Goal: Communication & Community: Answer question/provide support

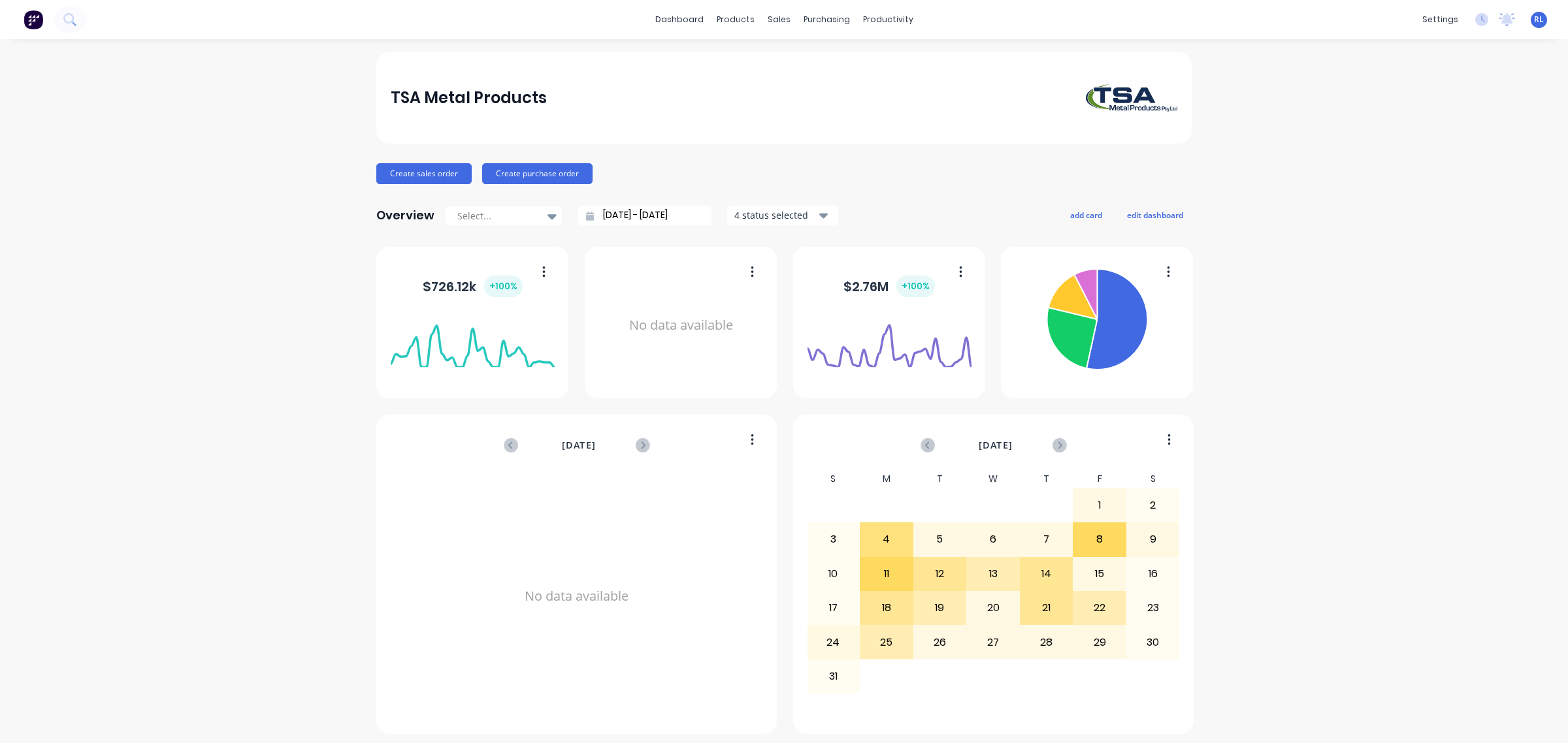
scroll to position [4, 0]
click at [1538, 731] on body "dashboard products sales purchasing productivity dashboard products Product Cat…" at bounding box center [784, 372] width 1568 height 743
click at [1546, 723] on div "Open Intercom Messenger" at bounding box center [1539, 715] width 35 height 35
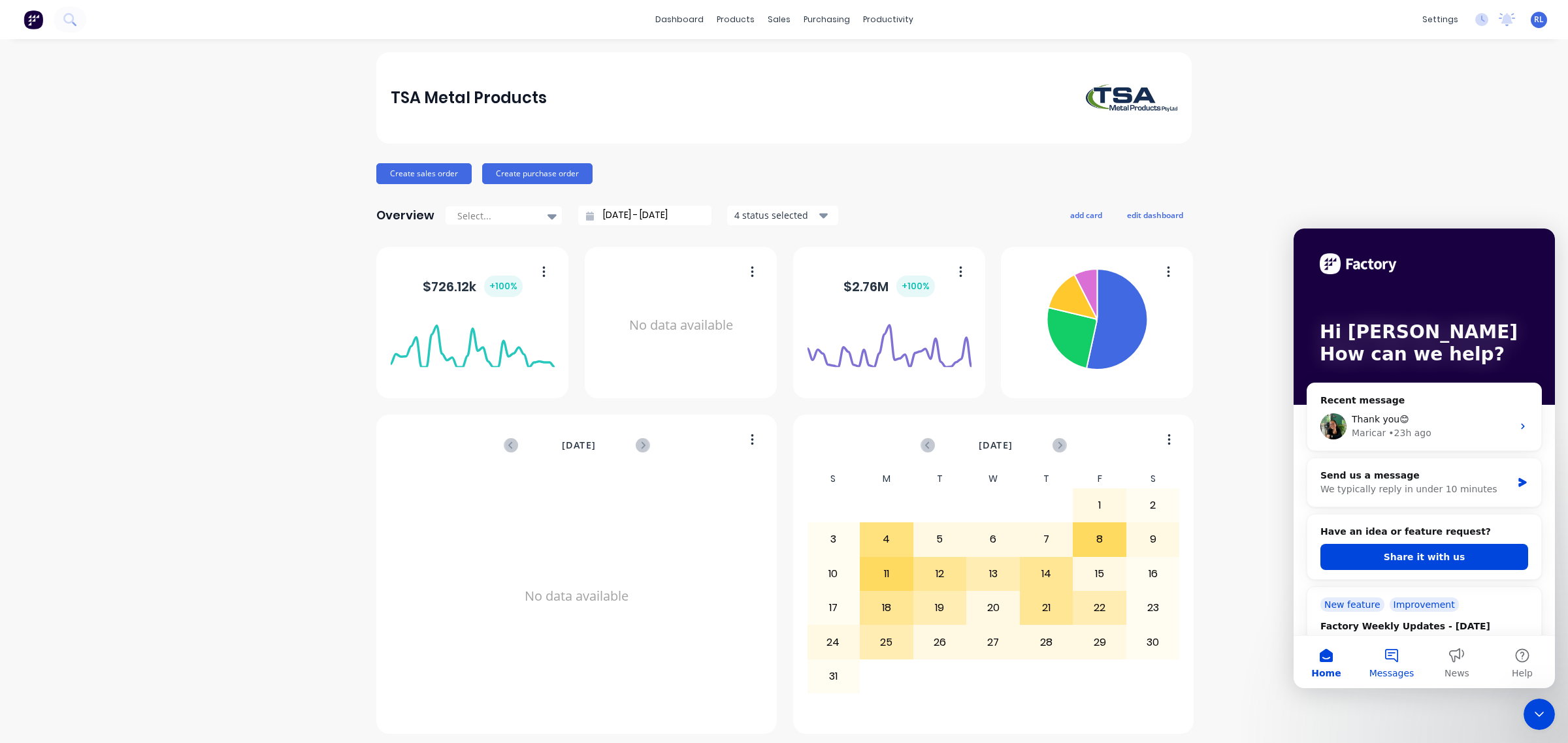
click at [1392, 660] on button "Messages" at bounding box center [1392, 662] width 66 height 53
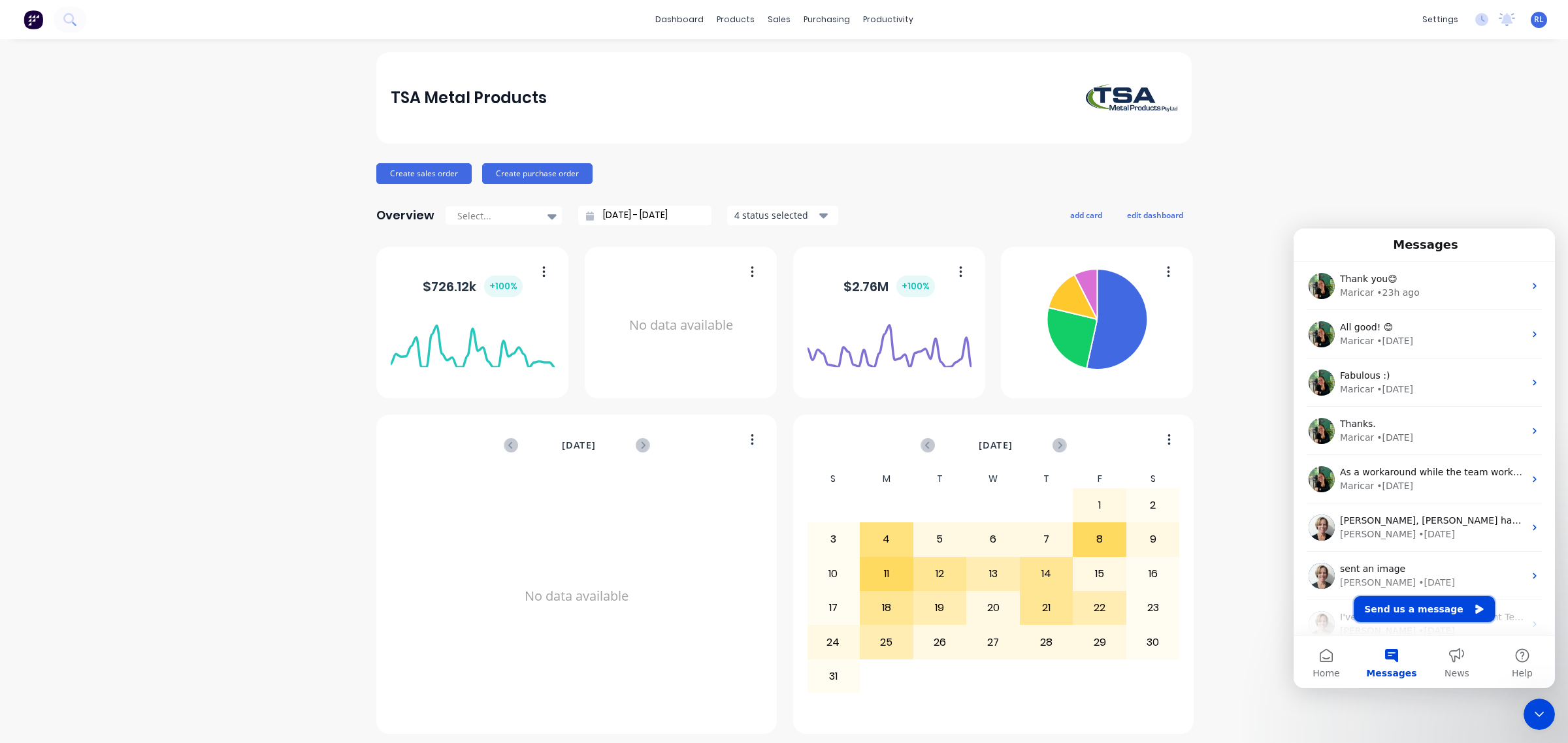
click at [1438, 612] on button "Send us a message" at bounding box center [1424, 609] width 141 height 26
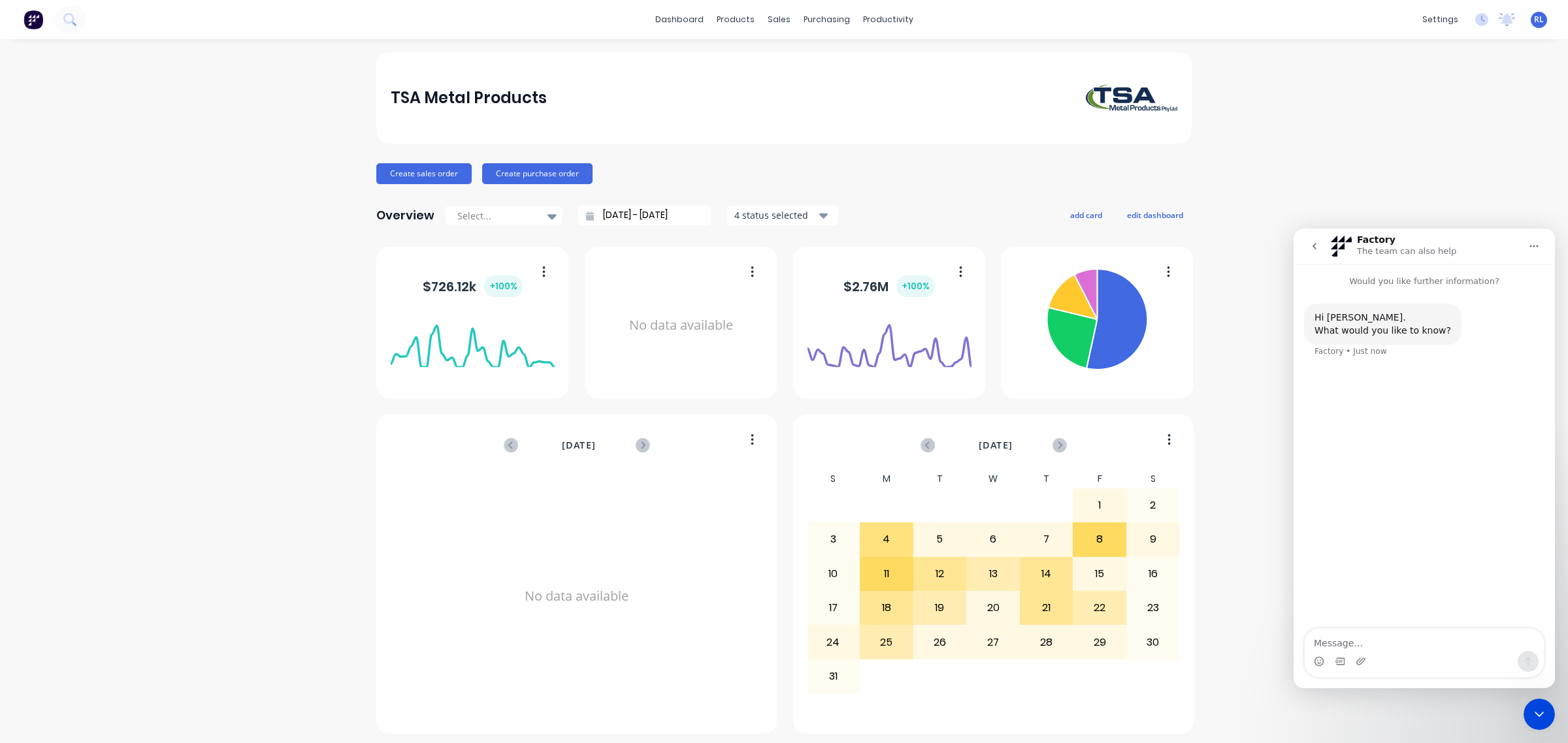
click at [1425, 638] on textarea "Message…" at bounding box center [1424, 639] width 239 height 22
type textarea "Morning all."
drag, startPoint x: 1370, startPoint y: 643, endPoint x: 1212, endPoint y: 636, distance: 158.2
click html "Factory The team can also help Would you like further information? Hi Ray. What…"
click at [1366, 637] on textarea "Message…" at bounding box center [1424, 639] width 239 height 22
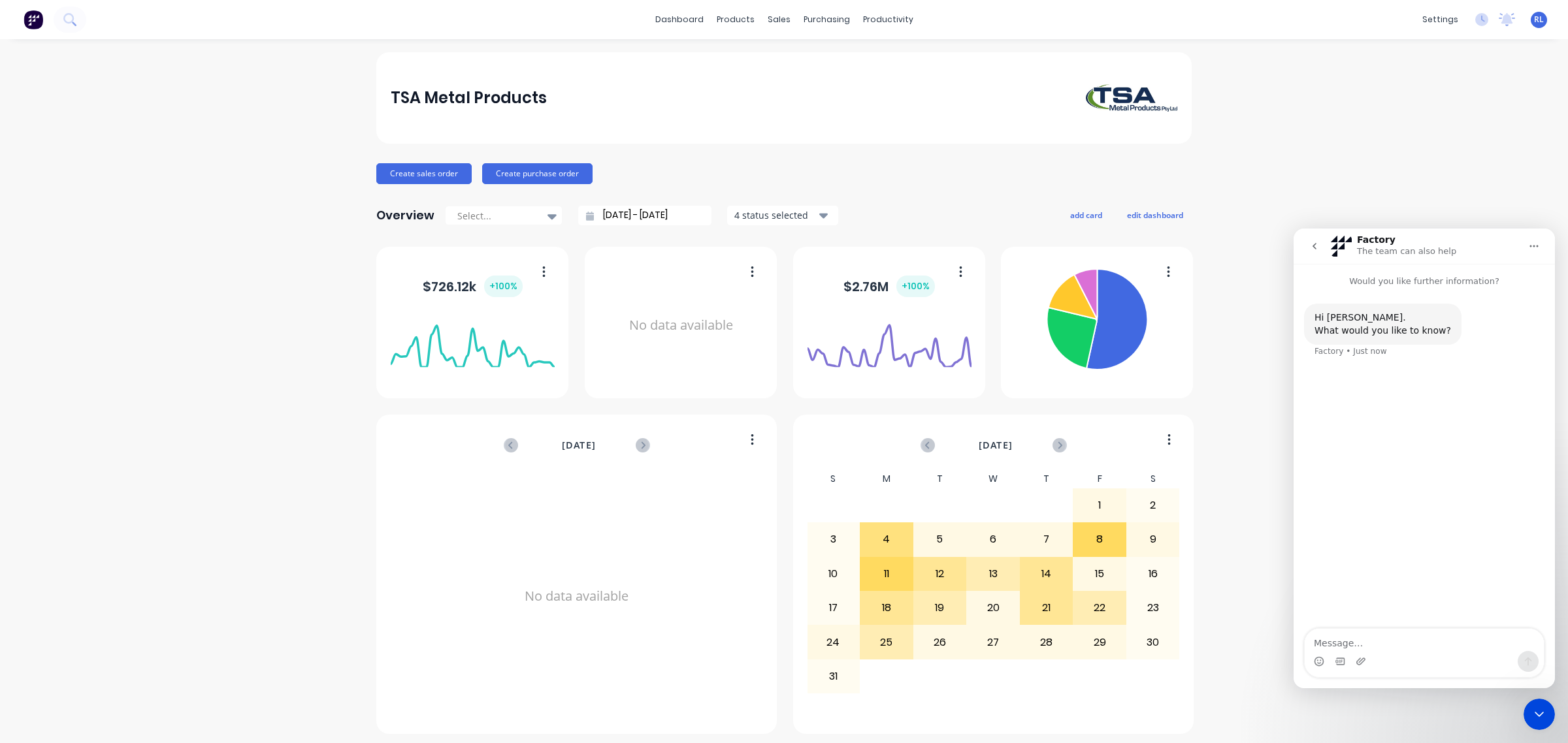
click at [1433, 392] on div "Hi Ray. What would you like to know? Factory • Just now" at bounding box center [1424, 459] width 261 height 342
click at [1424, 390] on div "Hi Ray. What would you like to know? Factory • Just now" at bounding box center [1424, 459] width 261 height 342
click at [1370, 640] on textarea "Message…" at bounding box center [1424, 639] width 239 height 22
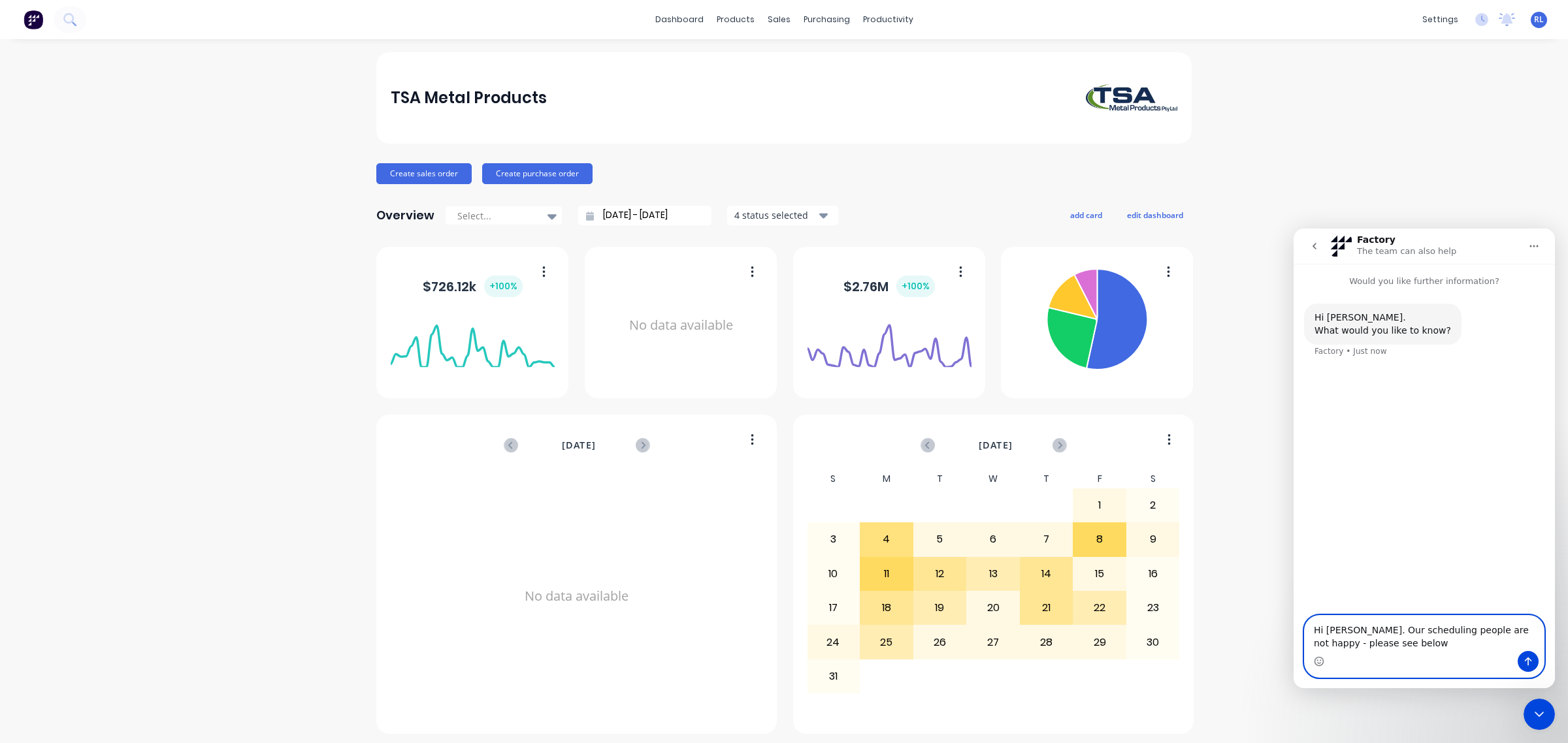
type textarea "Hi Maricar. Our scheduling people are not happy - please see below:"
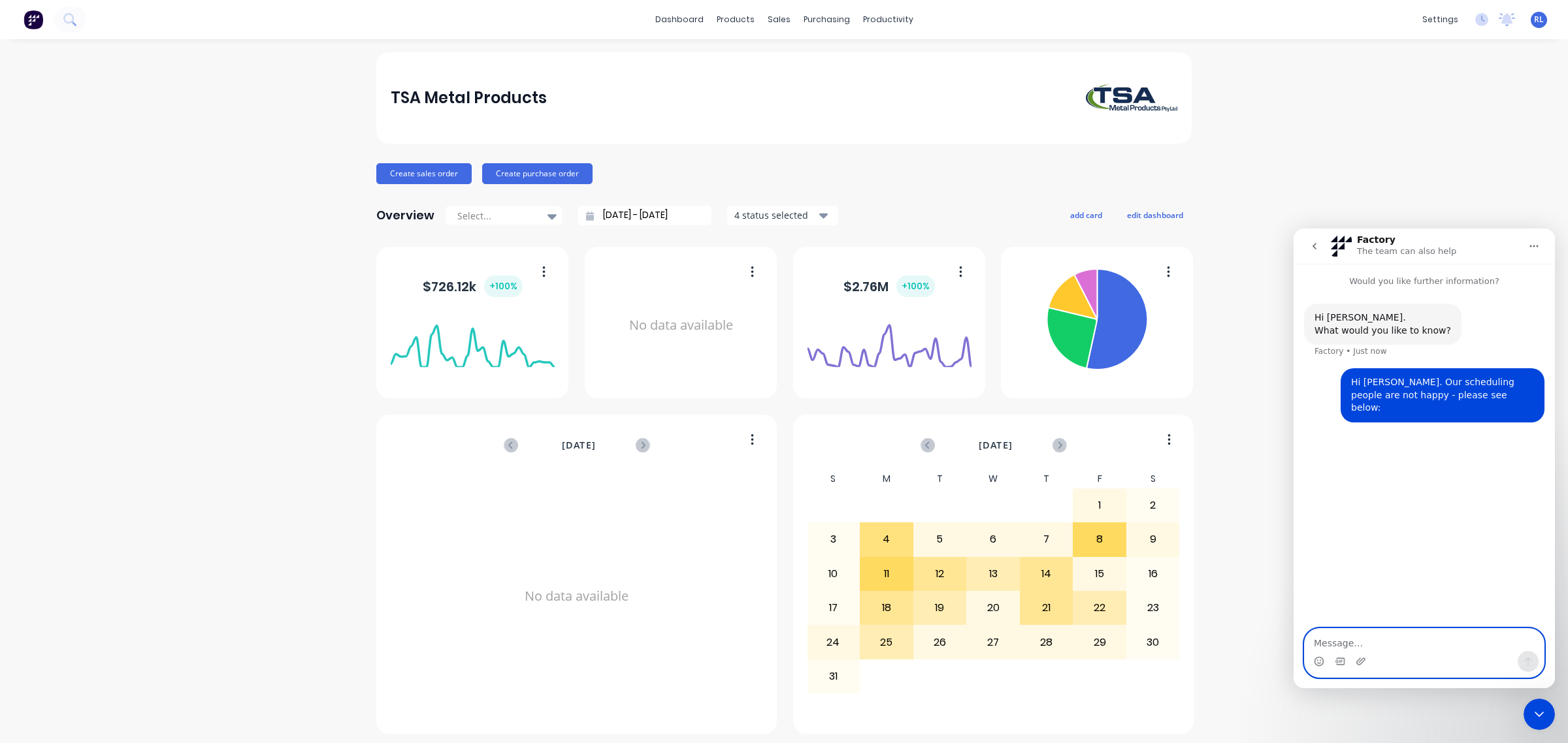
click at [1335, 643] on textarea "Message…" at bounding box center [1424, 639] width 239 height 22
drag, startPoint x: 1376, startPoint y: 641, endPoint x: 1334, endPoint y: 647, distance: 42.4
click at [1334, 647] on textarea "Message…" at bounding box center [1424, 639] width 239 height 22
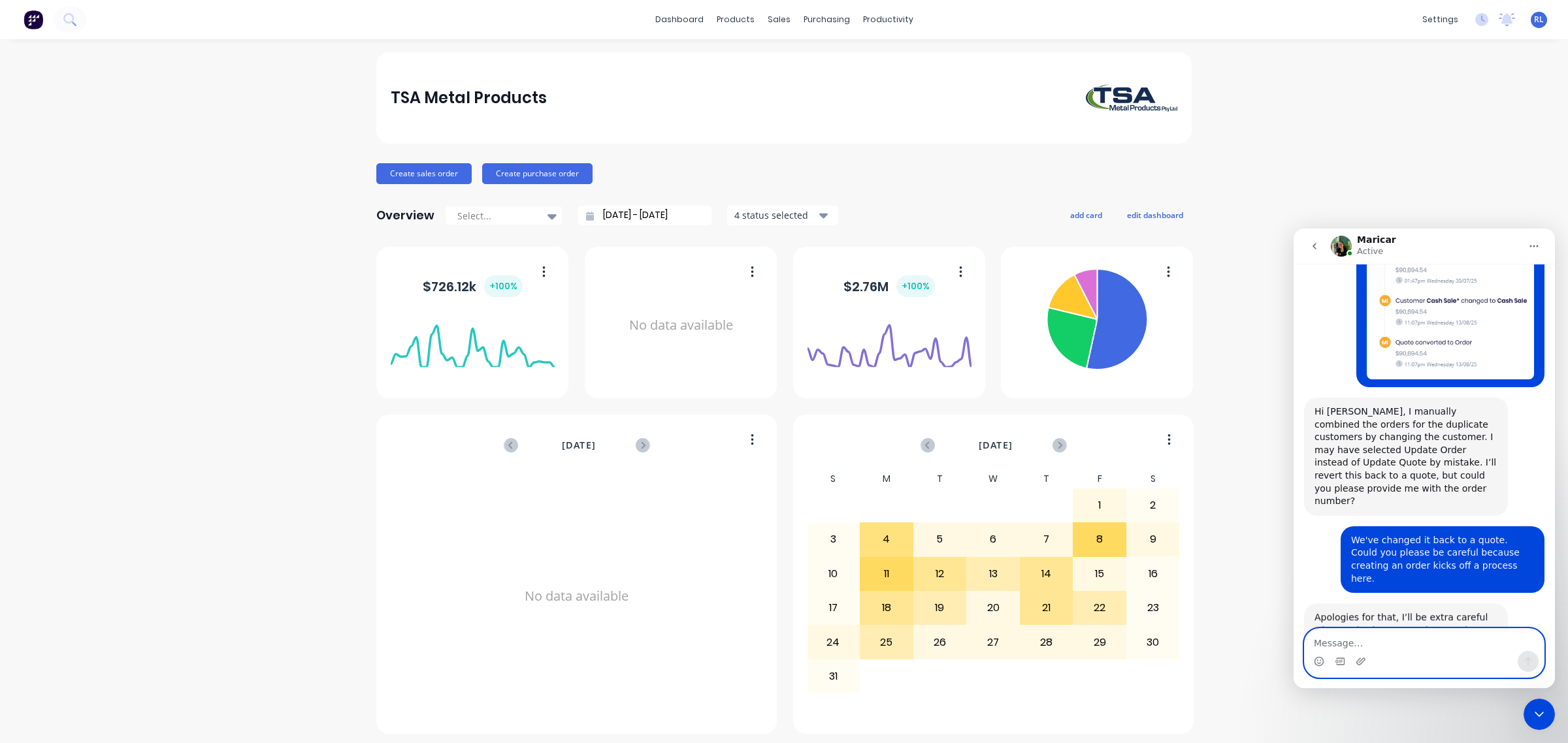
scroll to position [232, 0]
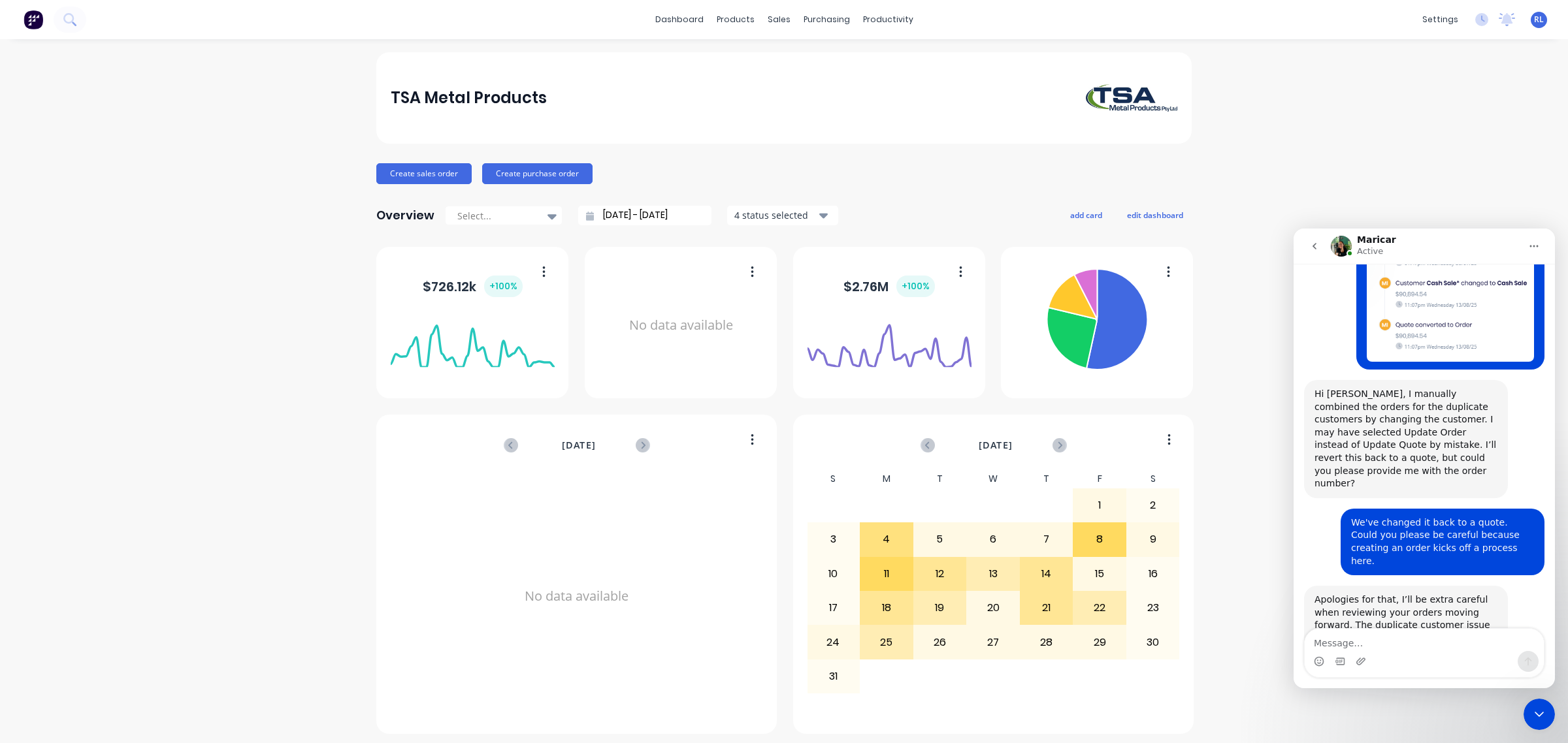
click at [1346, 122] on div "TSA Metal Products Create sales order Create purchase order Overview Select... …" at bounding box center [784, 393] width 1568 height 682
click at [827, 86] on div "Customers" at bounding box center [817, 89] width 47 height 12
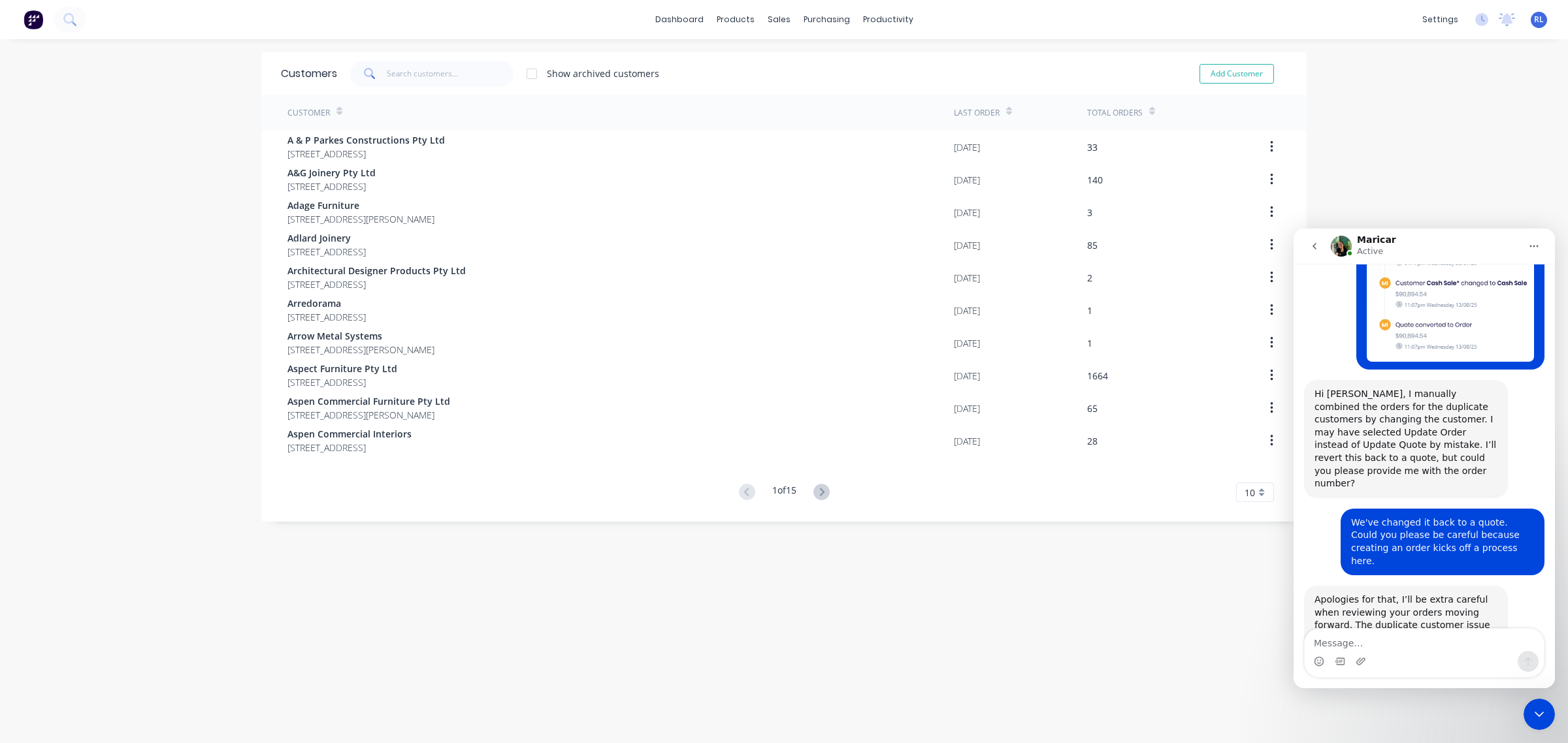
click at [533, 542] on div "Customers Show archived customers Add Customer Customer Last Order Total Orders…" at bounding box center [784, 405] width 1045 height 704
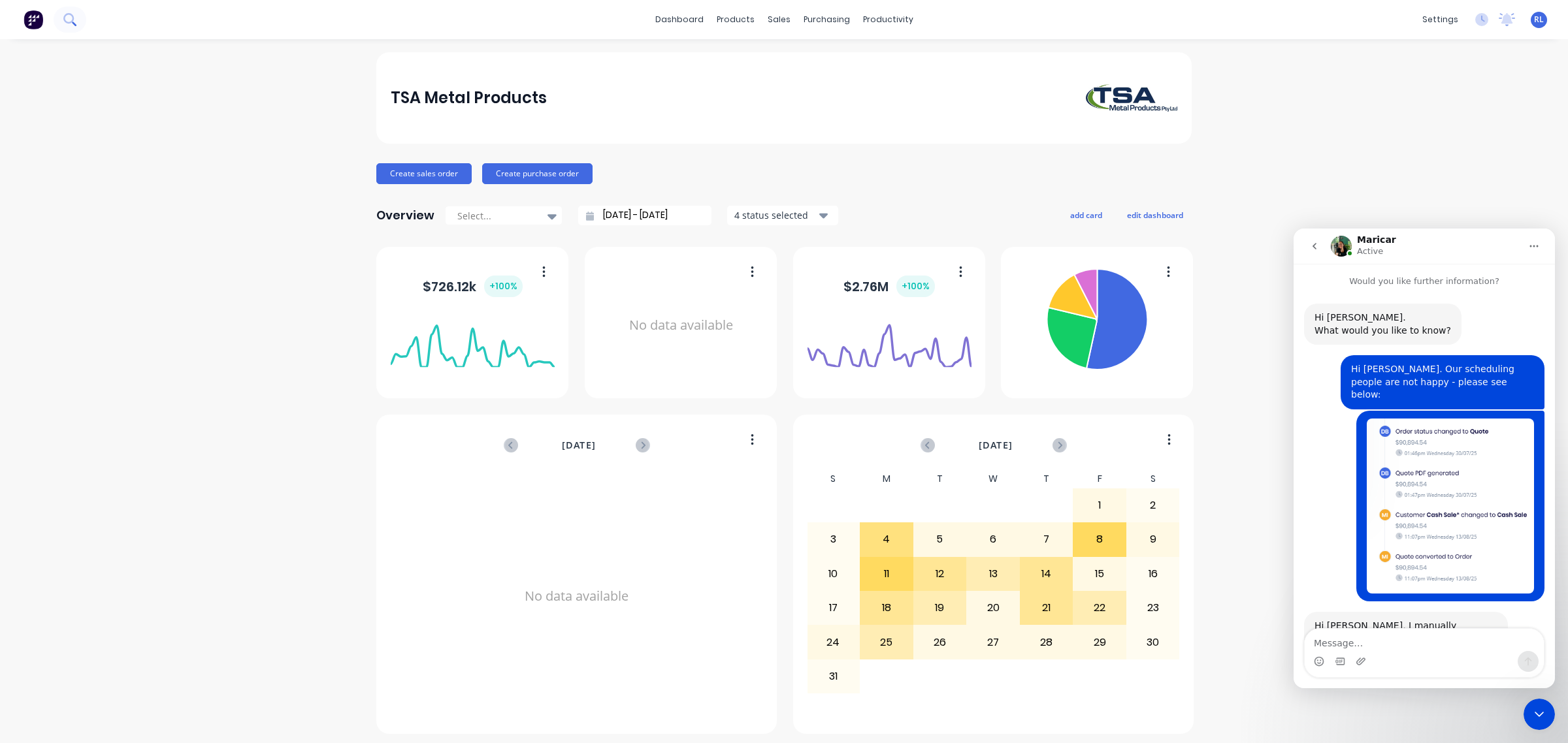
click at [66, 20] on icon at bounding box center [68, 18] width 11 height 11
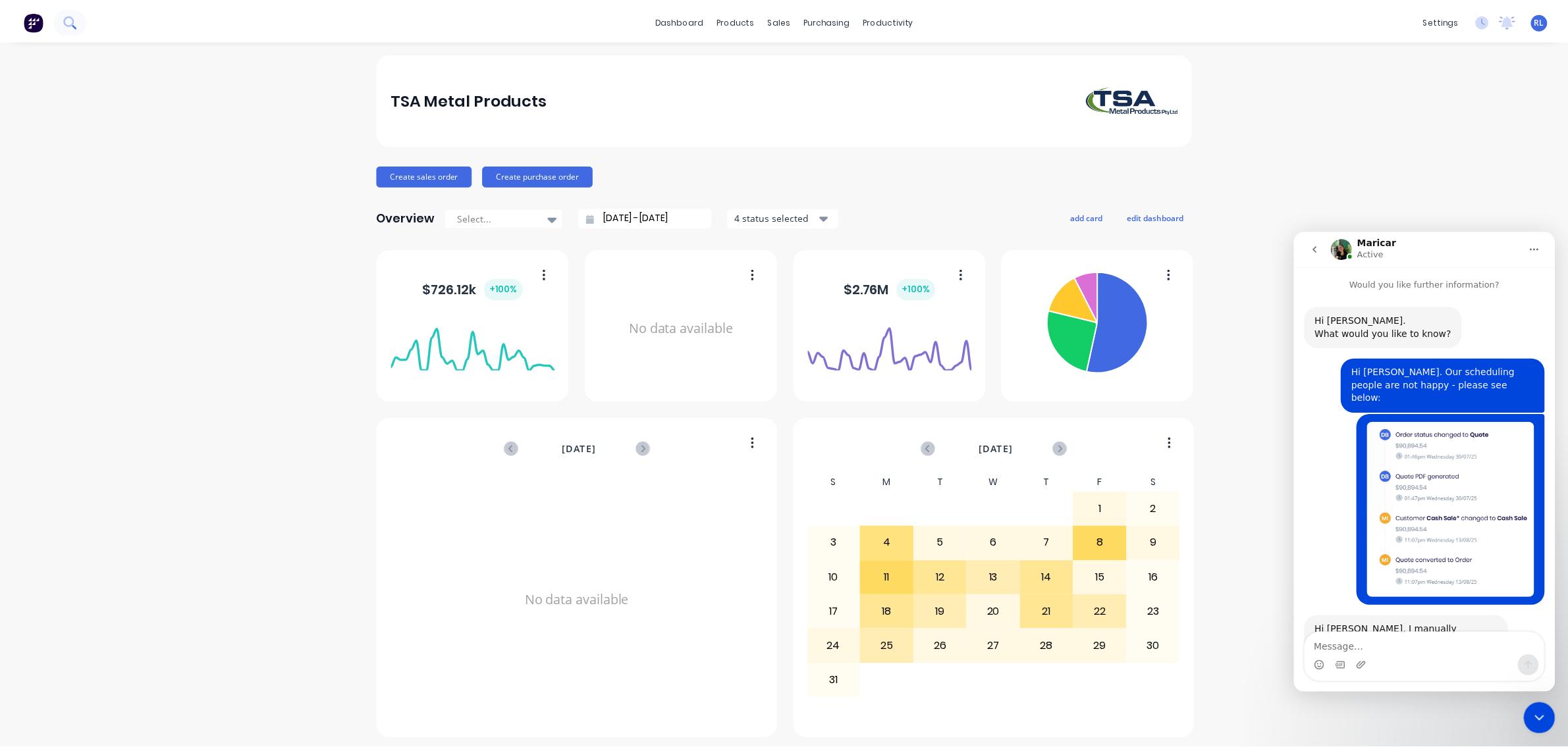
scroll to position [91, 0]
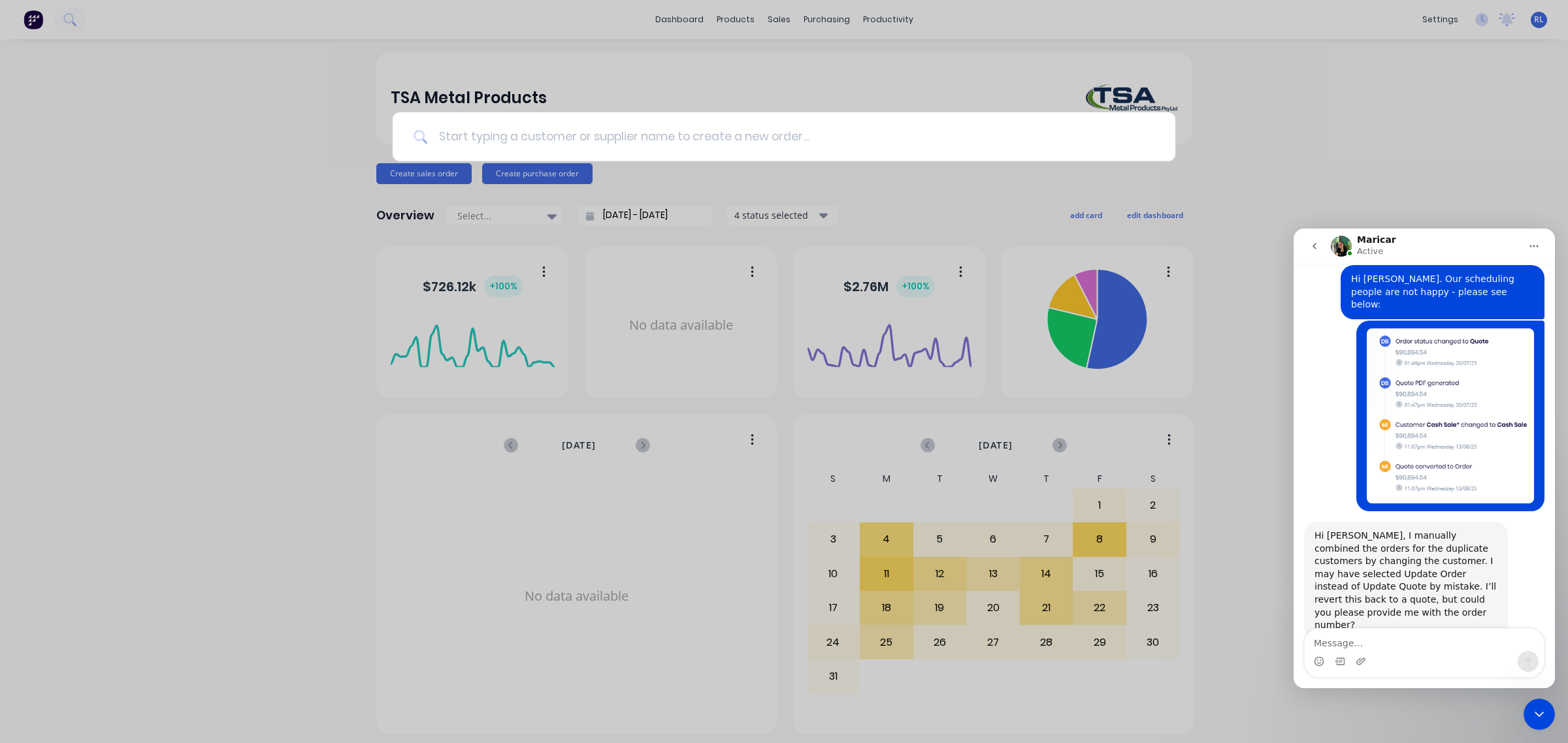
click at [596, 144] on input at bounding box center [791, 137] width 727 height 49
type input "98329"
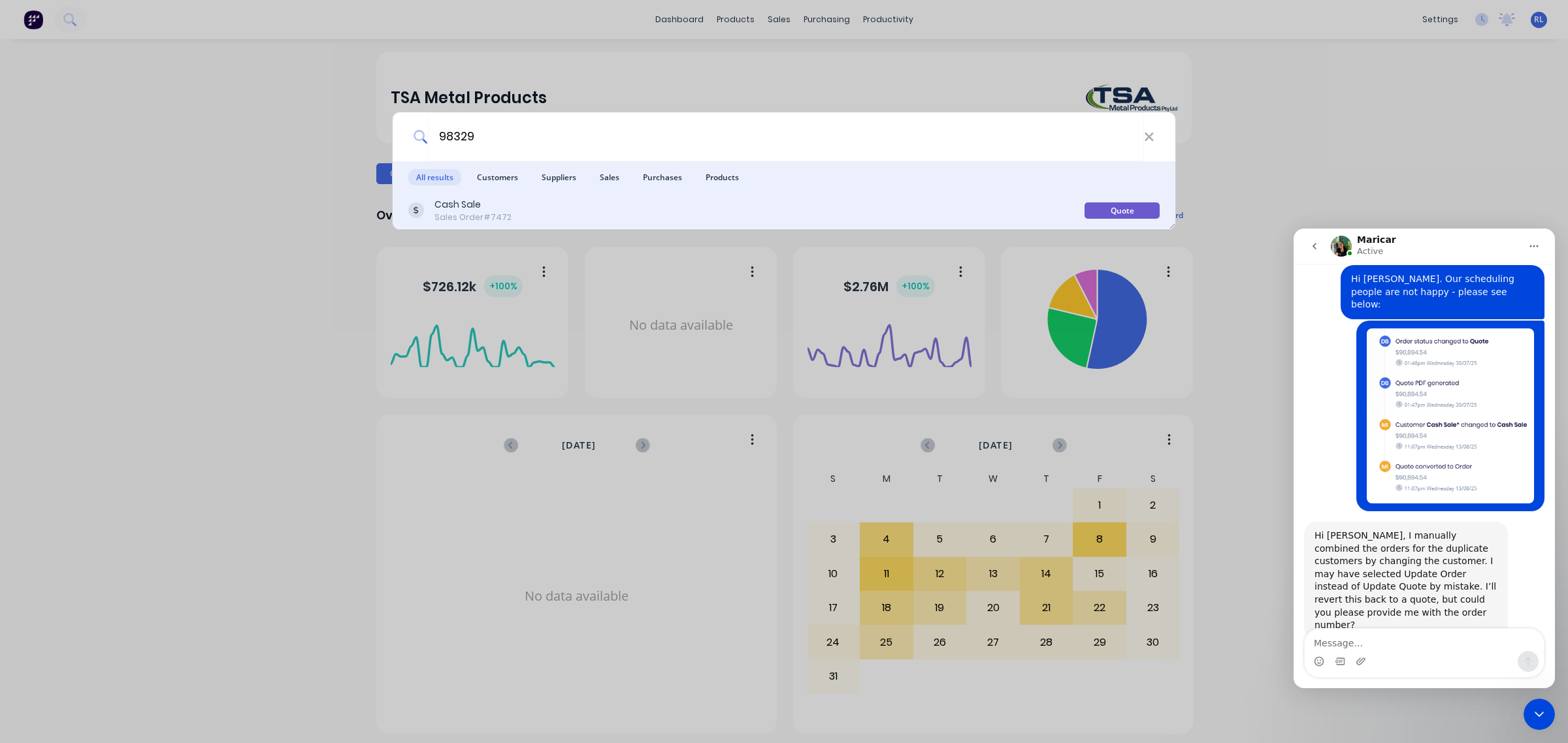
click at [634, 215] on div "Cash Sale Sales Order #7472" at bounding box center [746, 210] width 676 height 25
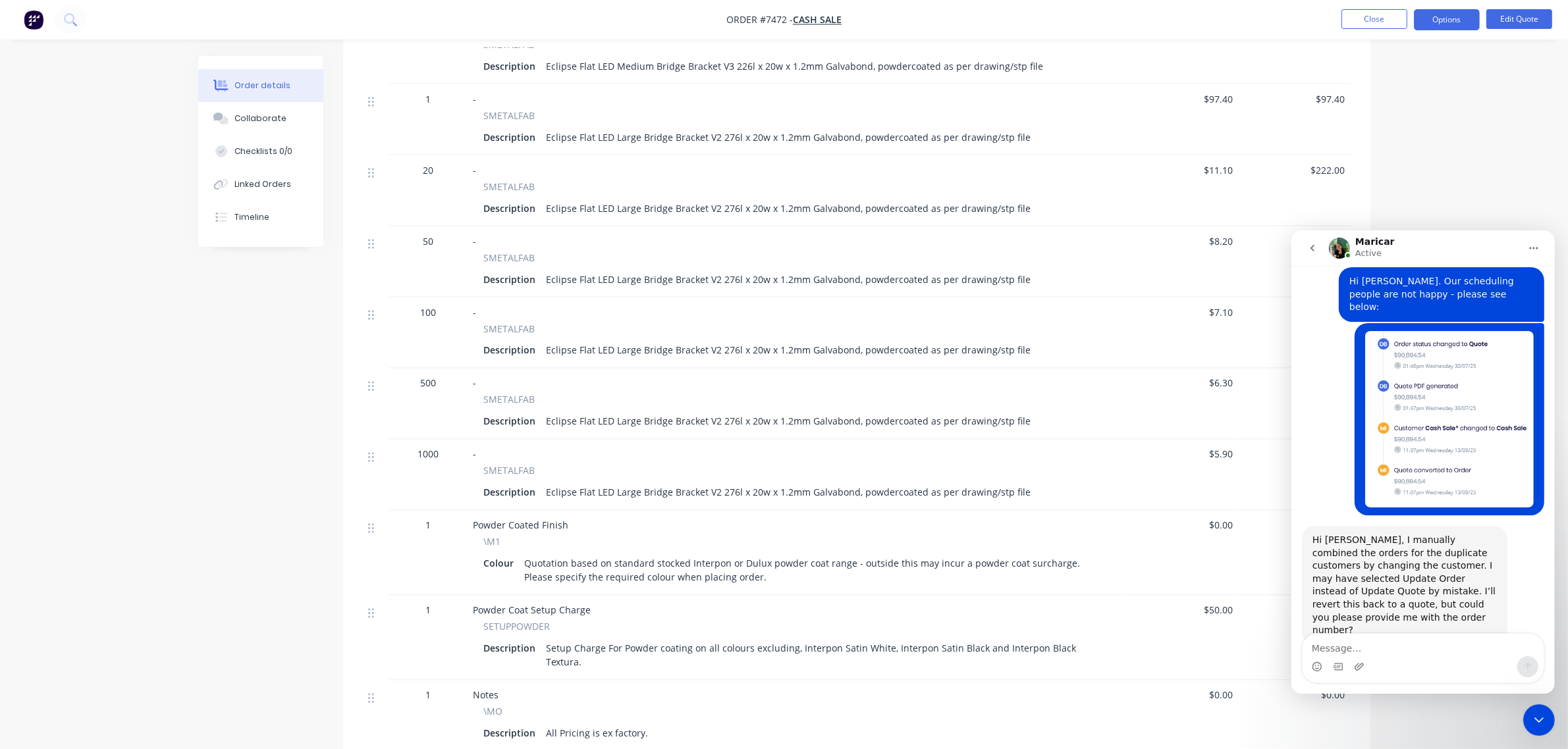
scroll to position [2913, 0]
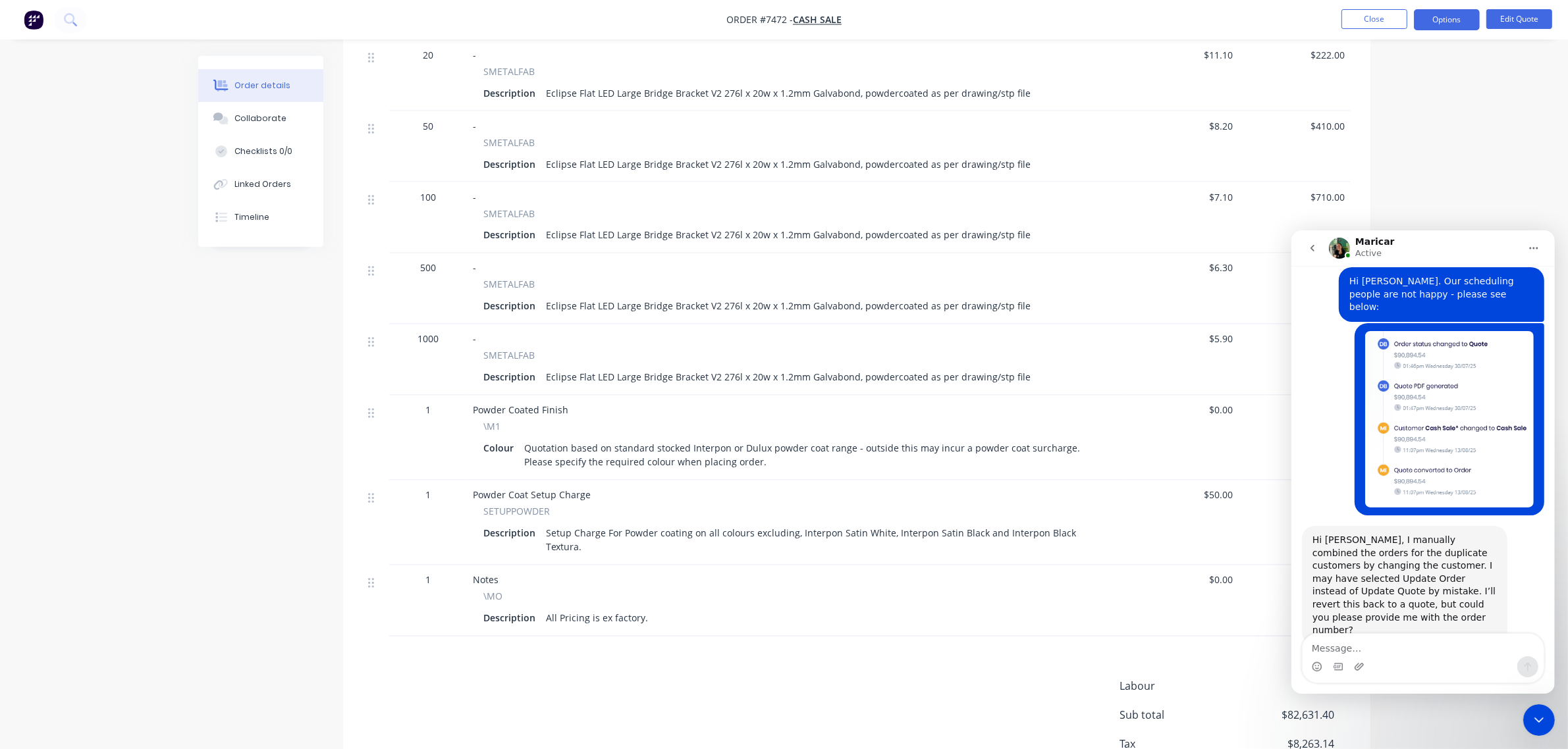
click at [1547, 716] on div "Close Intercom Messenger" at bounding box center [1538, 720] width 32 height 32
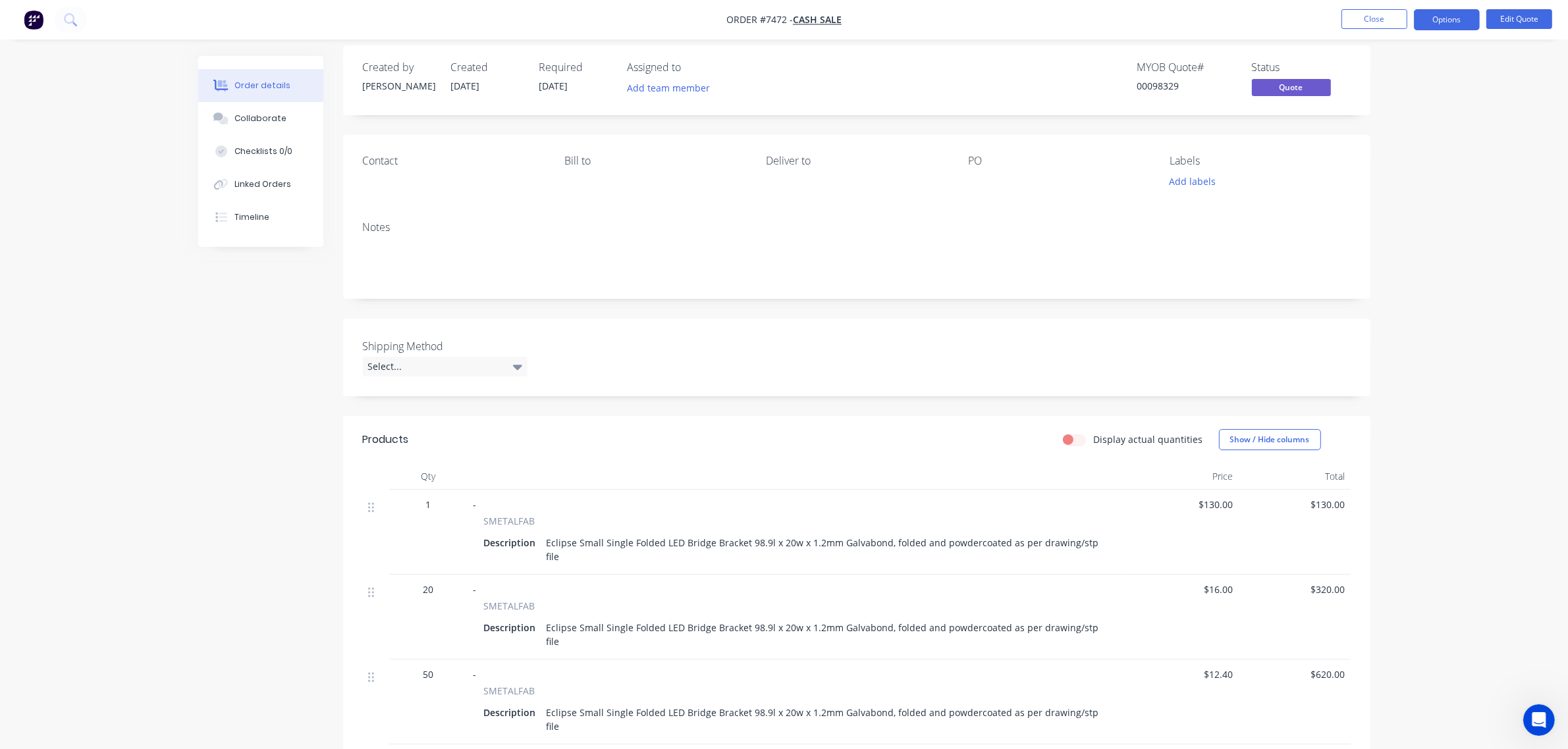
scroll to position [0, 0]
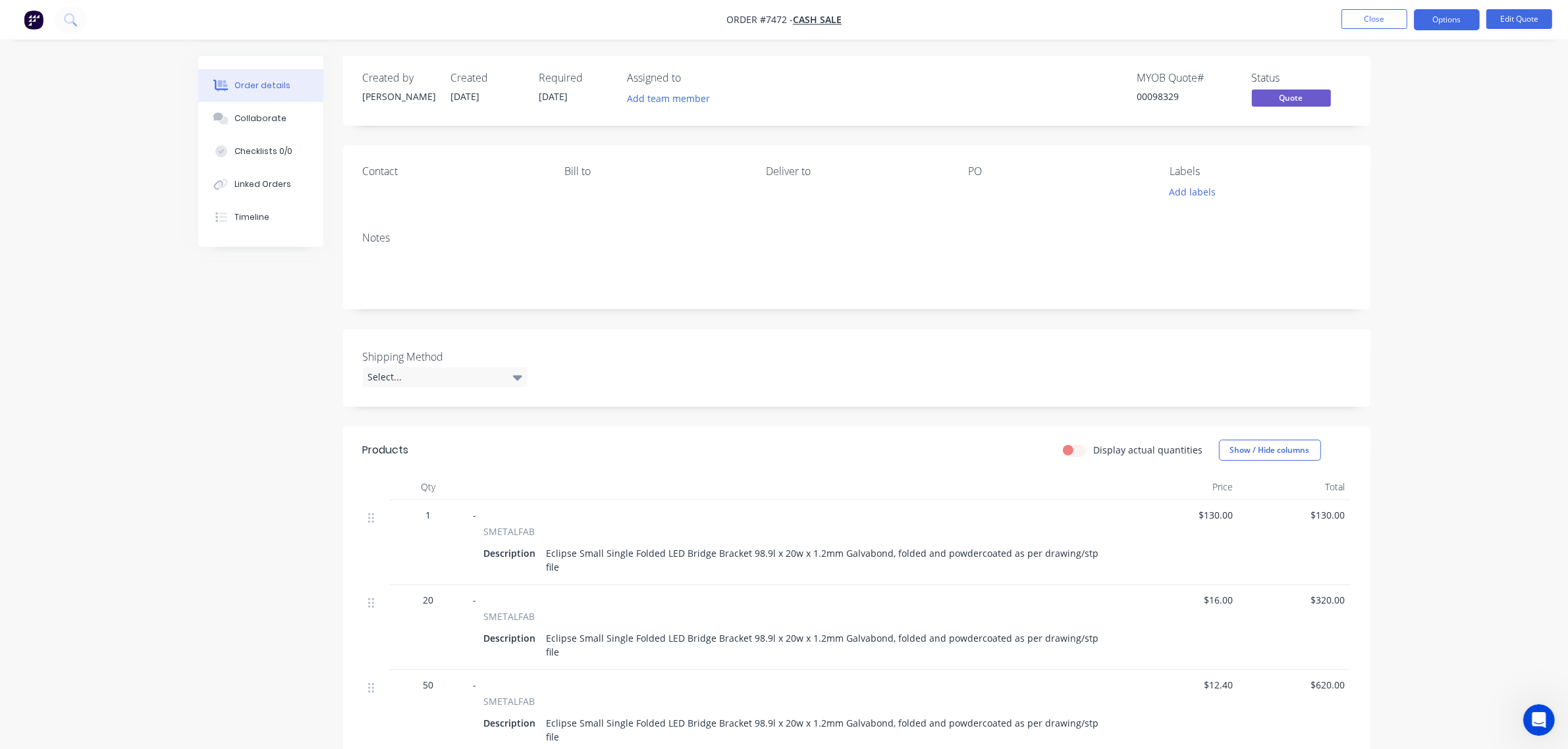
click at [1535, 721] on icon "Open Intercom Messenger" at bounding box center [1538, 719] width 9 height 11
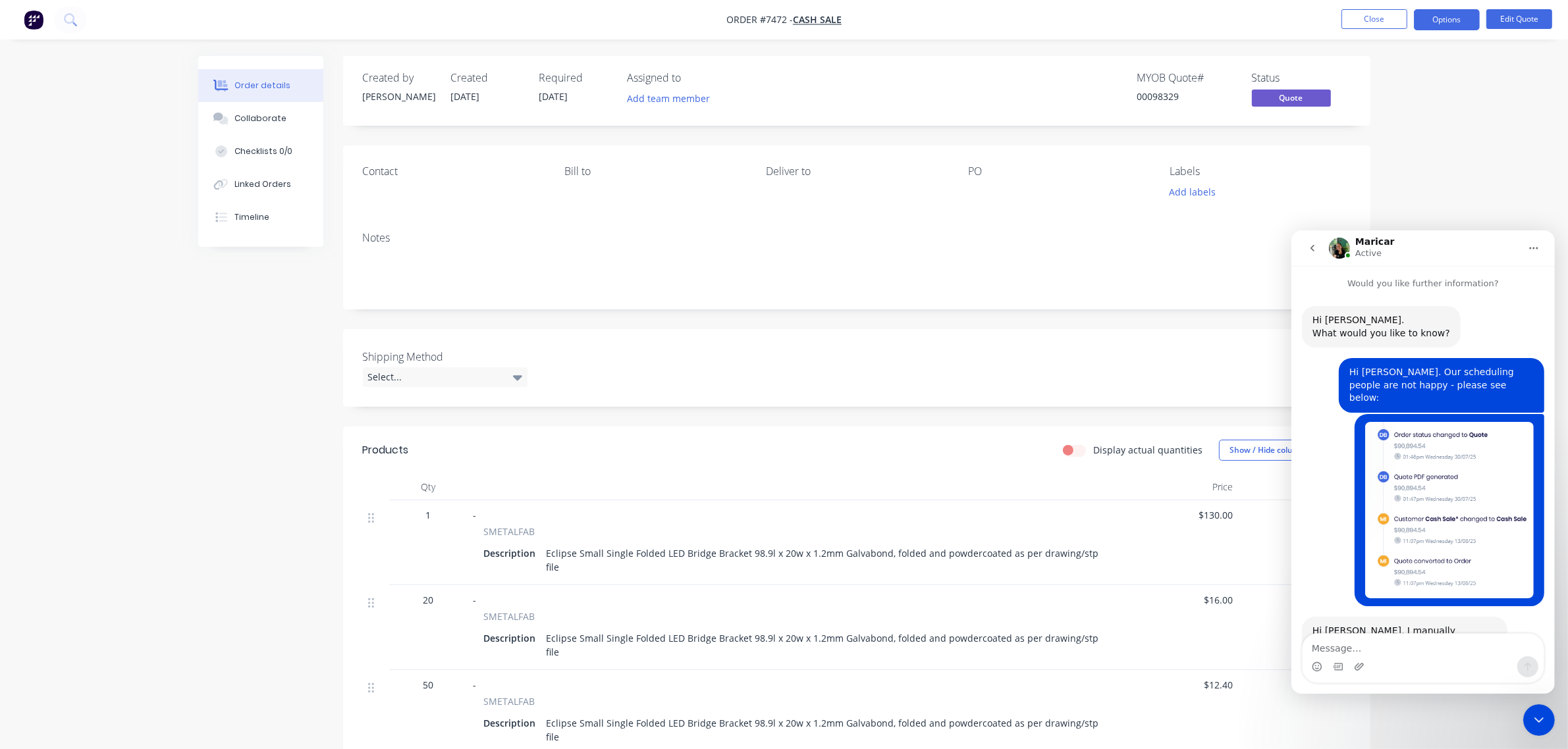
scroll to position [91, 0]
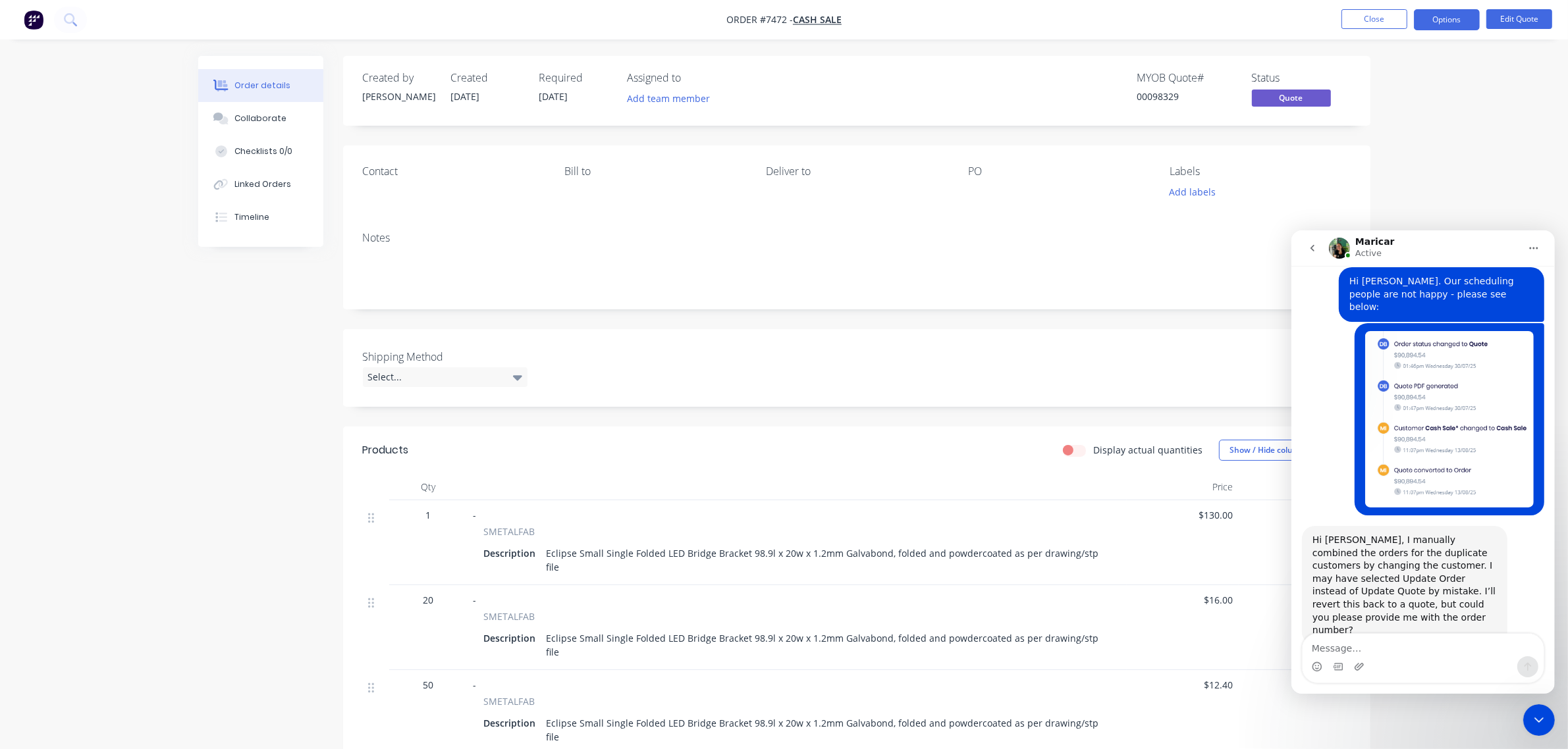
click at [1411, 649] on textarea "Message…" at bounding box center [1422, 644] width 241 height 22
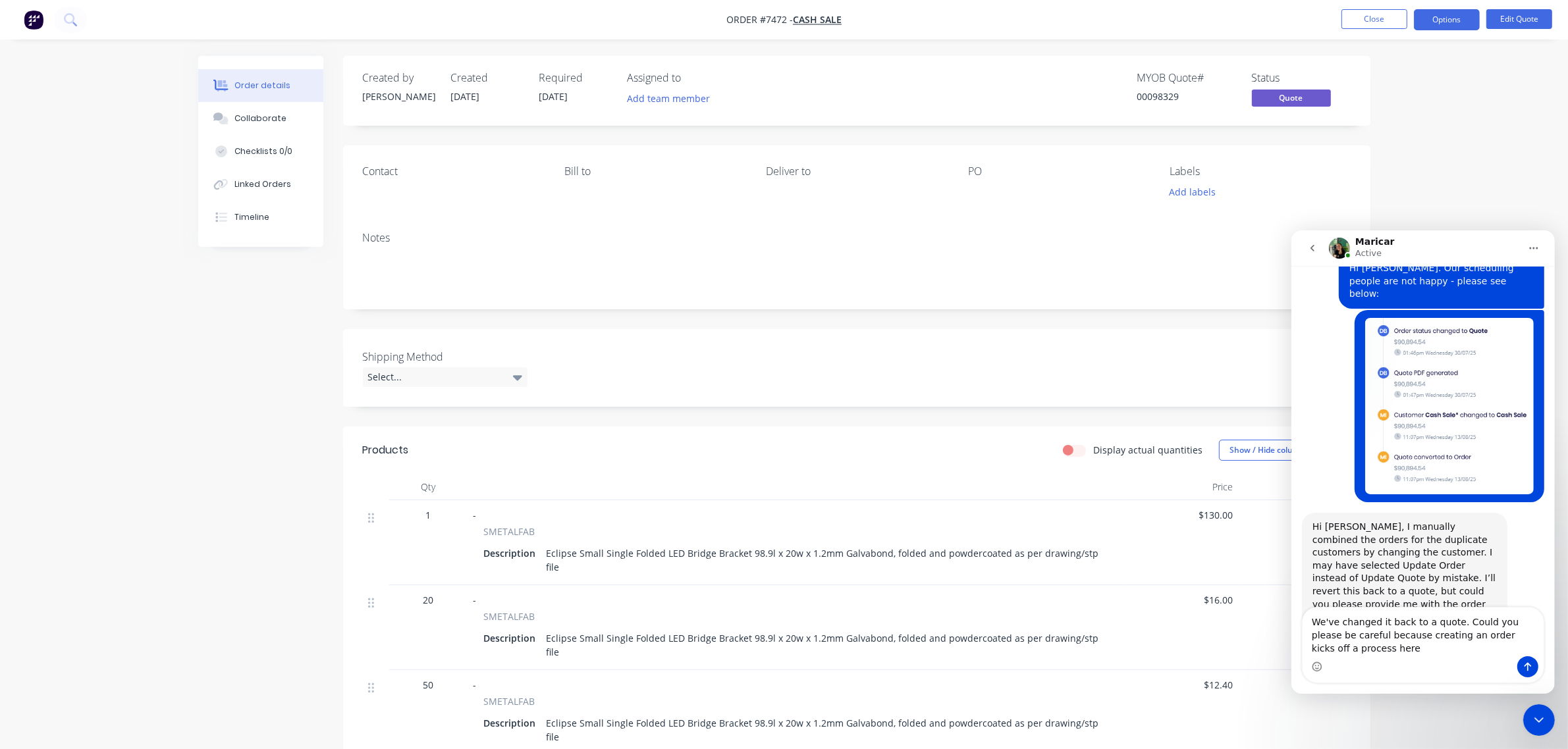
scroll to position [117, 0]
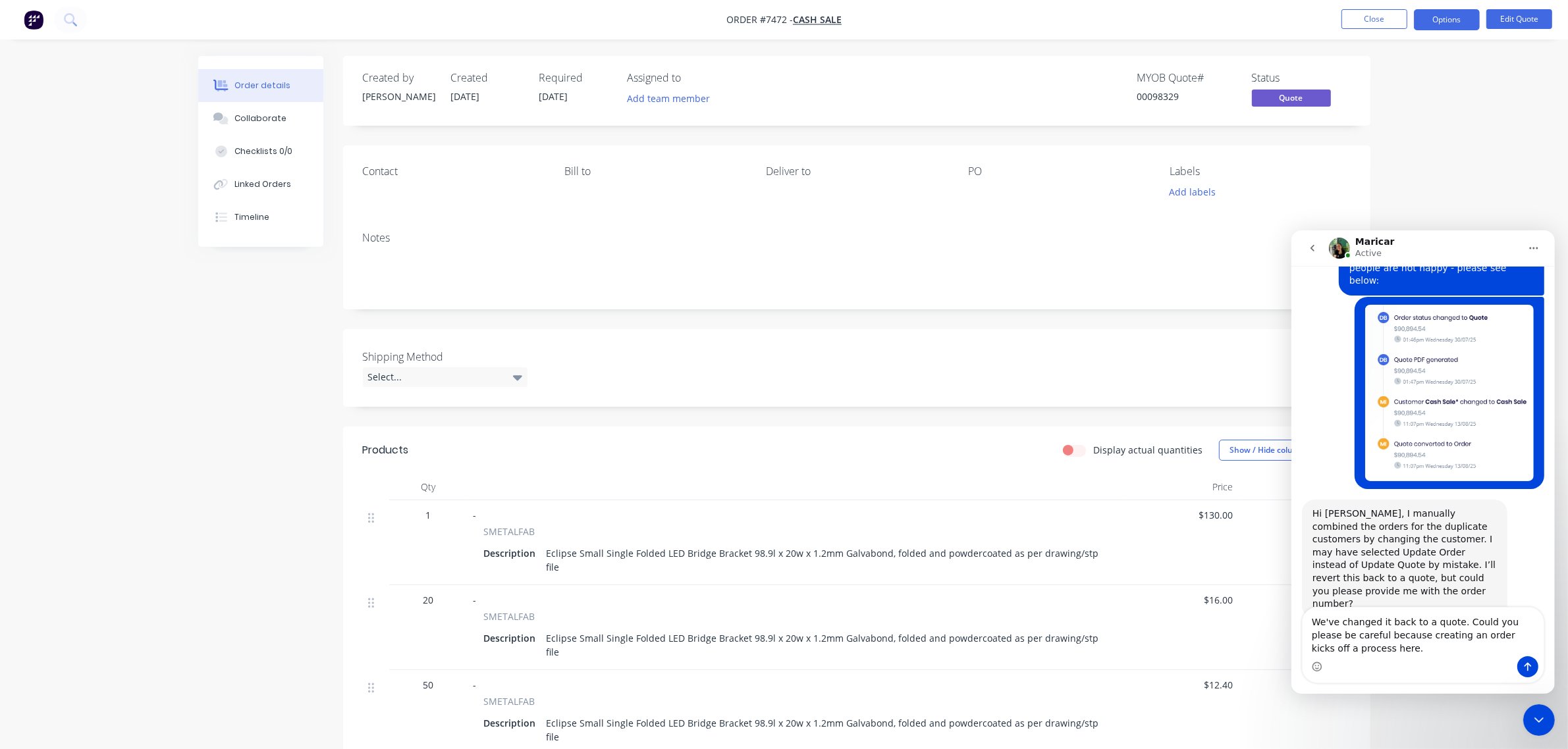
drag, startPoint x: 1342, startPoint y: 633, endPoint x: 1473, endPoint y: 637, distance: 131.1
click at [1473, 637] on textarea "We've changed it back to a quote. Could you please be careful because creating …" at bounding box center [1422, 631] width 241 height 49
click at [1492, 622] on textarea "We've changed it back to a quote. Could you please be careful because creating …" at bounding box center [1422, 631] width 241 height 49
drag, startPoint x: 1352, startPoint y: 634, endPoint x: 1498, endPoint y: 636, distance: 146.0
click at [1498, 636] on textarea "We've changed it back to a quote. Could you please be careful because creating …" at bounding box center [1422, 631] width 241 height 49
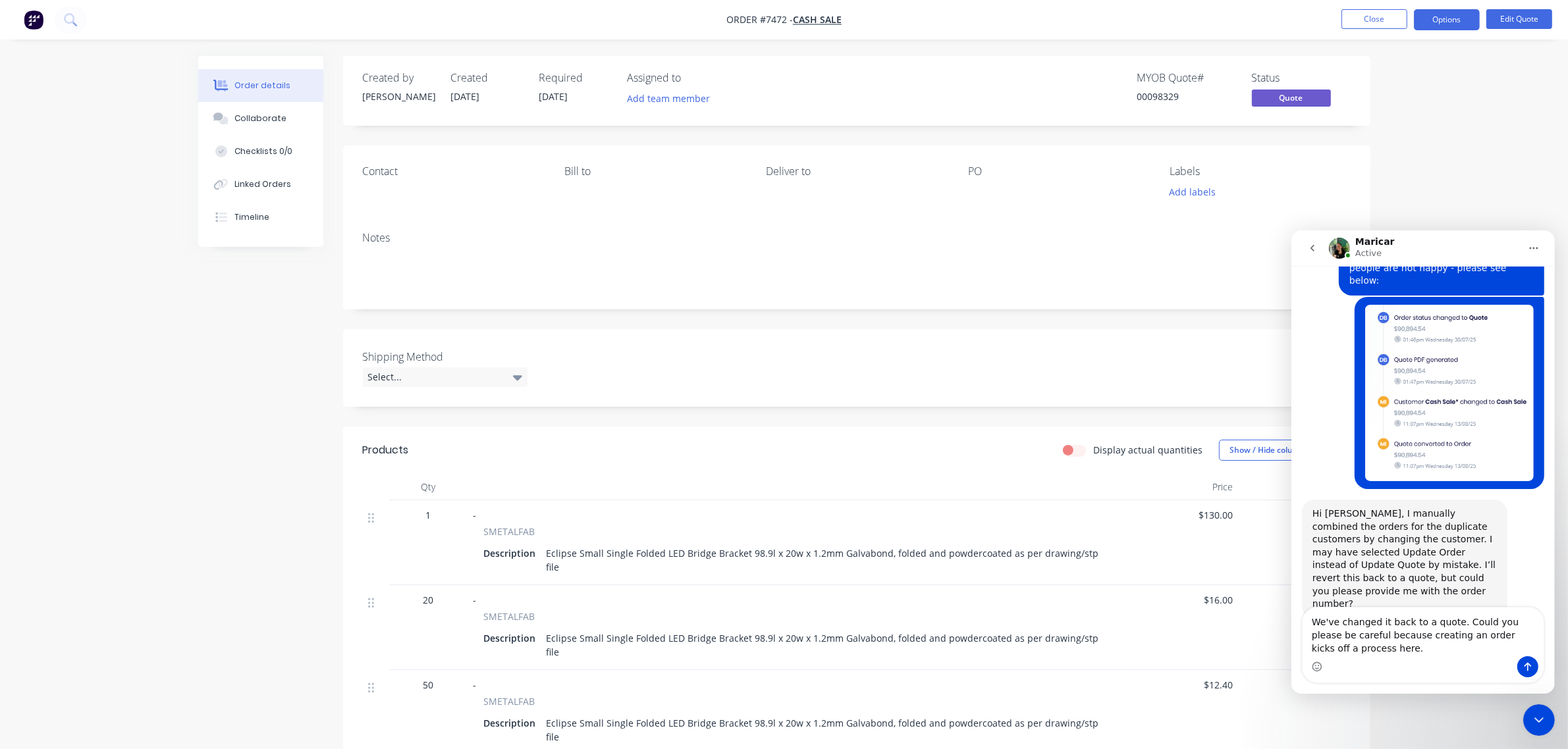
click at [1366, 648] on textarea "We've changed it back to a quote. Could you please be careful because creating …" at bounding box center [1422, 631] width 241 height 49
click at [1393, 648] on textarea "We've changed it back to a quote. Could you please be careful because creating …" at bounding box center [1422, 624] width 241 height 62
drag, startPoint x: 1503, startPoint y: 652, endPoint x: 1335, endPoint y: 644, distance: 168.2
click at [1335, 644] on textarea "We've changed it back to a quote. Could you please be careful because creating …" at bounding box center [1422, 624] width 241 height 62
type textarea "We've changed it back to a quote. Could you please be careful because creating …"
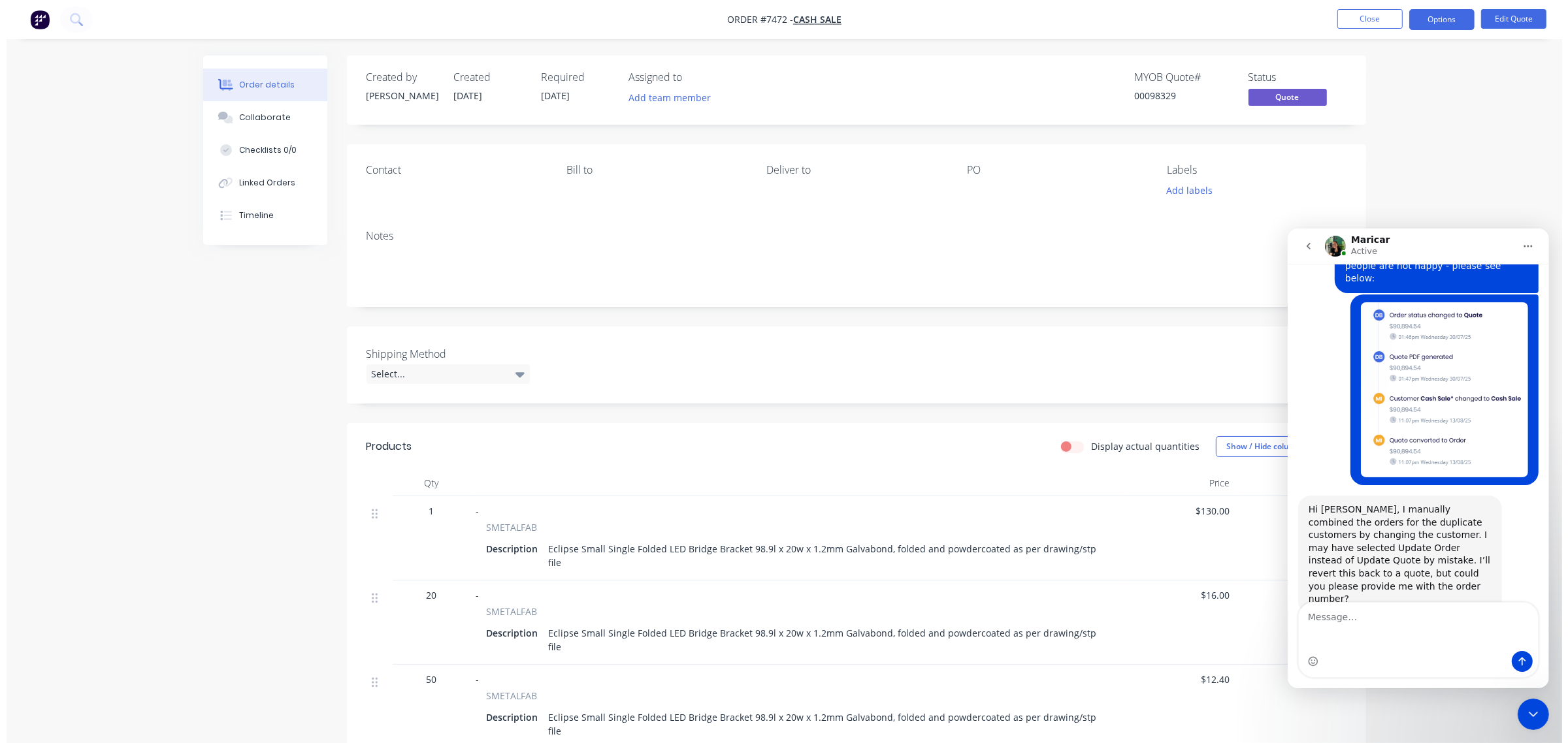
scroll to position [155, 0]
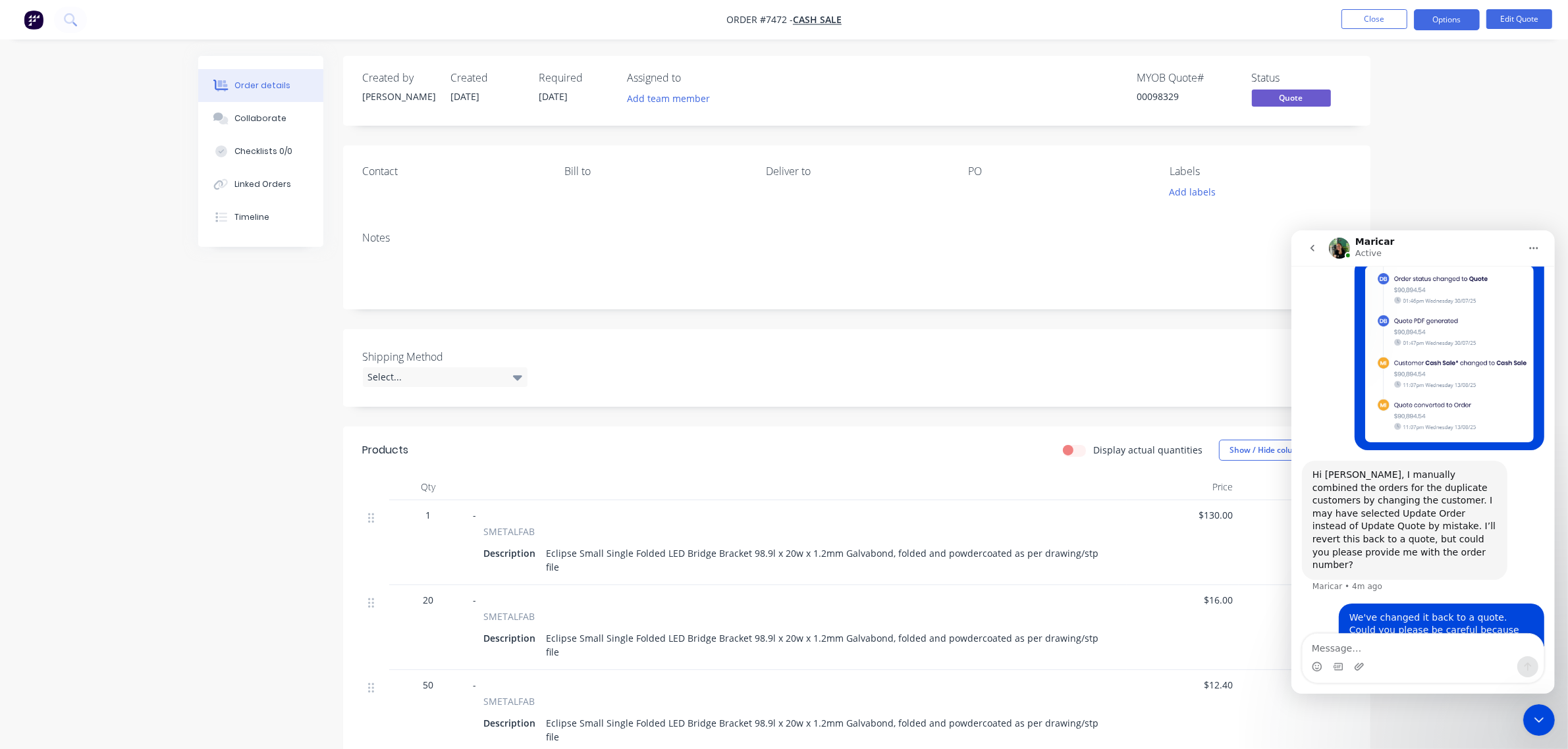
click at [38, 25] on img "button" at bounding box center [33, 20] width 20 height 20
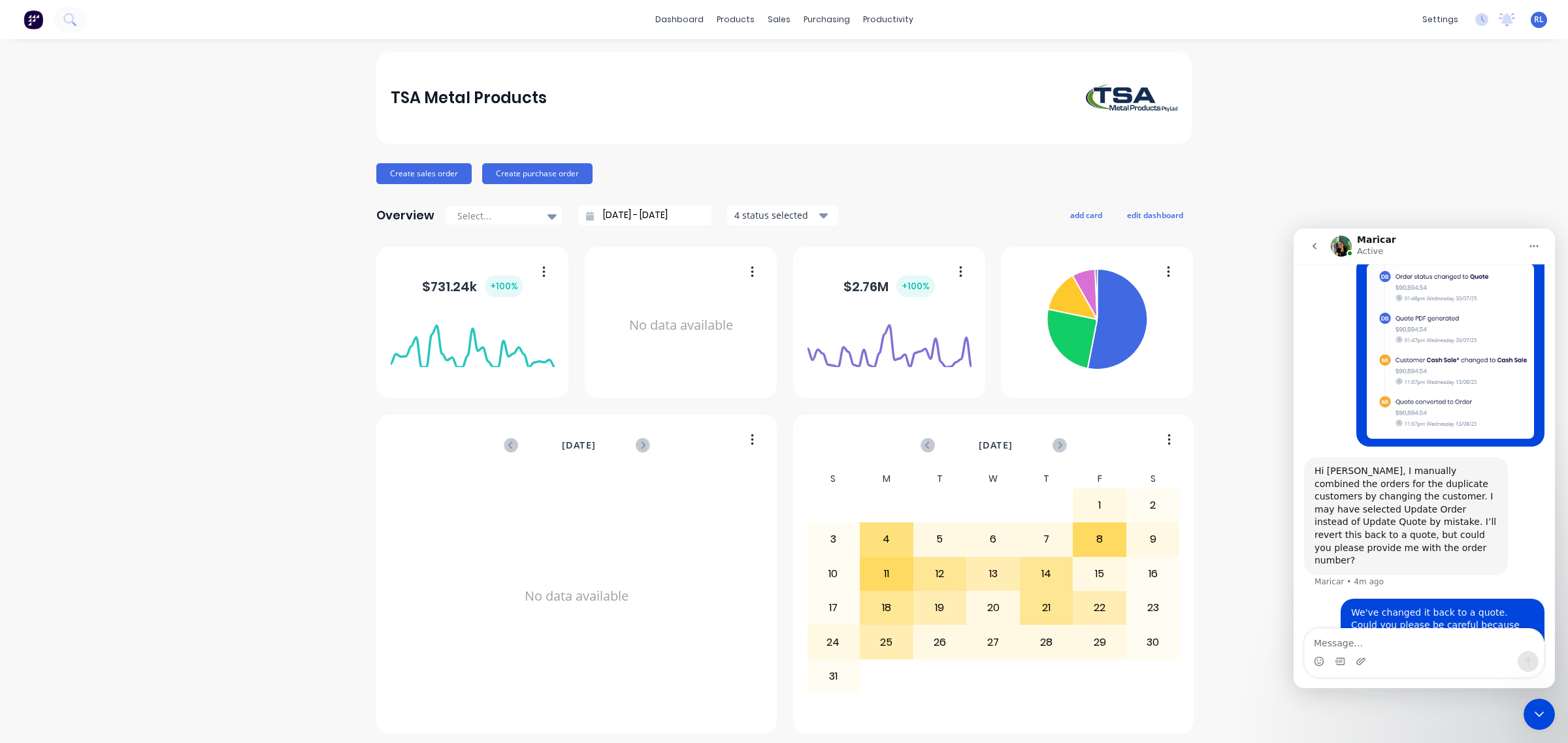
click at [1552, 708] on div "Close Intercom Messenger" at bounding box center [1539, 715] width 32 height 32
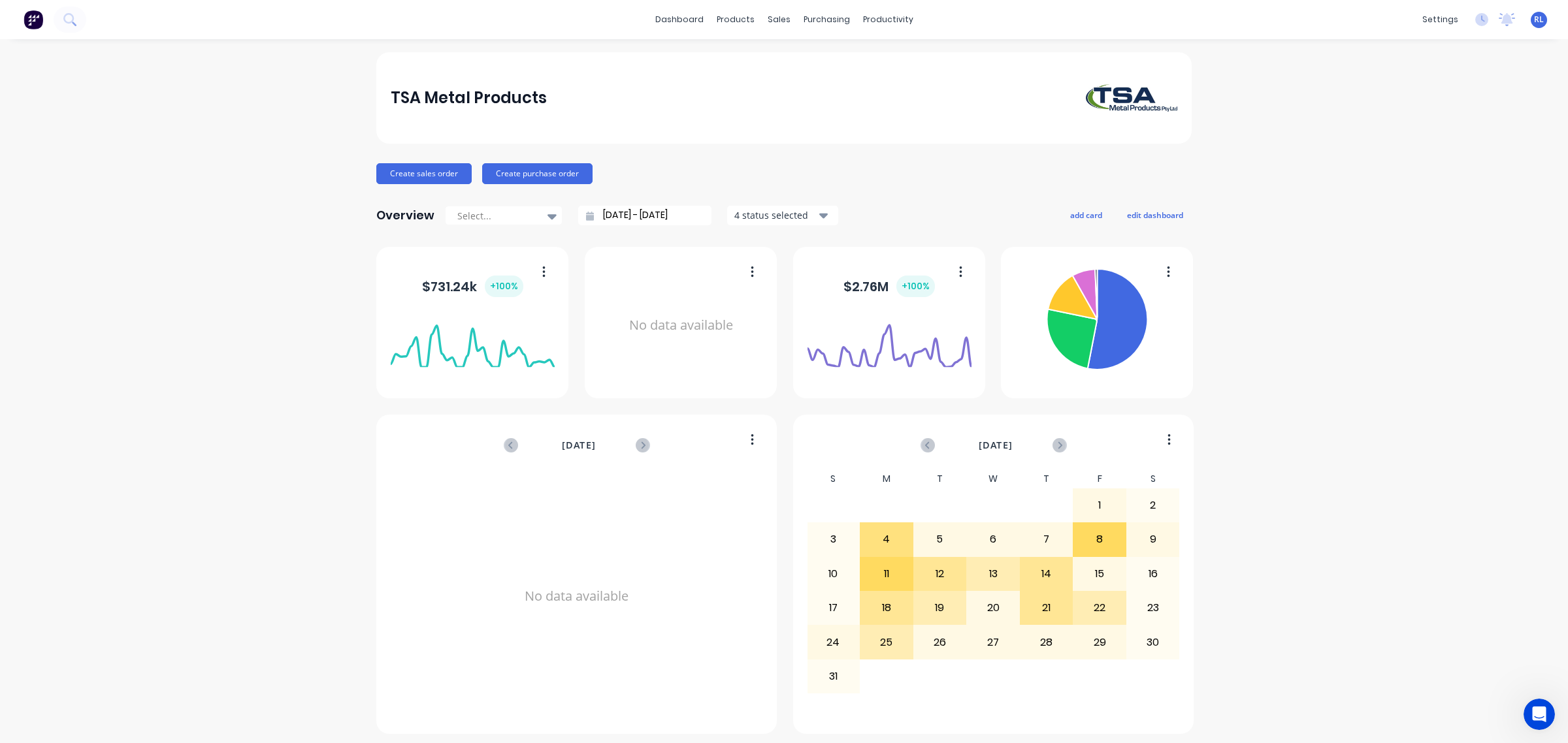
scroll to position [232, 0]
click at [1550, 724] on div "Open Intercom Messenger" at bounding box center [1539, 714] width 43 height 43
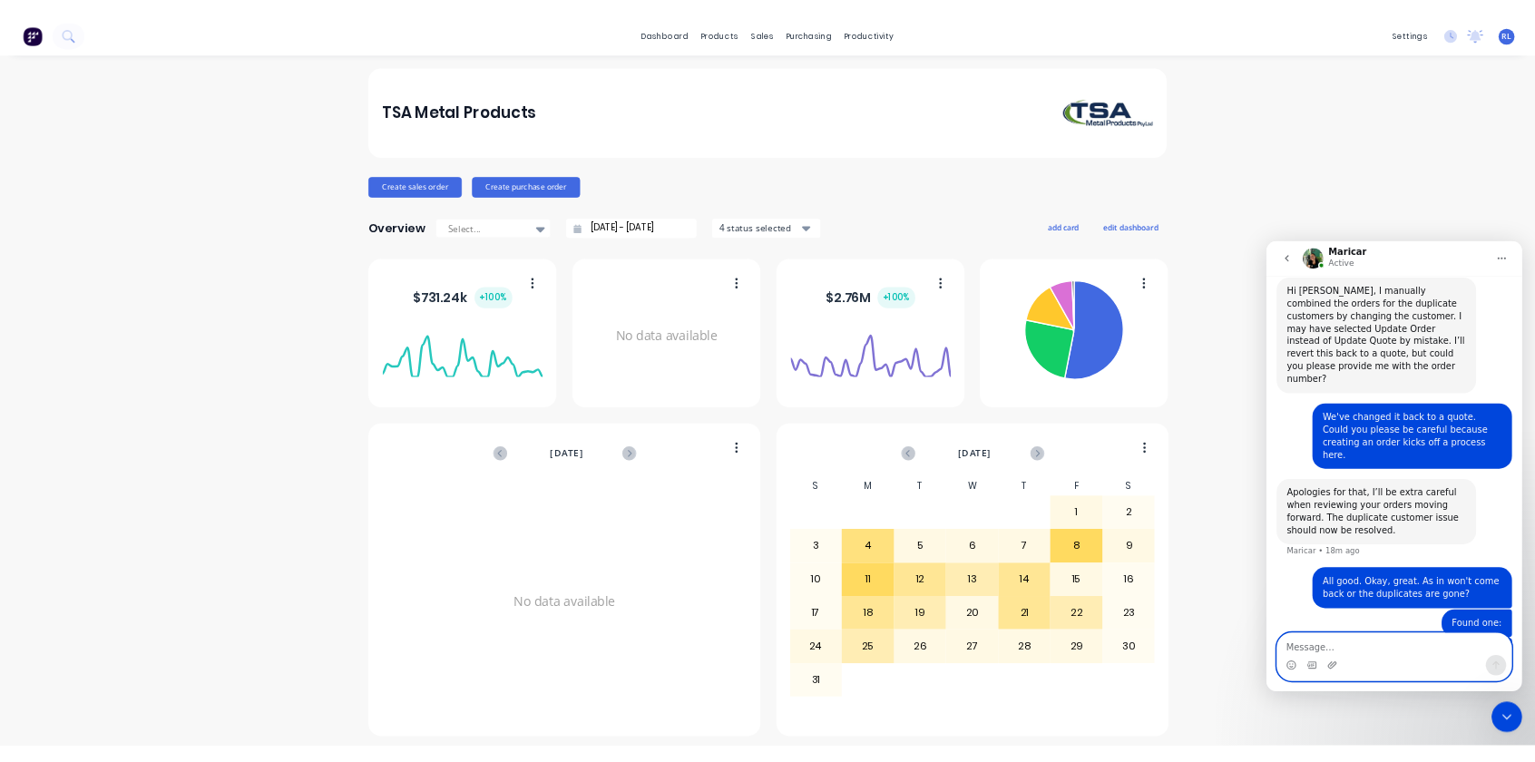
scroll to position [519, 0]
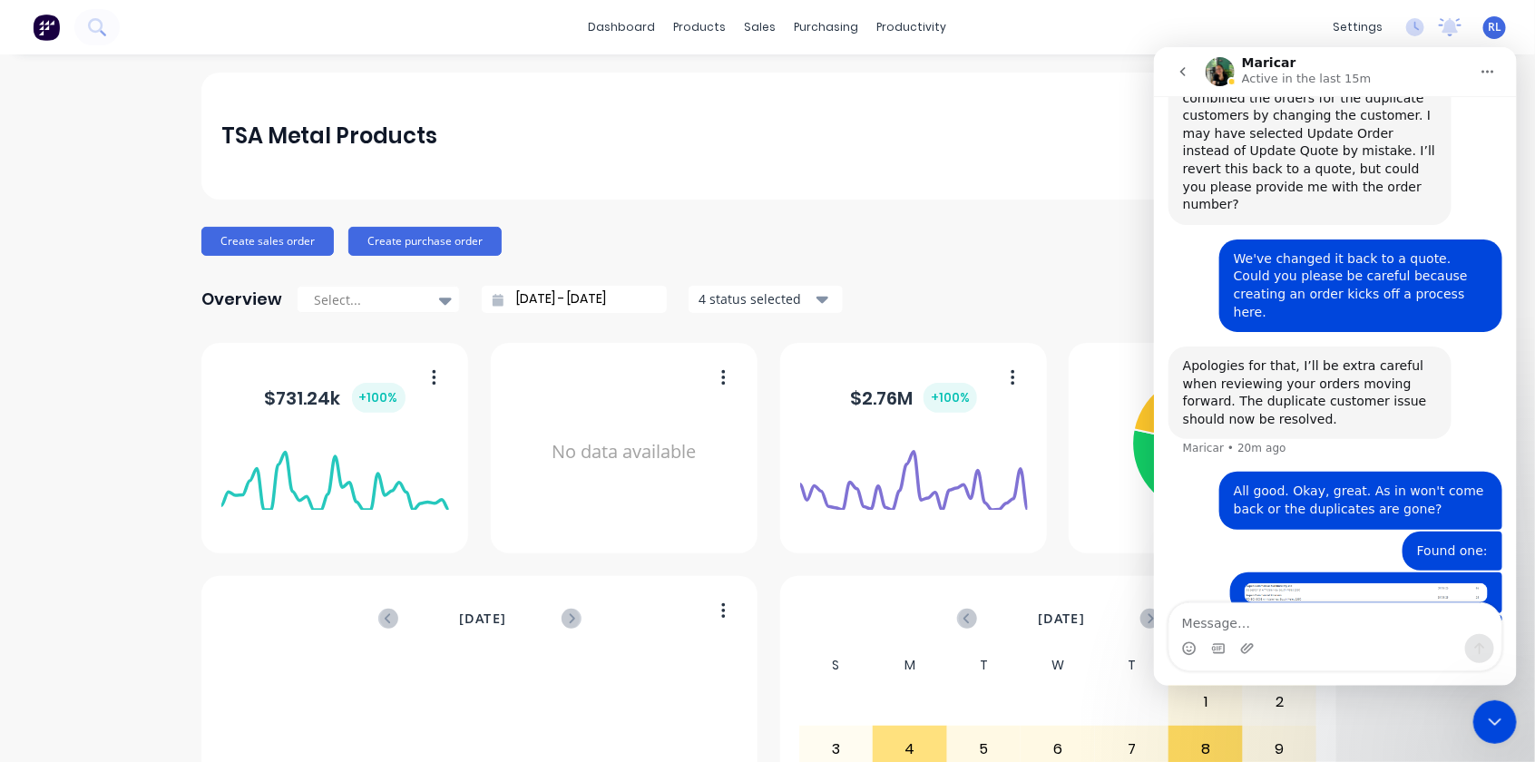
click at [1027, 102] on div "TSA Metal Products" at bounding box center [767, 136] width 1132 height 127
click at [96, 506] on div "TSA Metal Products Create sales order Create purchase order Overview Select... …" at bounding box center [767, 546] width 1535 height 947
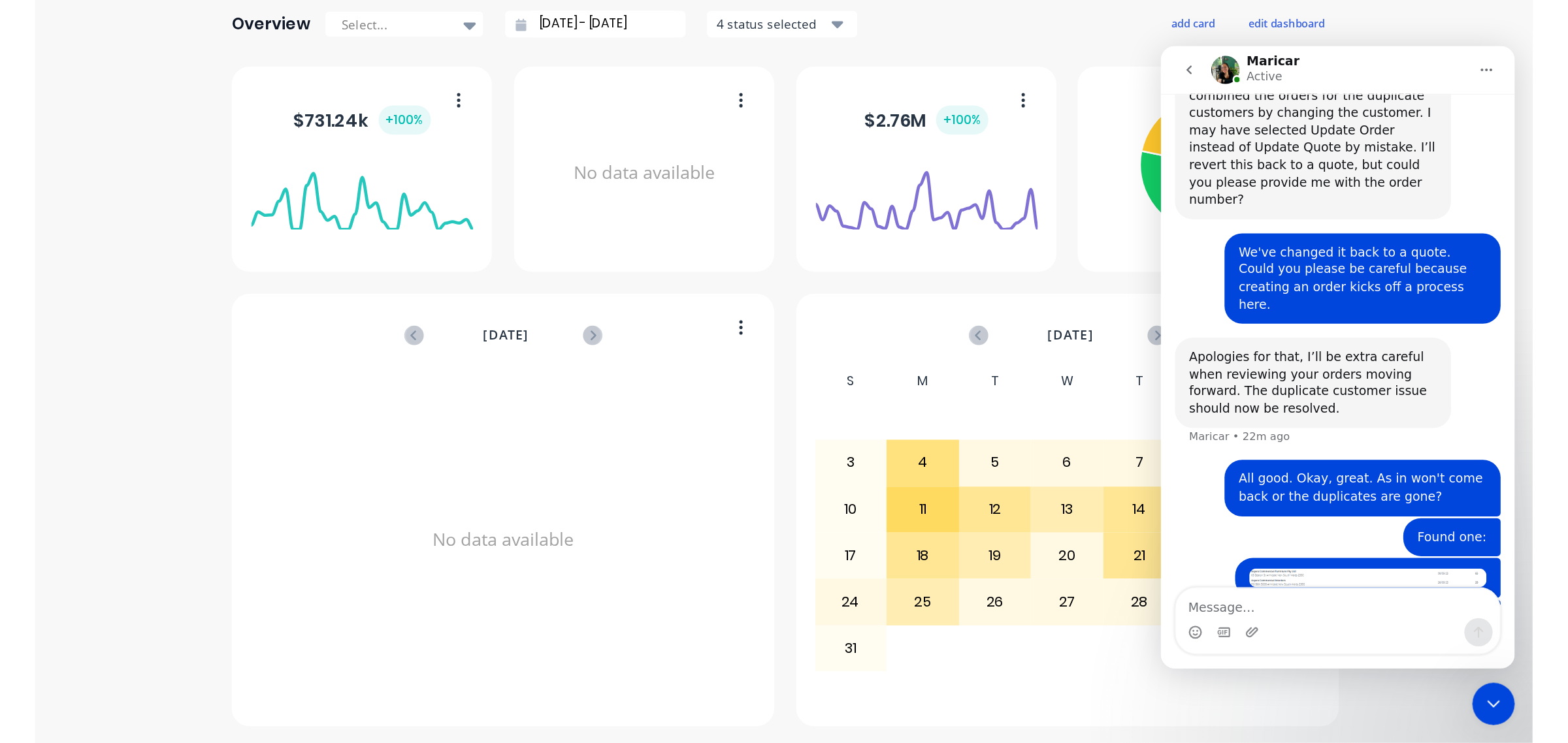
scroll to position [0, 0]
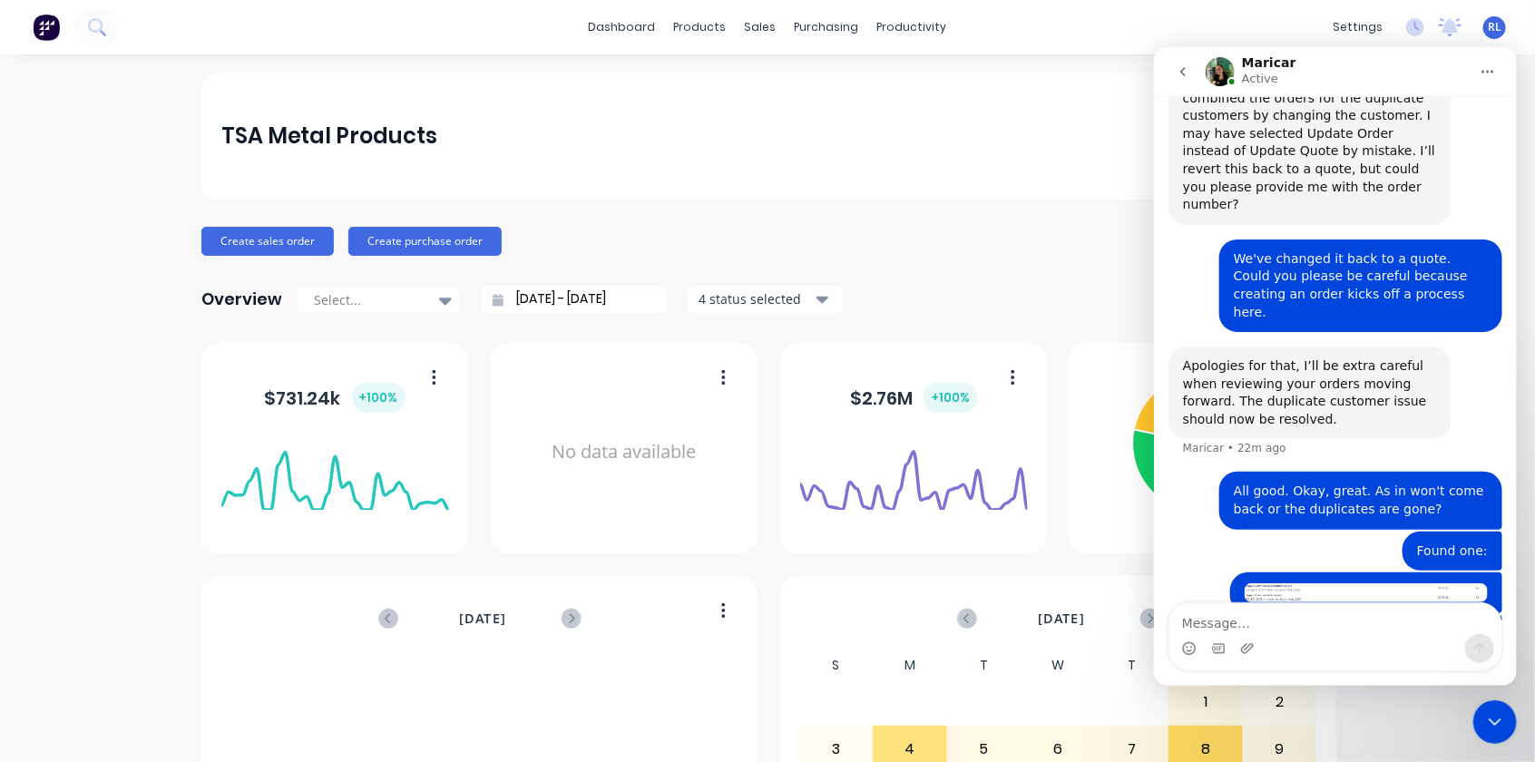
drag, startPoint x: 1529, startPoint y: 522, endPoint x: 360, endPoint y: 322, distance: 1186.1
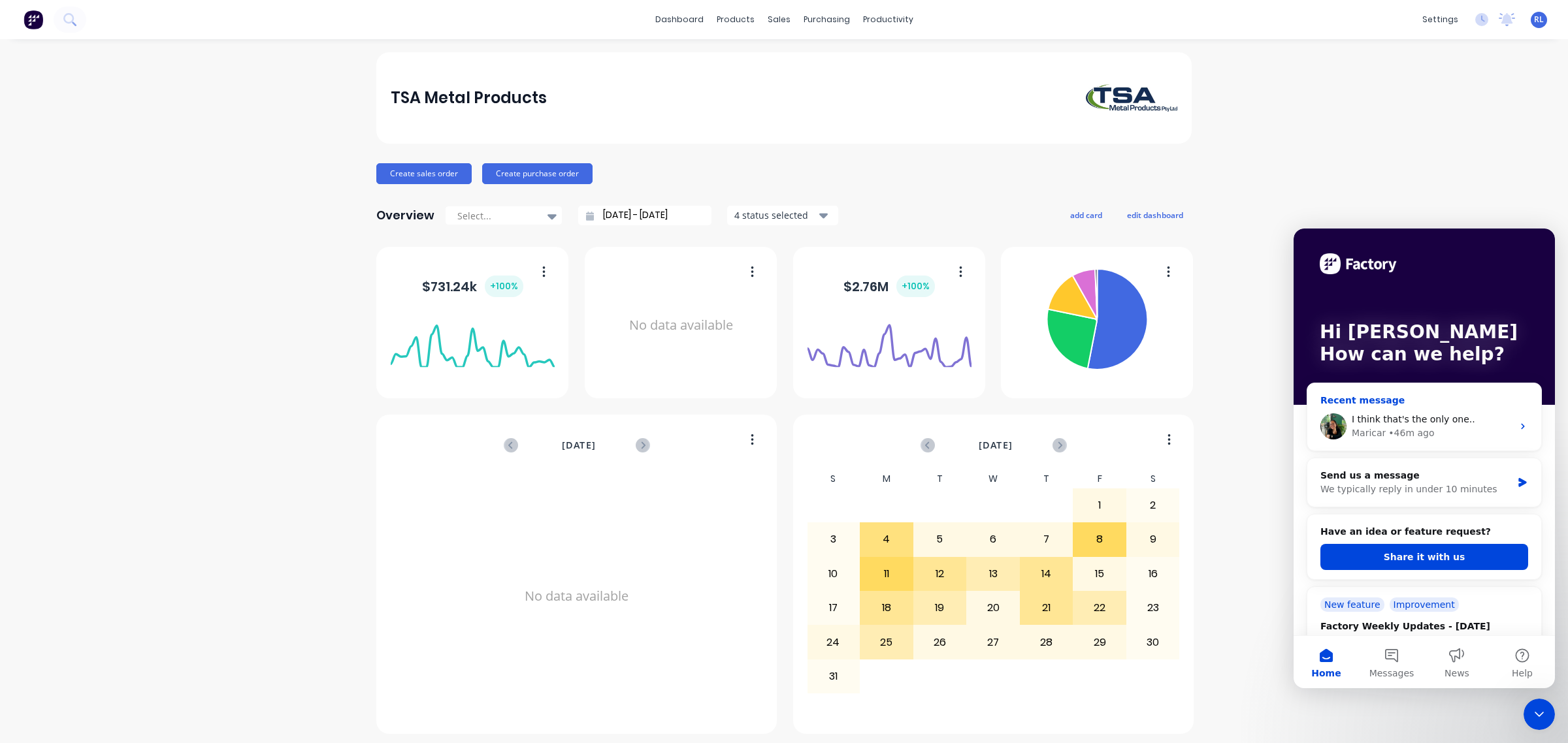
click at [1432, 415] on span "I think that's the only one.." at bounding box center [1413, 419] width 123 height 11
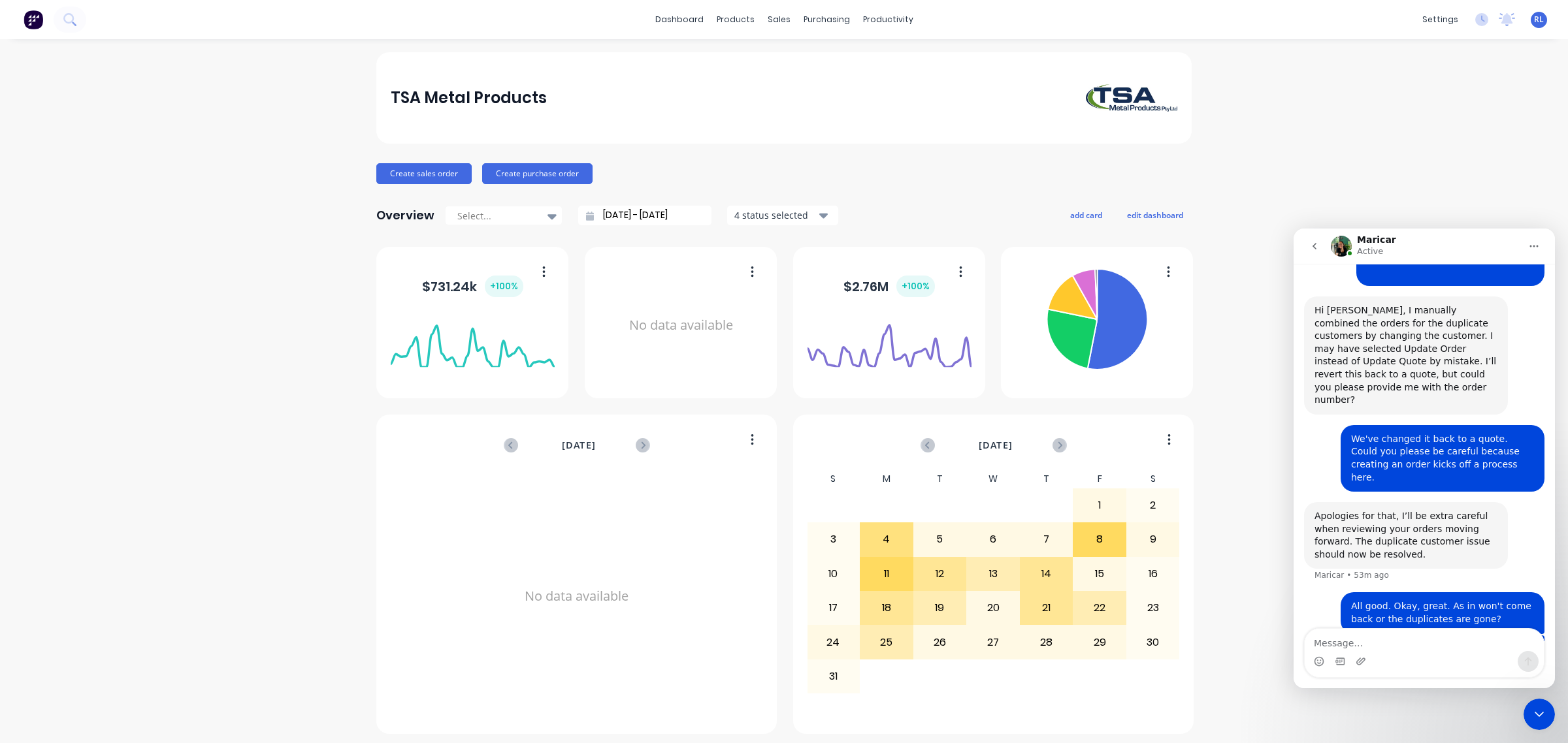
scroll to position [374, 0]
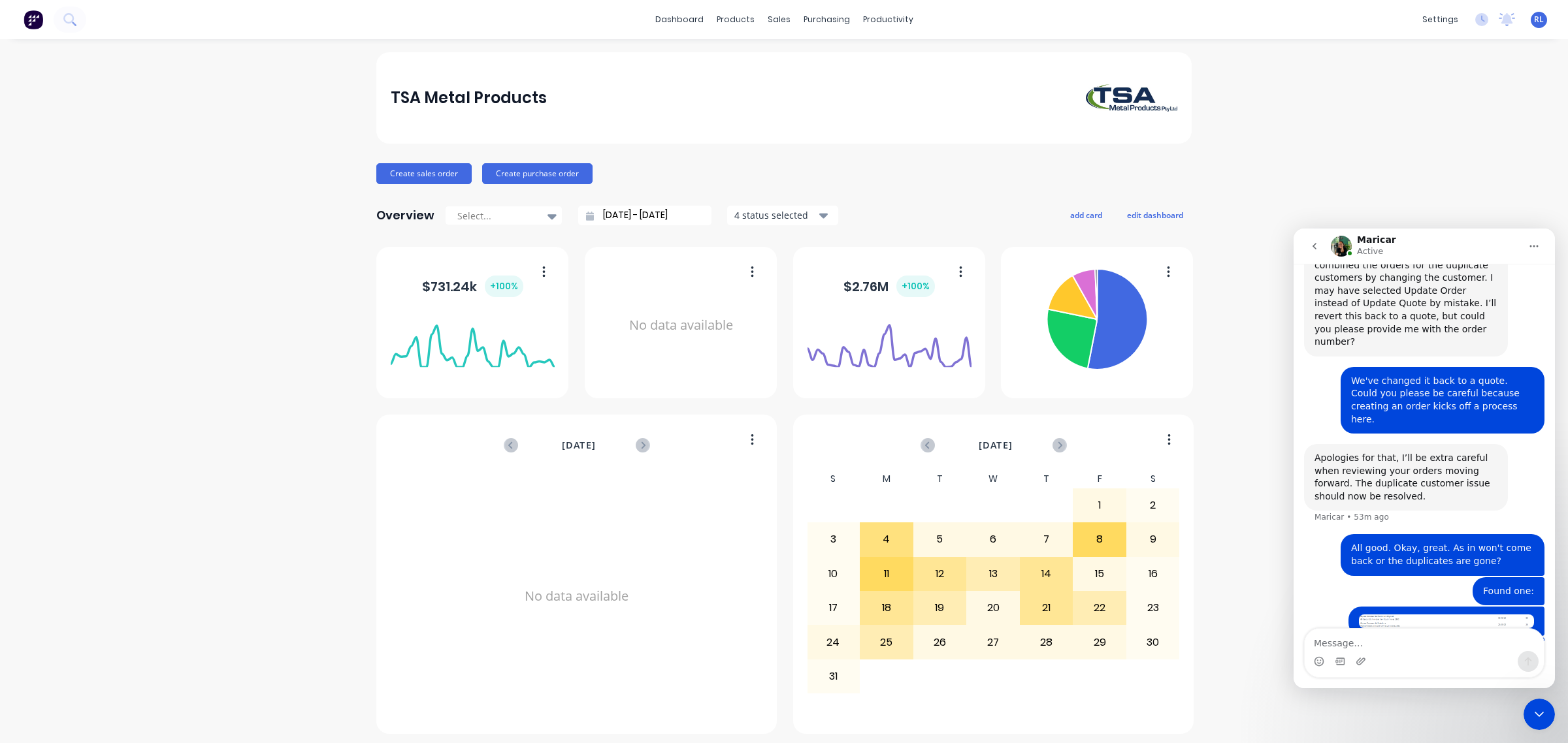
click at [1388, 636] on textarea "Message…" at bounding box center [1424, 639] width 239 height 22
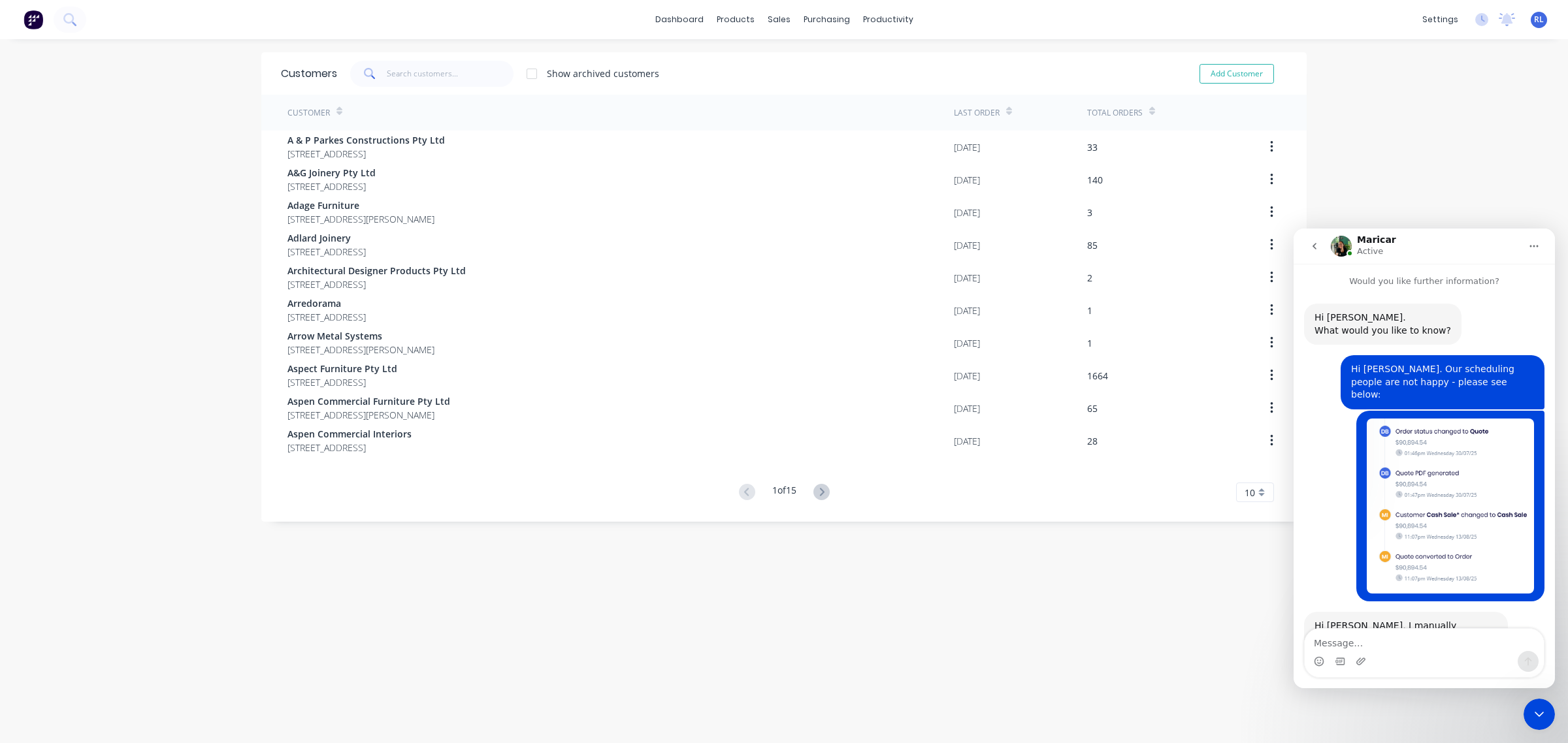
scroll to position [232, 0]
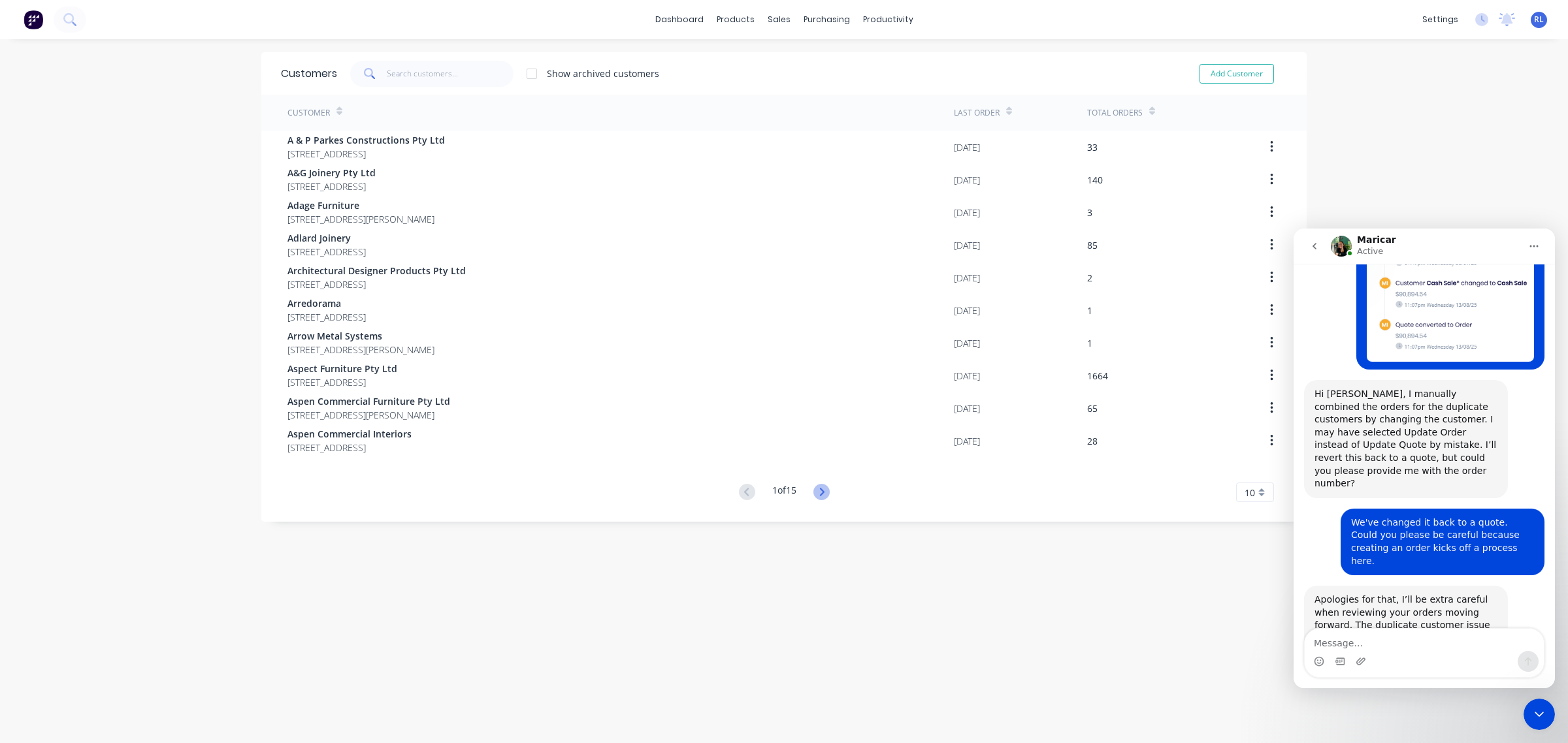
click at [821, 492] on icon at bounding box center [821, 492] width 17 height 17
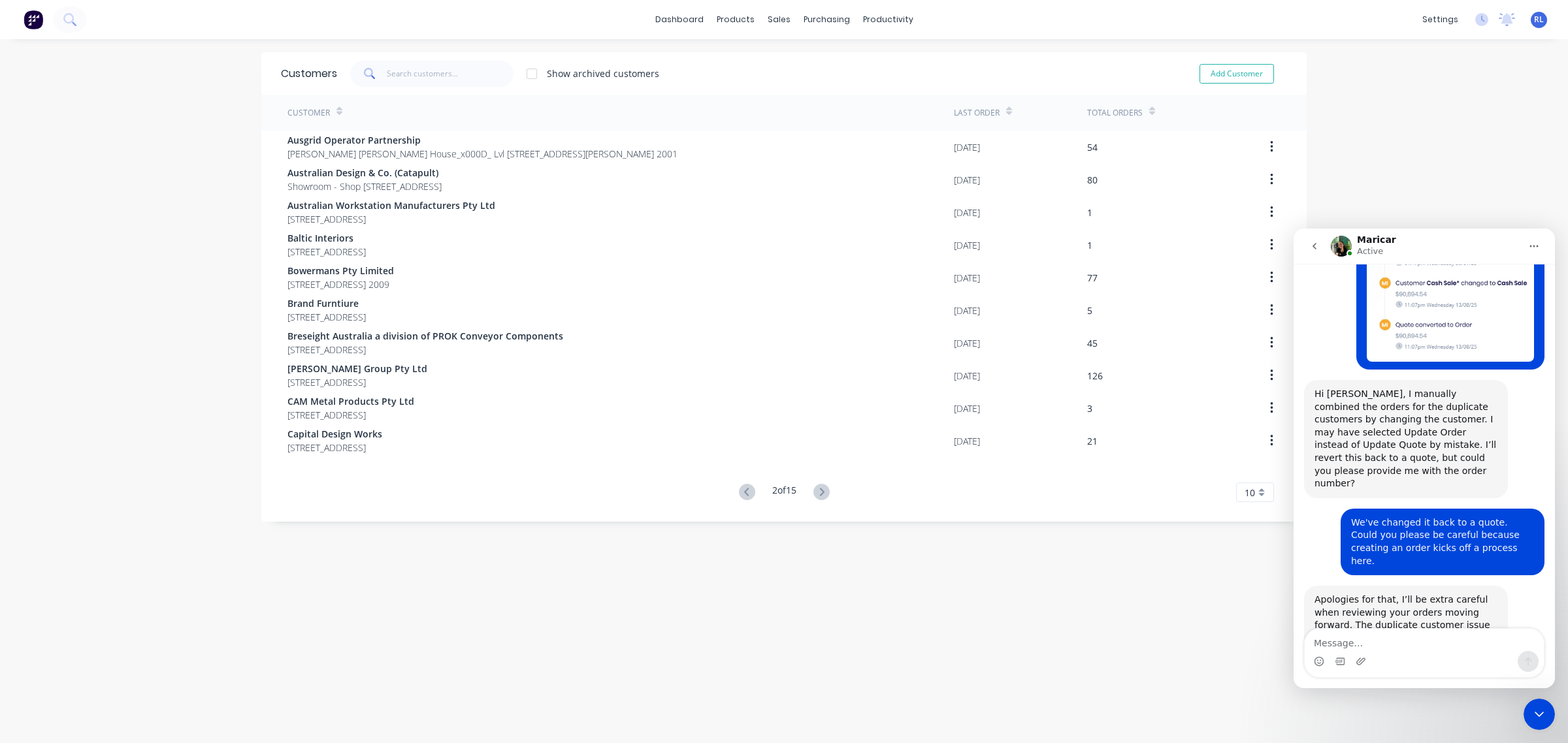
click at [821, 492] on icon at bounding box center [821, 492] width 17 height 17
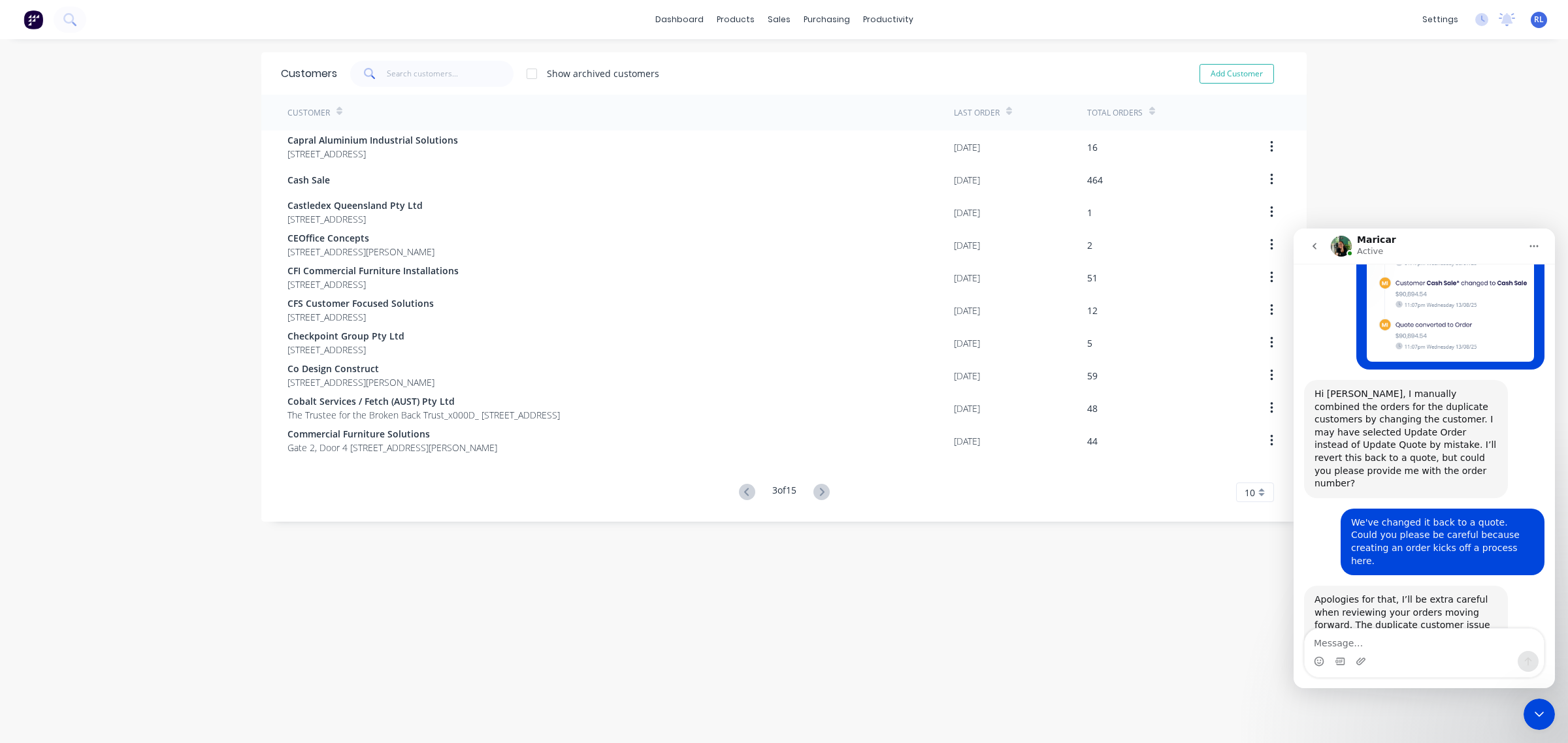
click at [821, 492] on icon at bounding box center [821, 492] width 17 height 17
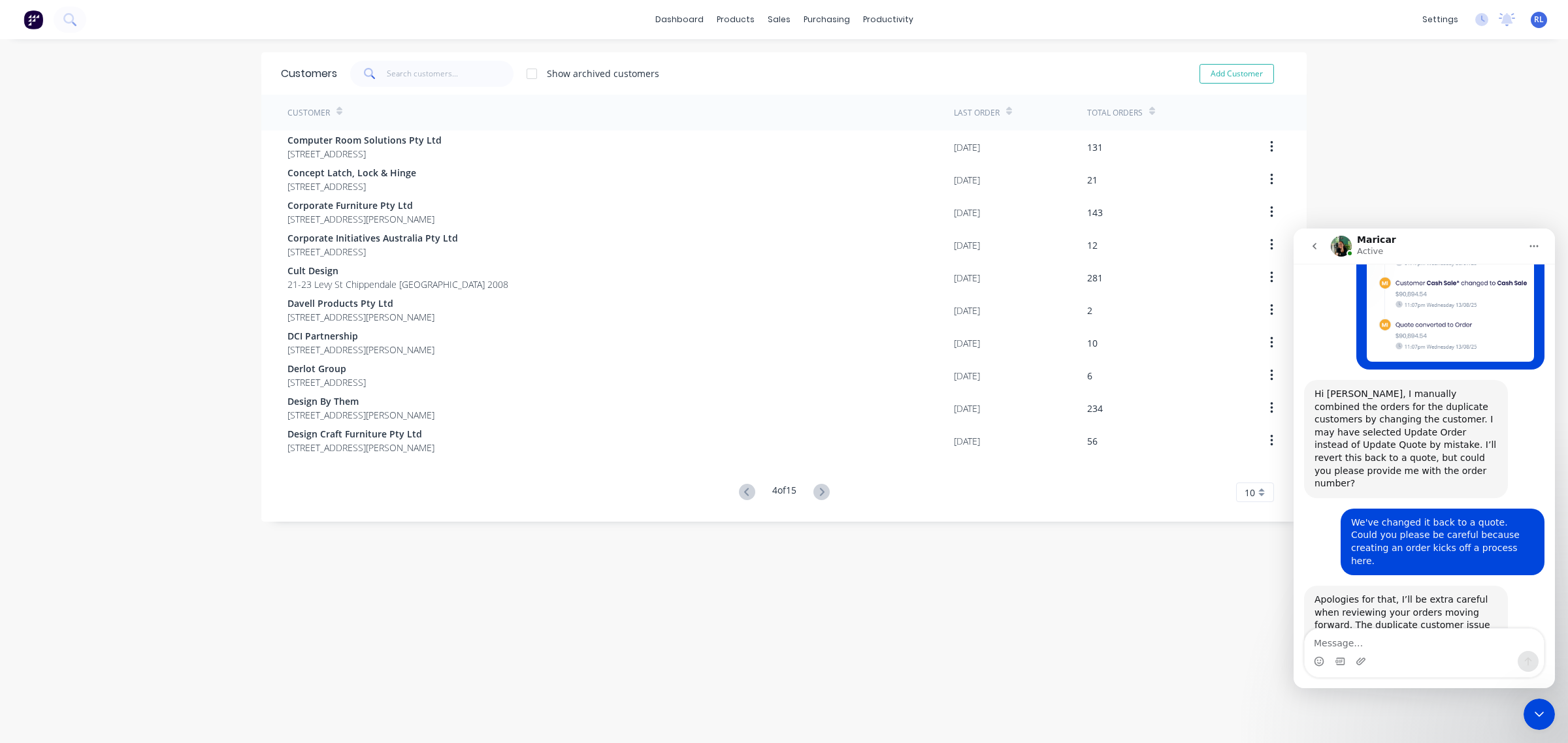
click at [821, 492] on icon at bounding box center [821, 492] width 17 height 17
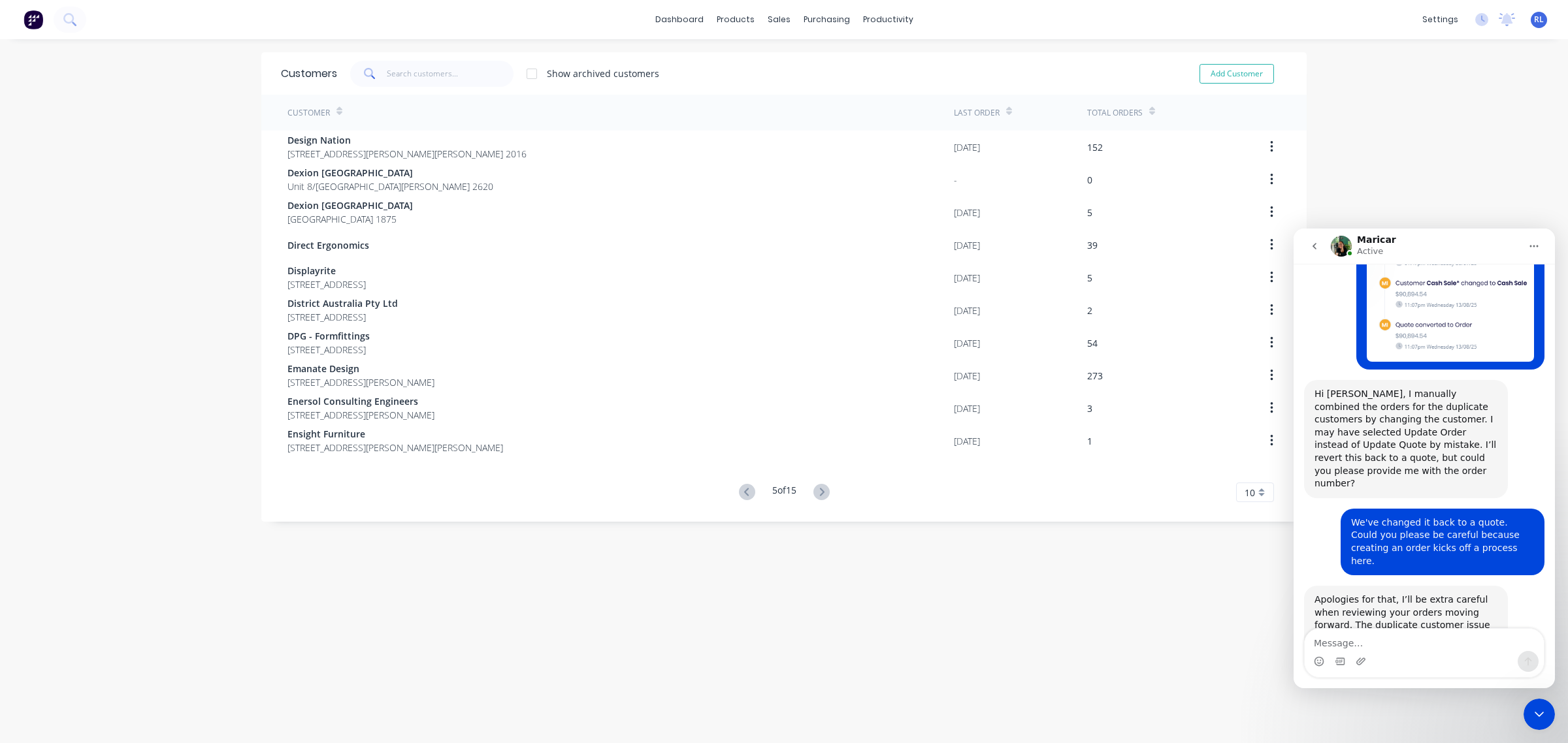
click at [821, 492] on icon at bounding box center [821, 492] width 17 height 17
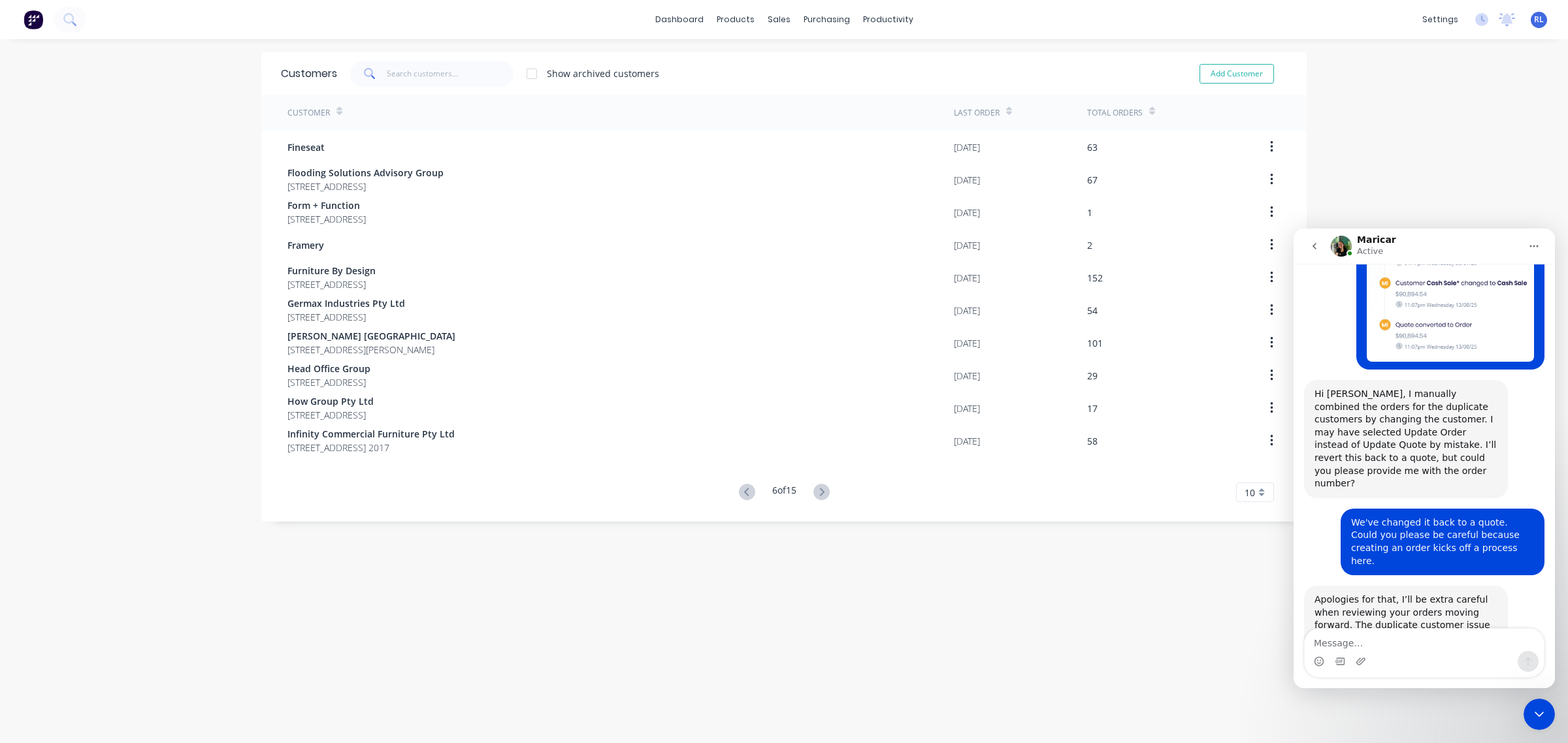
click at [821, 492] on icon at bounding box center [821, 492] width 17 height 17
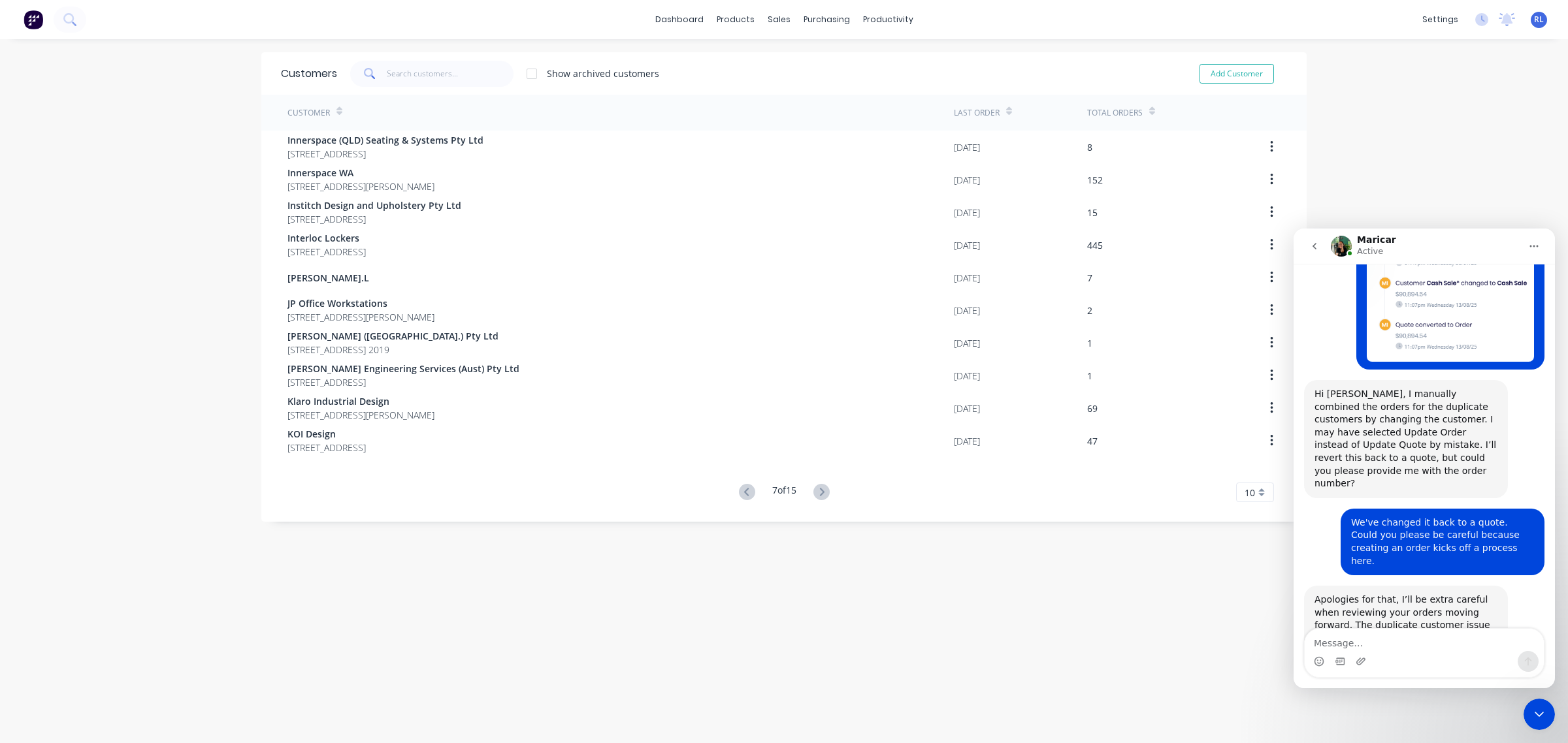
click at [821, 492] on icon at bounding box center [821, 492] width 17 height 17
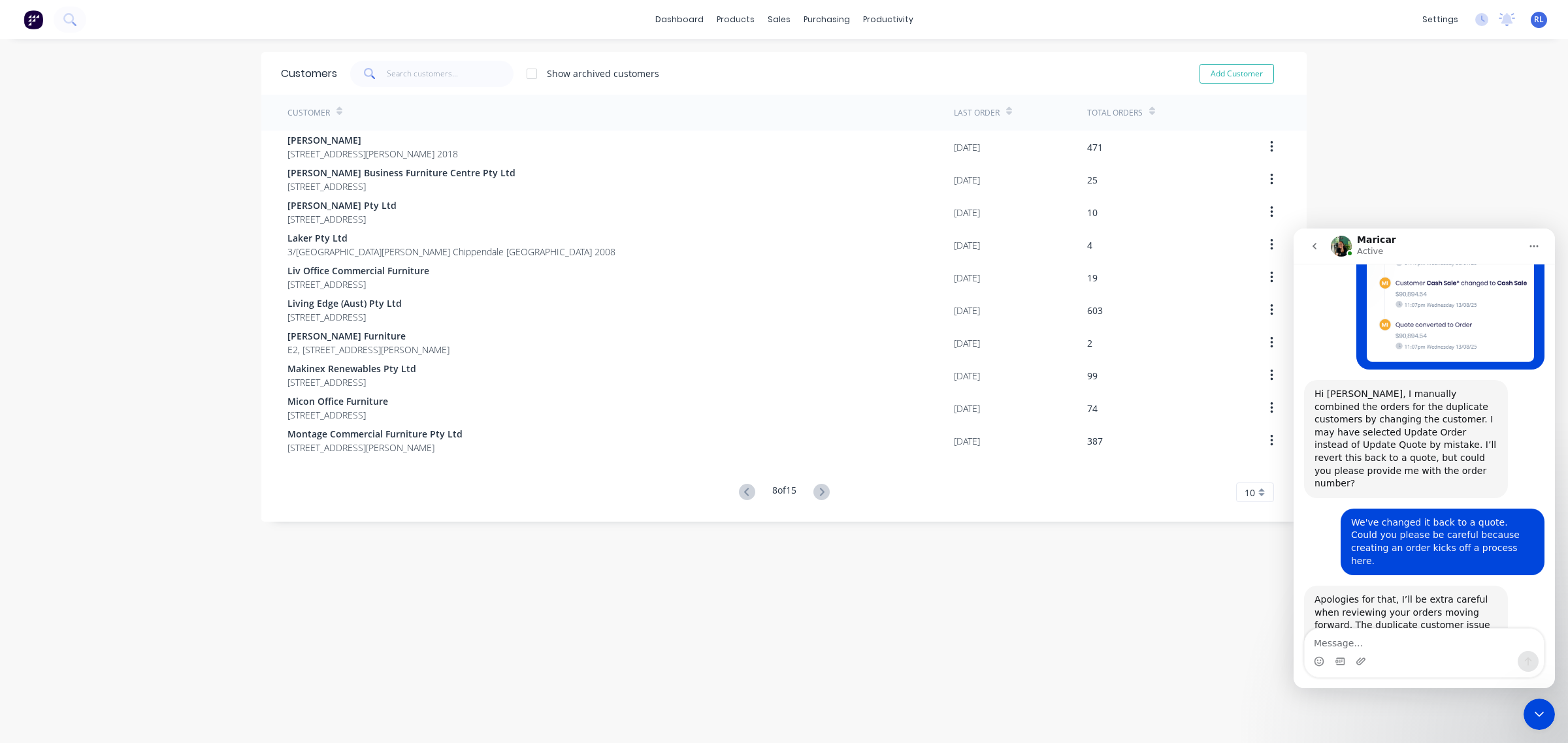
click at [821, 492] on icon at bounding box center [821, 492] width 17 height 17
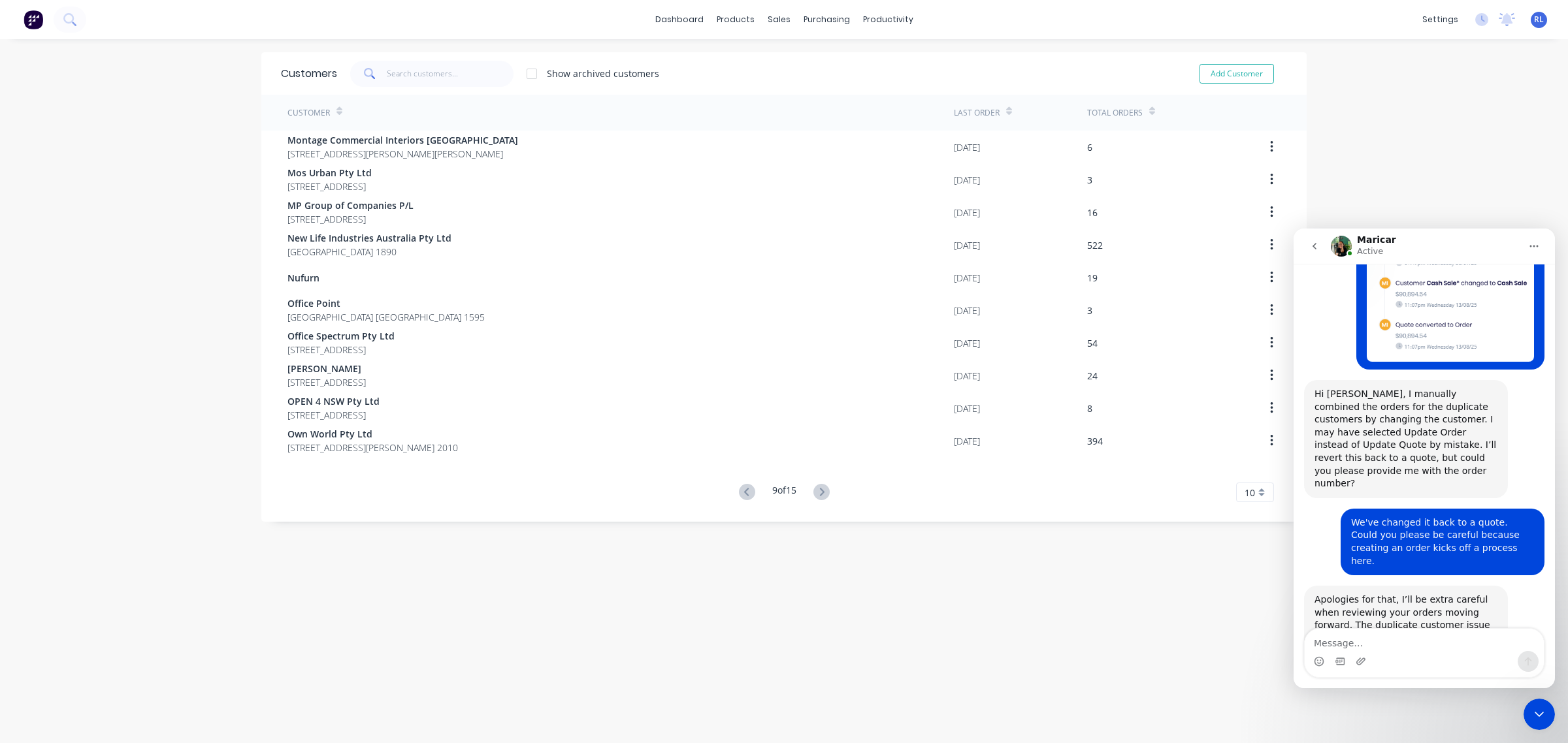
click at [821, 492] on icon at bounding box center [821, 492] width 17 height 17
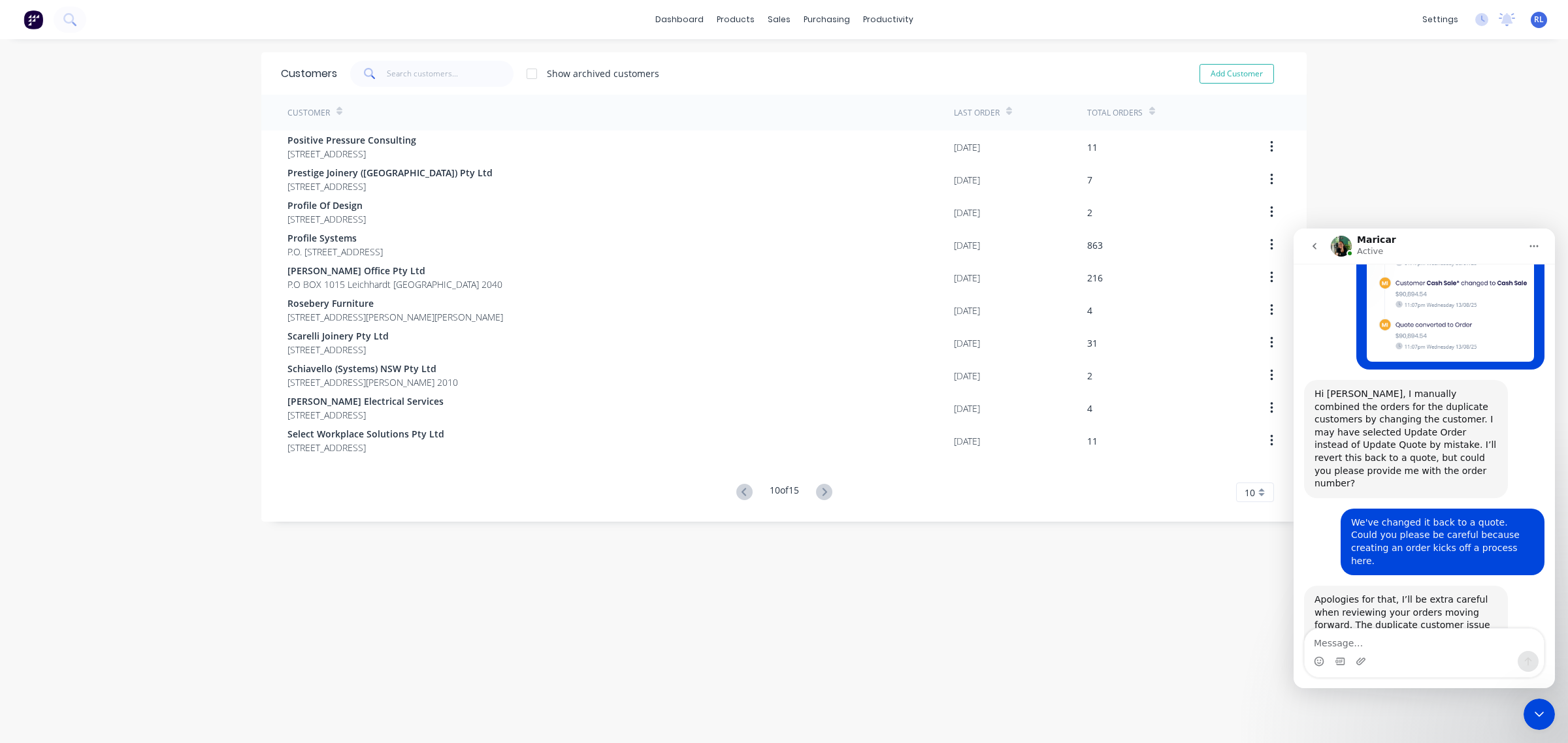
click at [822, 492] on icon at bounding box center [824, 492] width 4 height 8
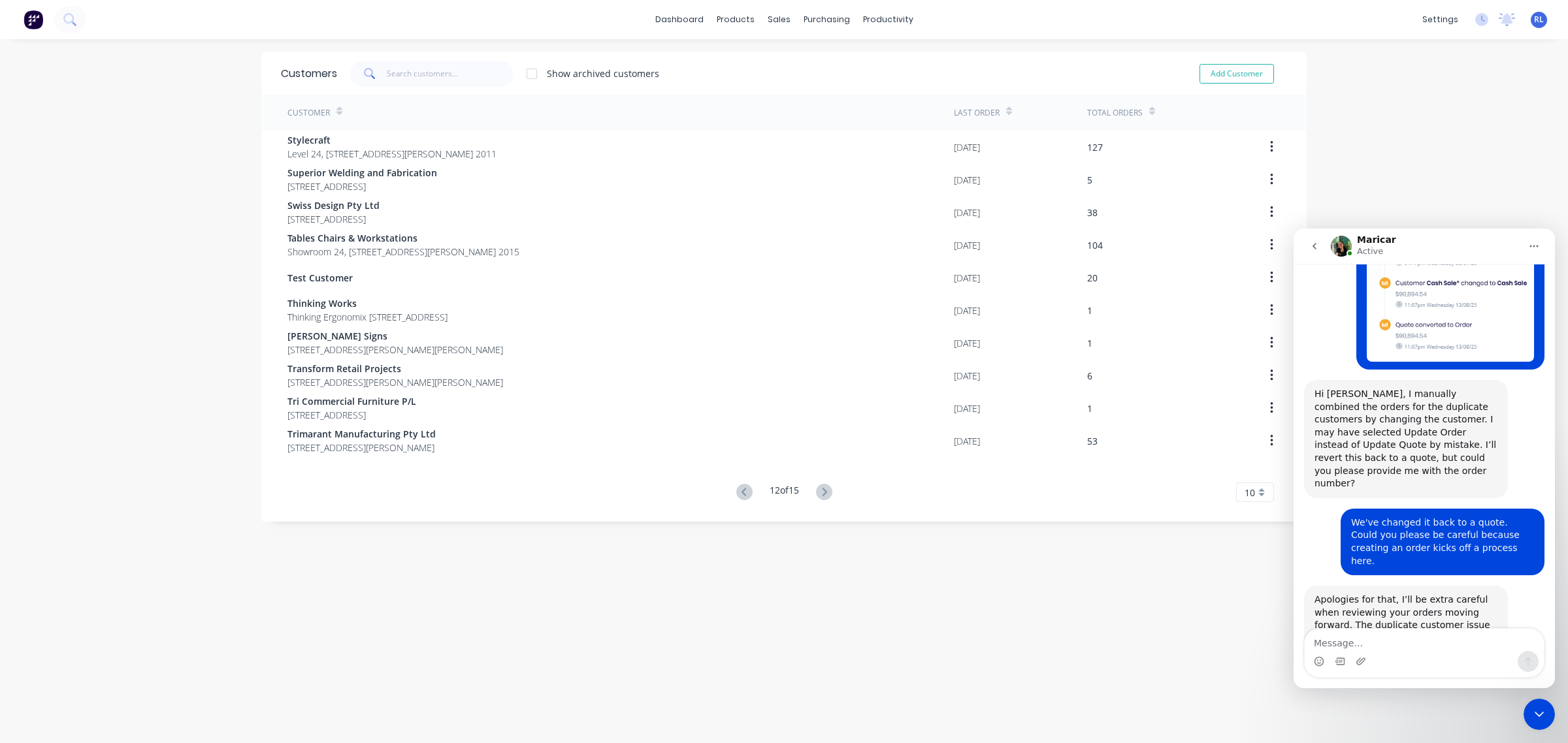
click at [822, 492] on icon at bounding box center [824, 492] width 4 height 8
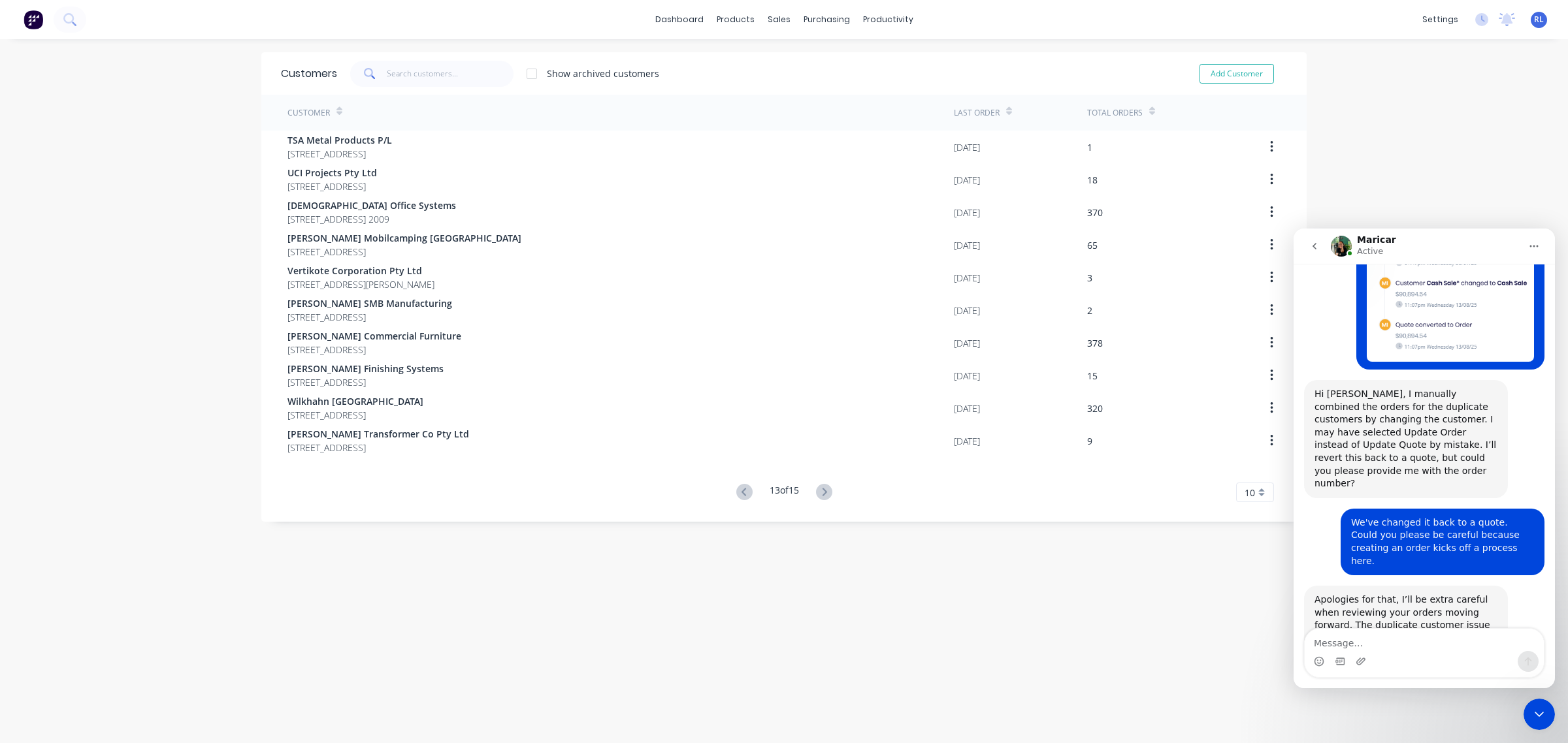
click at [822, 492] on icon at bounding box center [824, 492] width 4 height 8
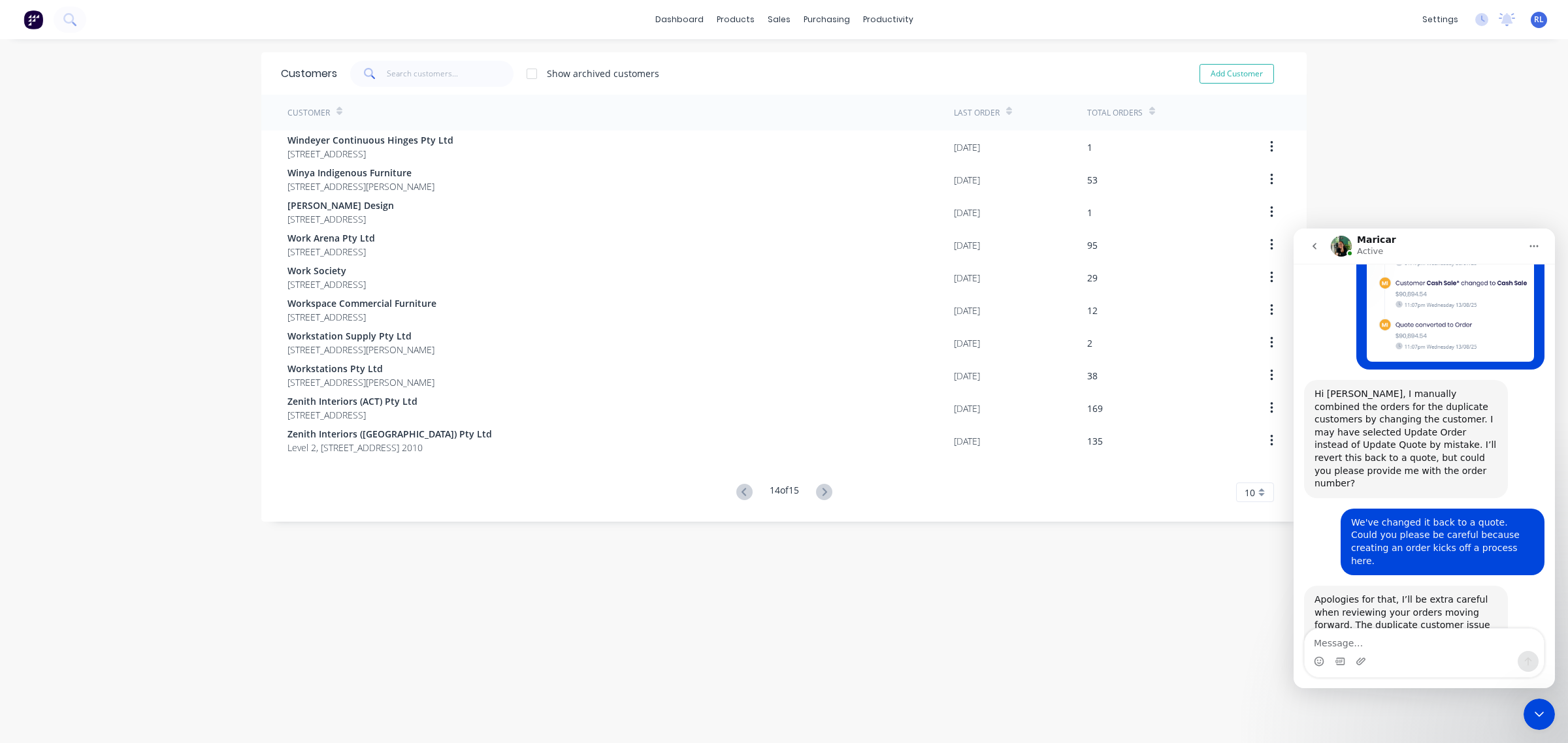
click at [822, 492] on icon at bounding box center [824, 492] width 4 height 8
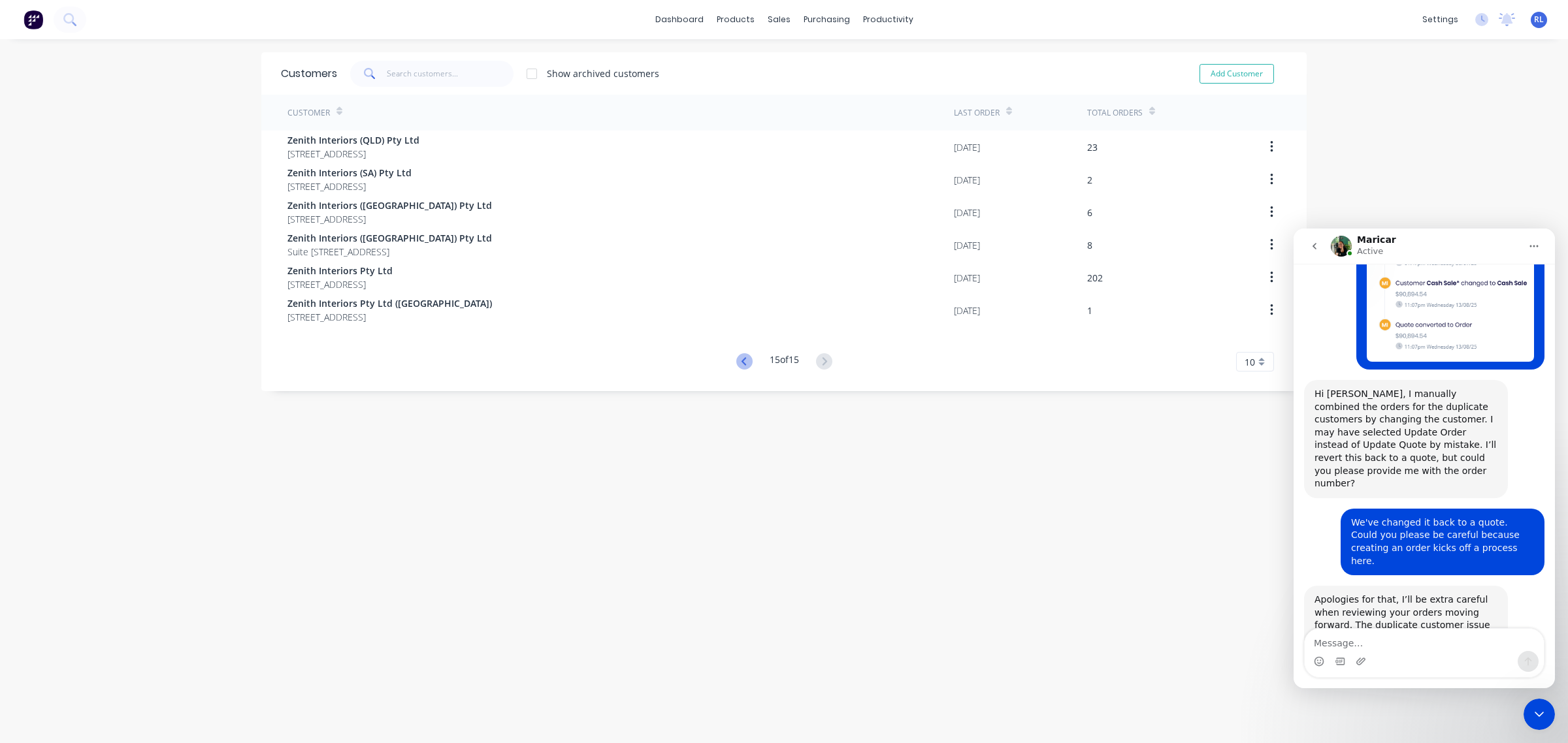
click at [736, 356] on icon at bounding box center [744, 361] width 17 height 17
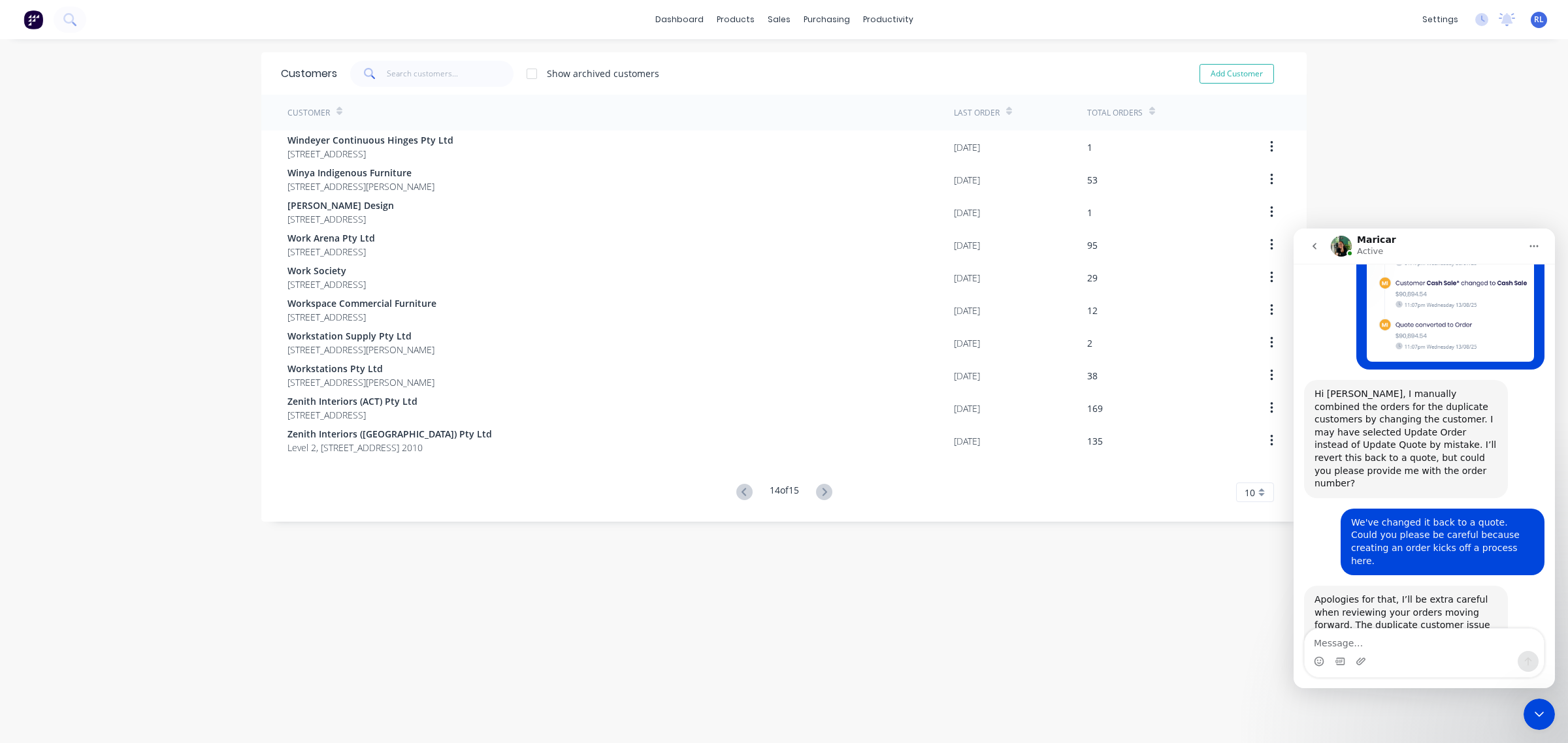
click at [820, 492] on icon at bounding box center [824, 492] width 17 height 17
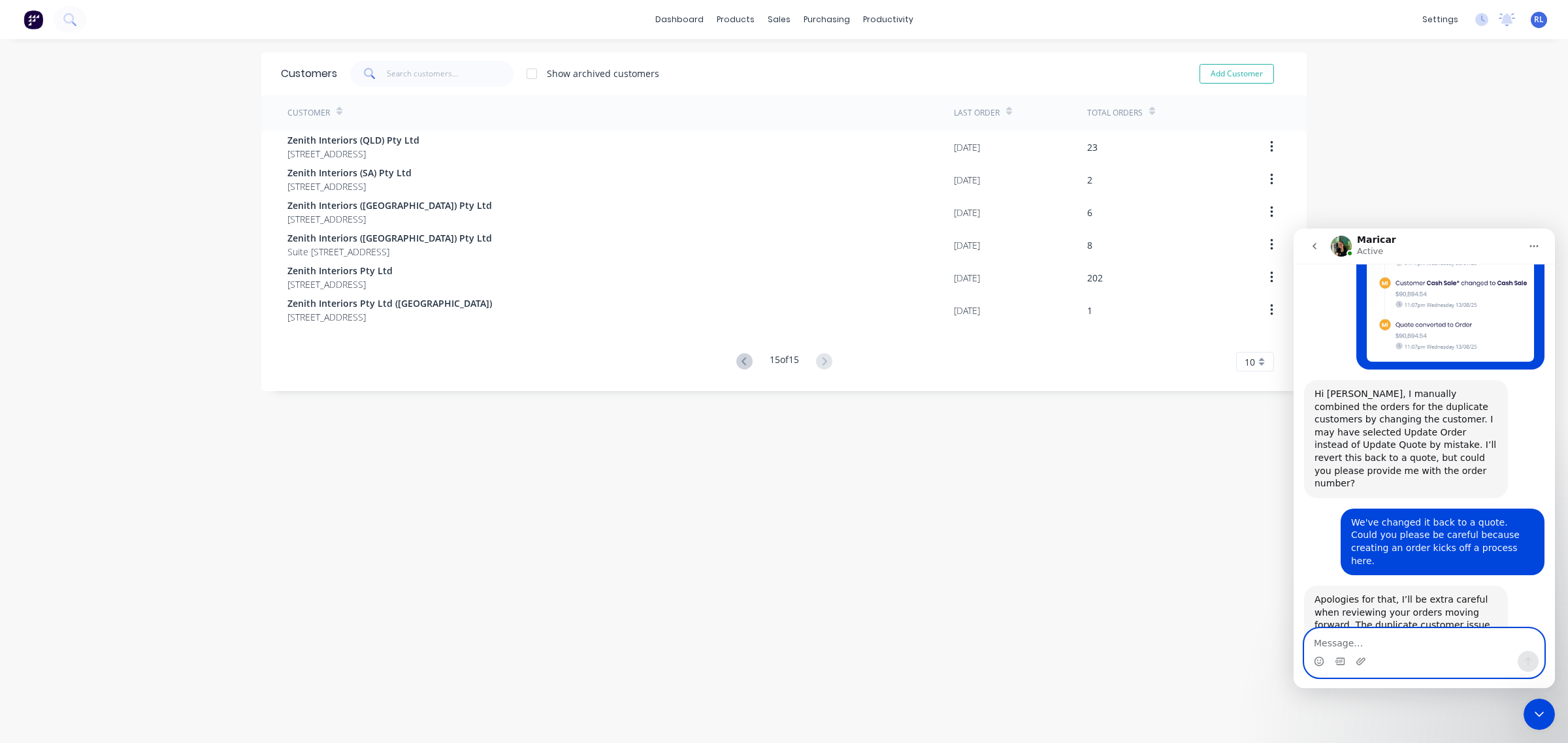
click at [1405, 647] on textarea "Message…" at bounding box center [1424, 639] width 239 height 22
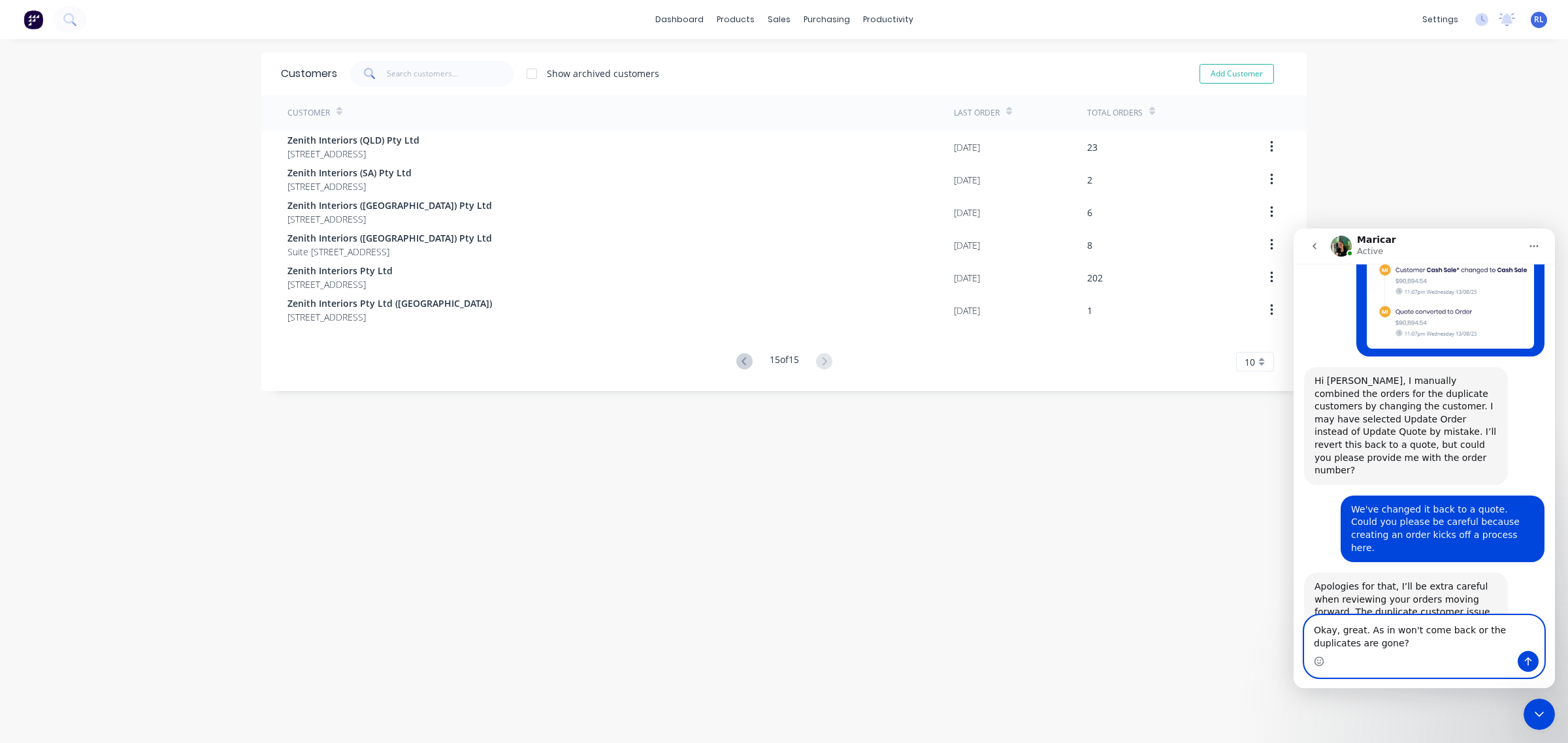
click at [1313, 629] on textarea "Okay, great. As in won't come back or the duplicates are gone?" at bounding box center [1424, 633] width 239 height 35
type textarea "All good. Okay, great. As in won't come back or the duplicates are gone?"
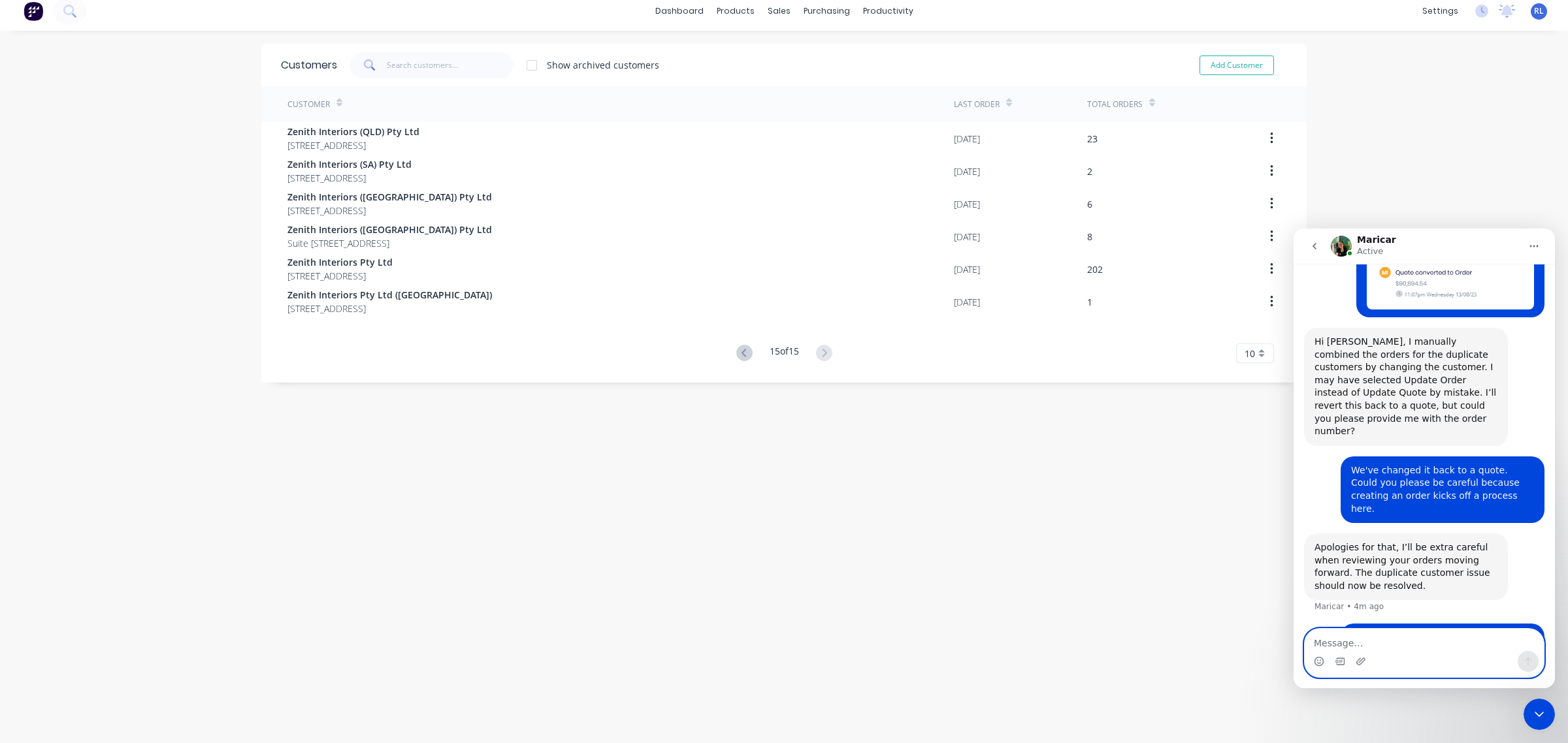
scroll to position [0, 0]
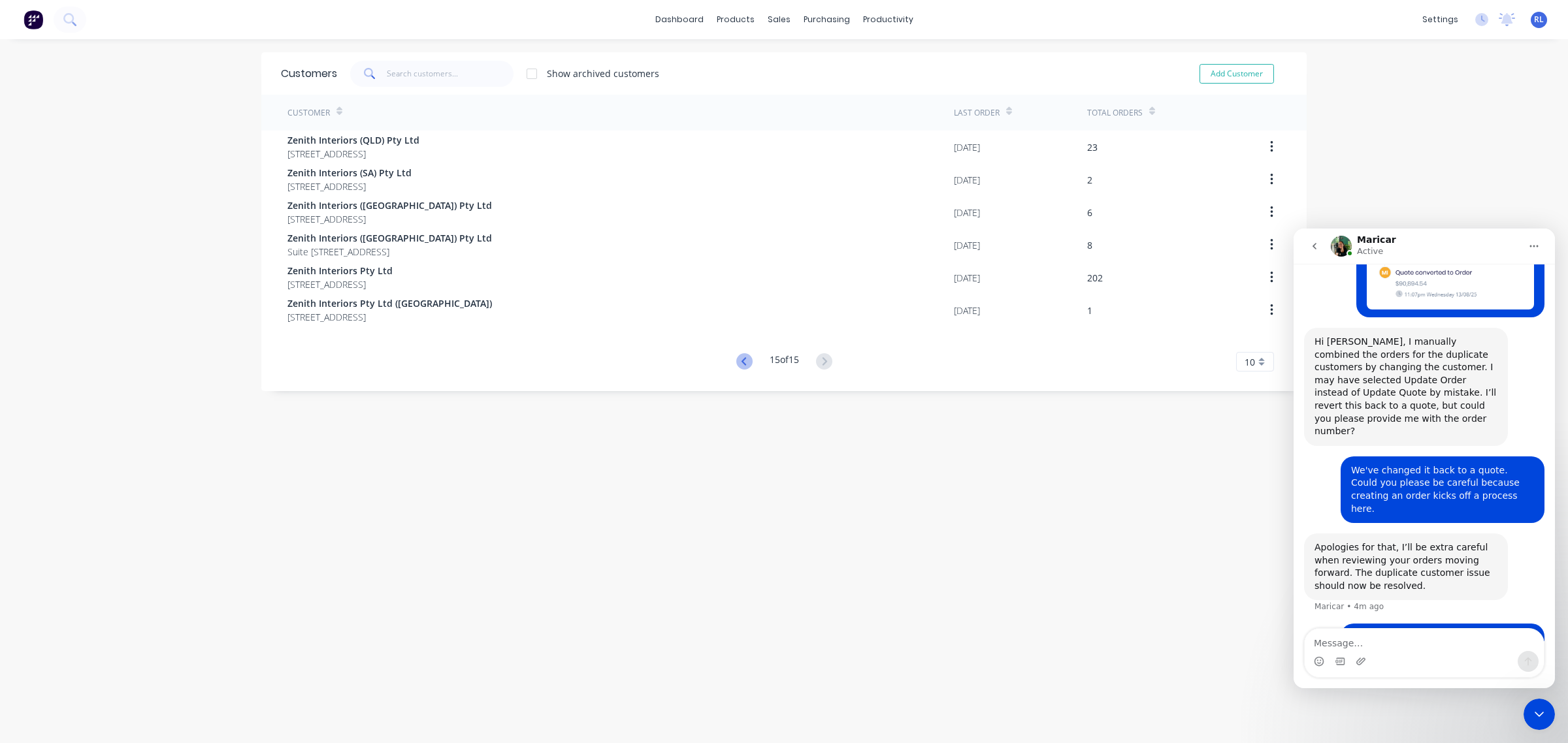
click at [741, 361] on icon at bounding box center [743, 361] width 4 height 8
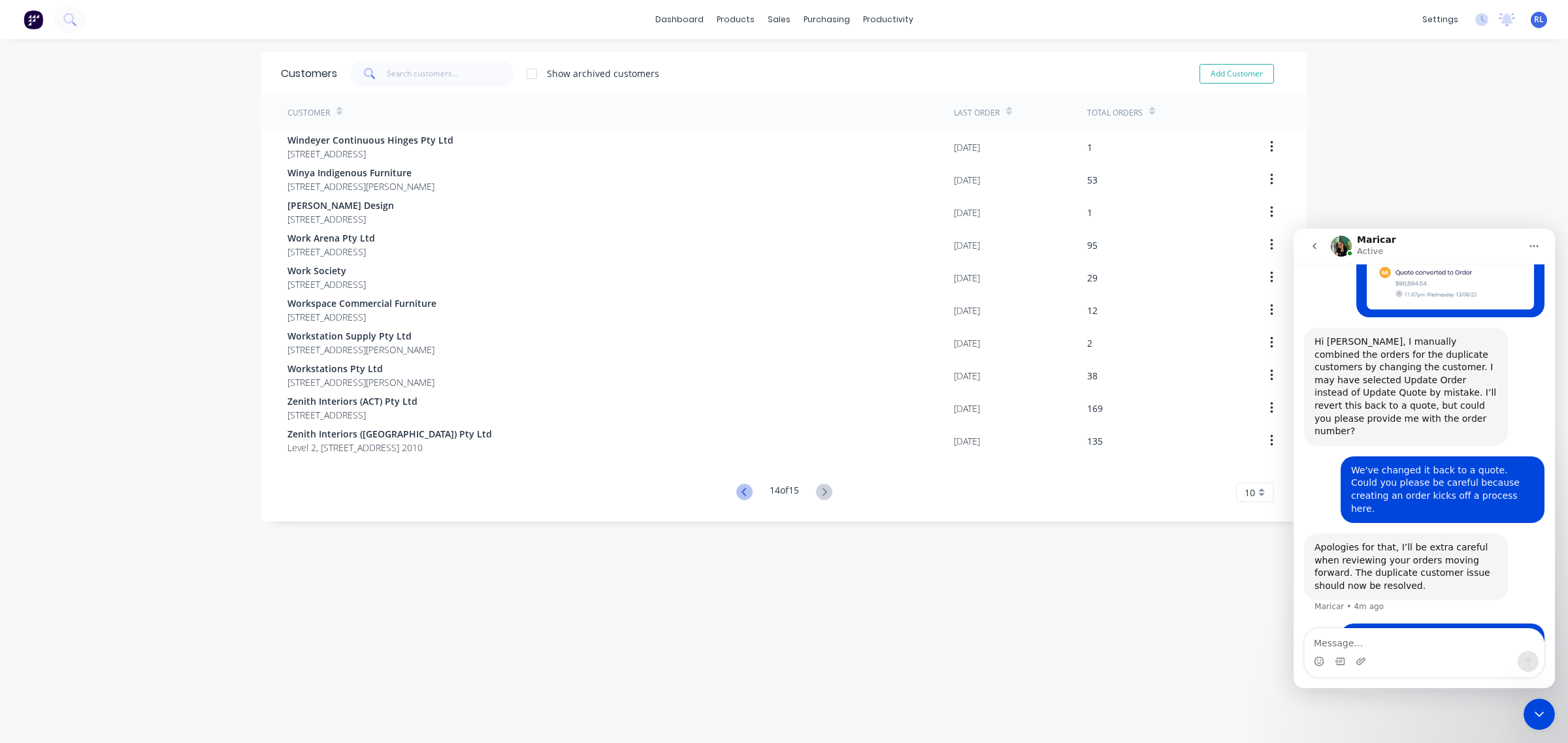
click at [737, 490] on icon at bounding box center [744, 492] width 17 height 17
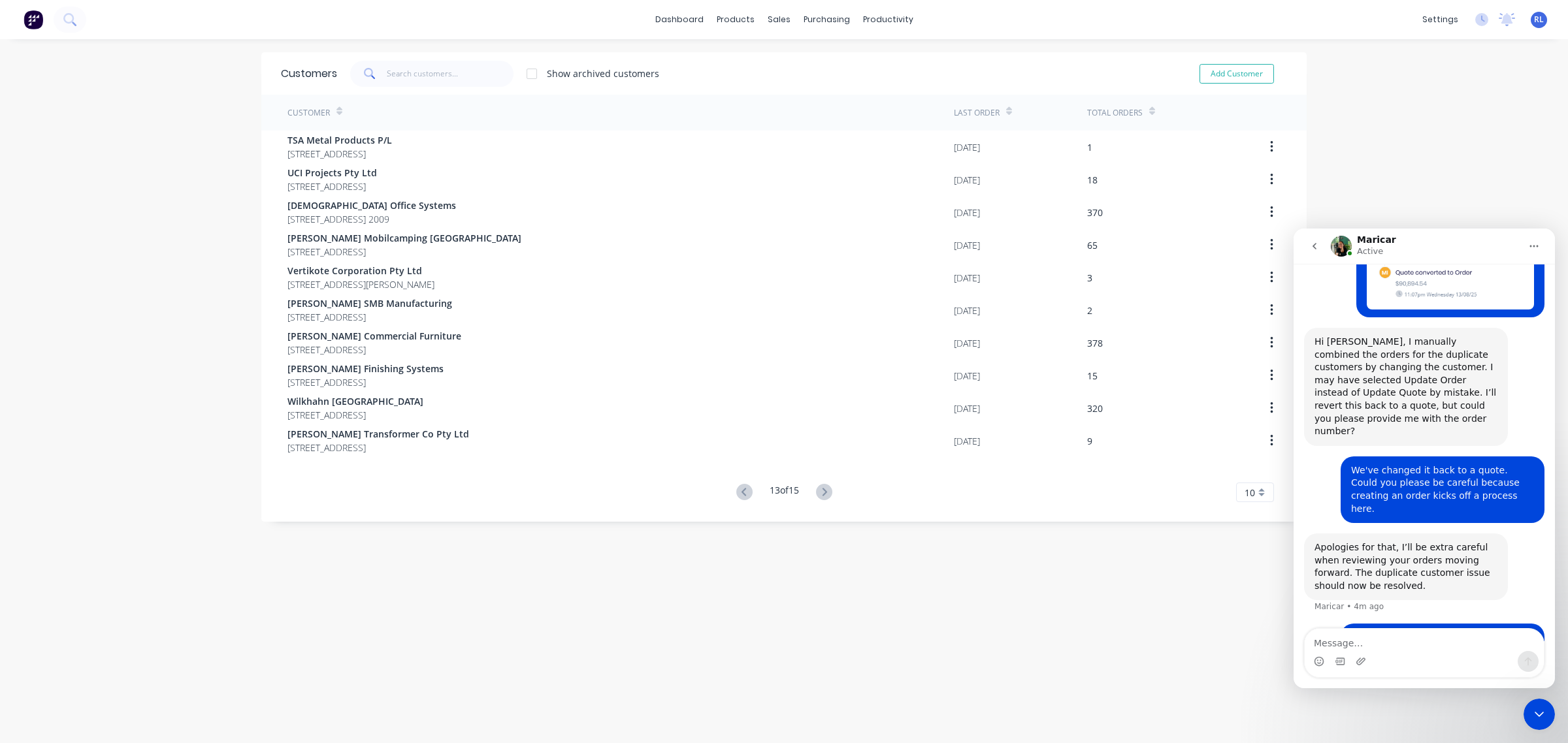
click at [737, 490] on icon at bounding box center [744, 492] width 17 height 17
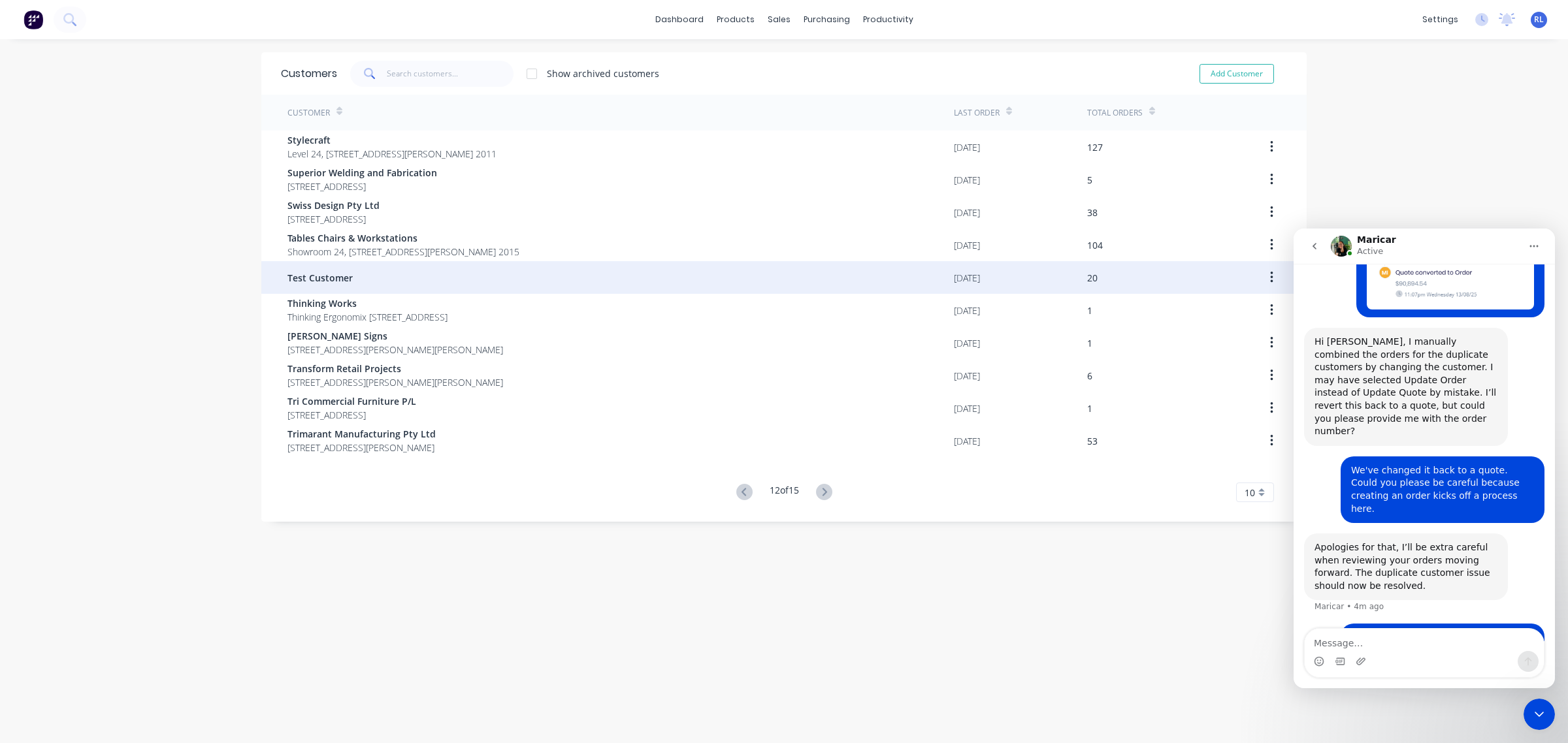
click at [299, 277] on span "Test Customer" at bounding box center [320, 277] width 66 height 14
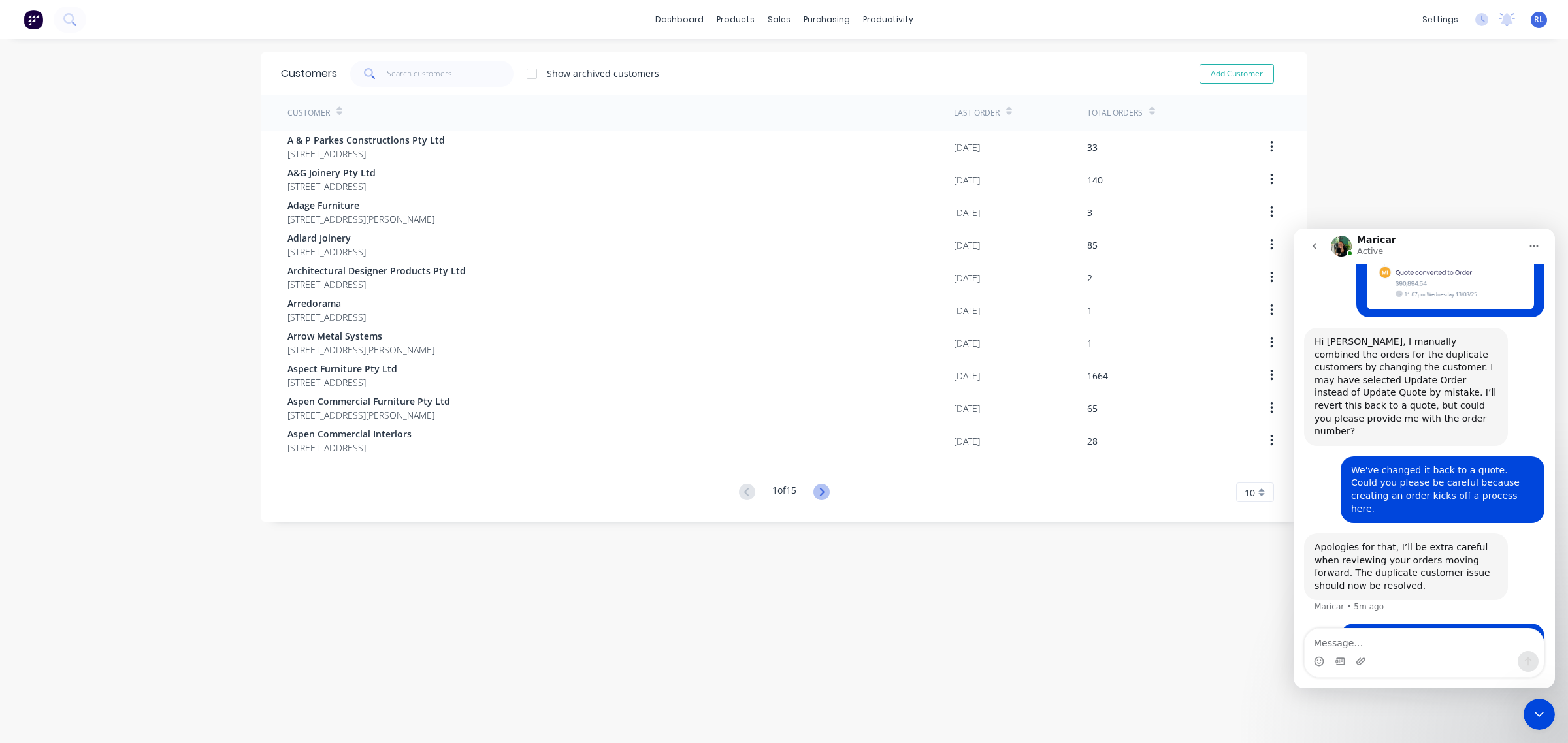
click at [819, 494] on icon at bounding box center [821, 492] width 4 height 8
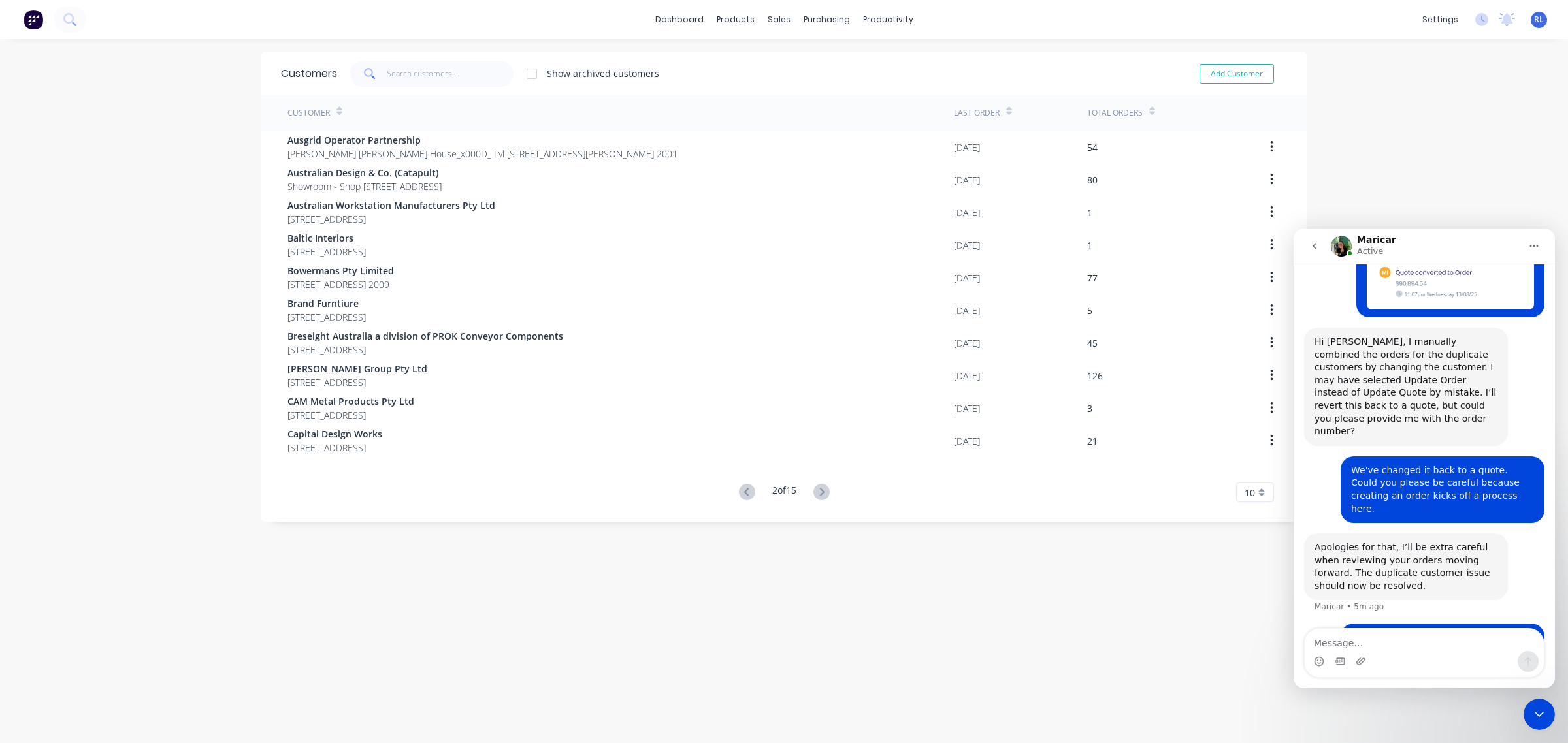
click at [819, 494] on icon at bounding box center [821, 492] width 4 height 8
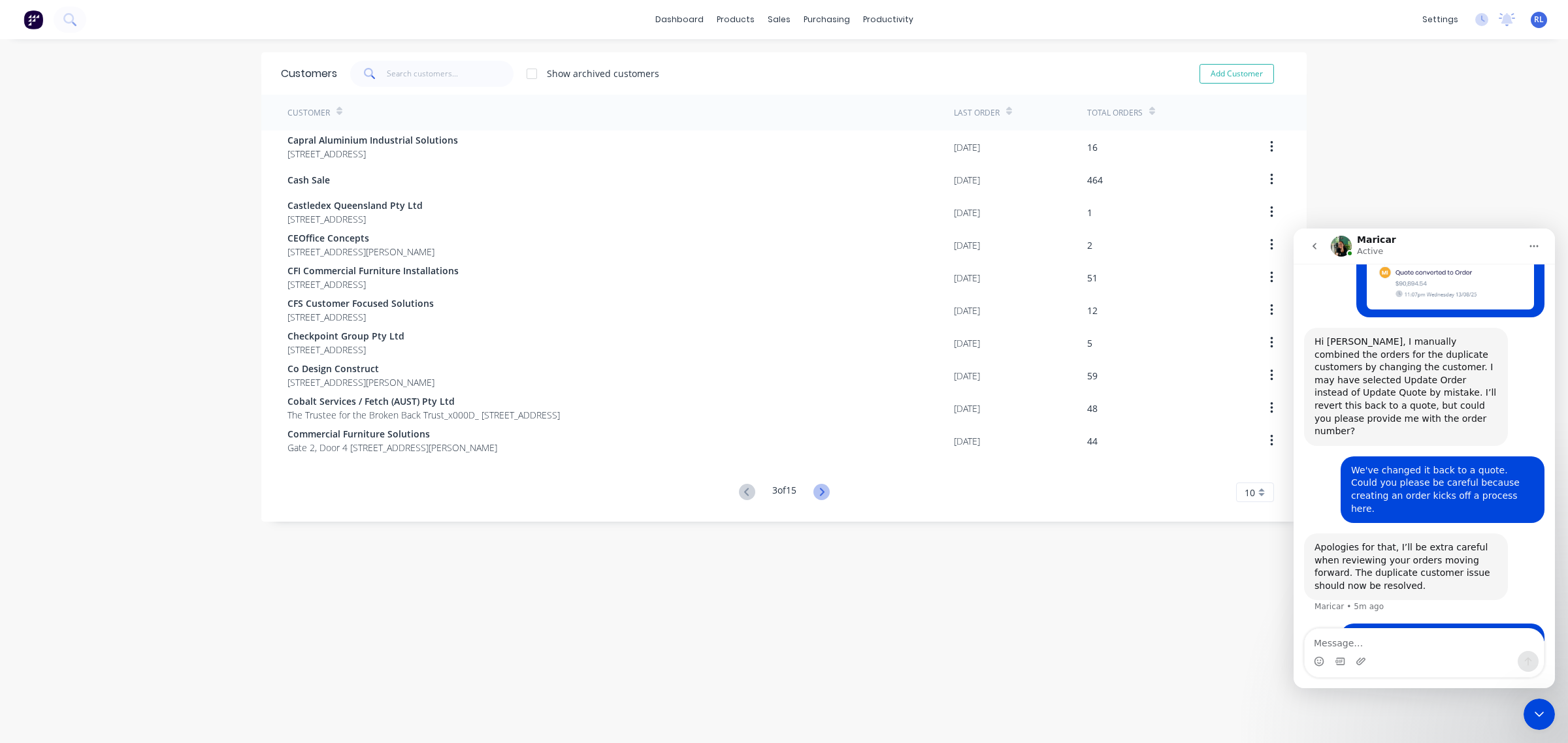
click at [819, 494] on icon at bounding box center [821, 492] width 4 height 8
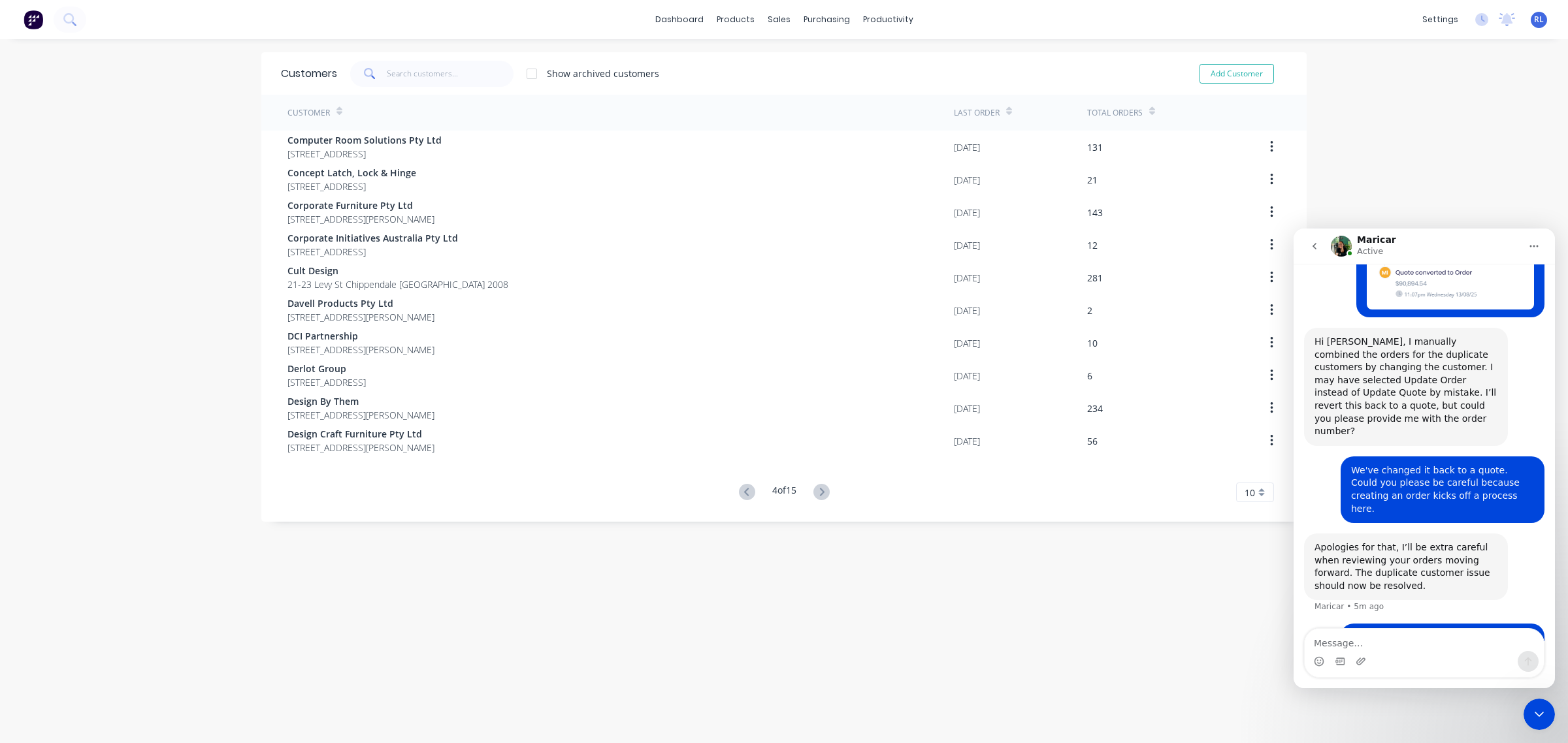
click at [819, 494] on icon at bounding box center [821, 492] width 4 height 8
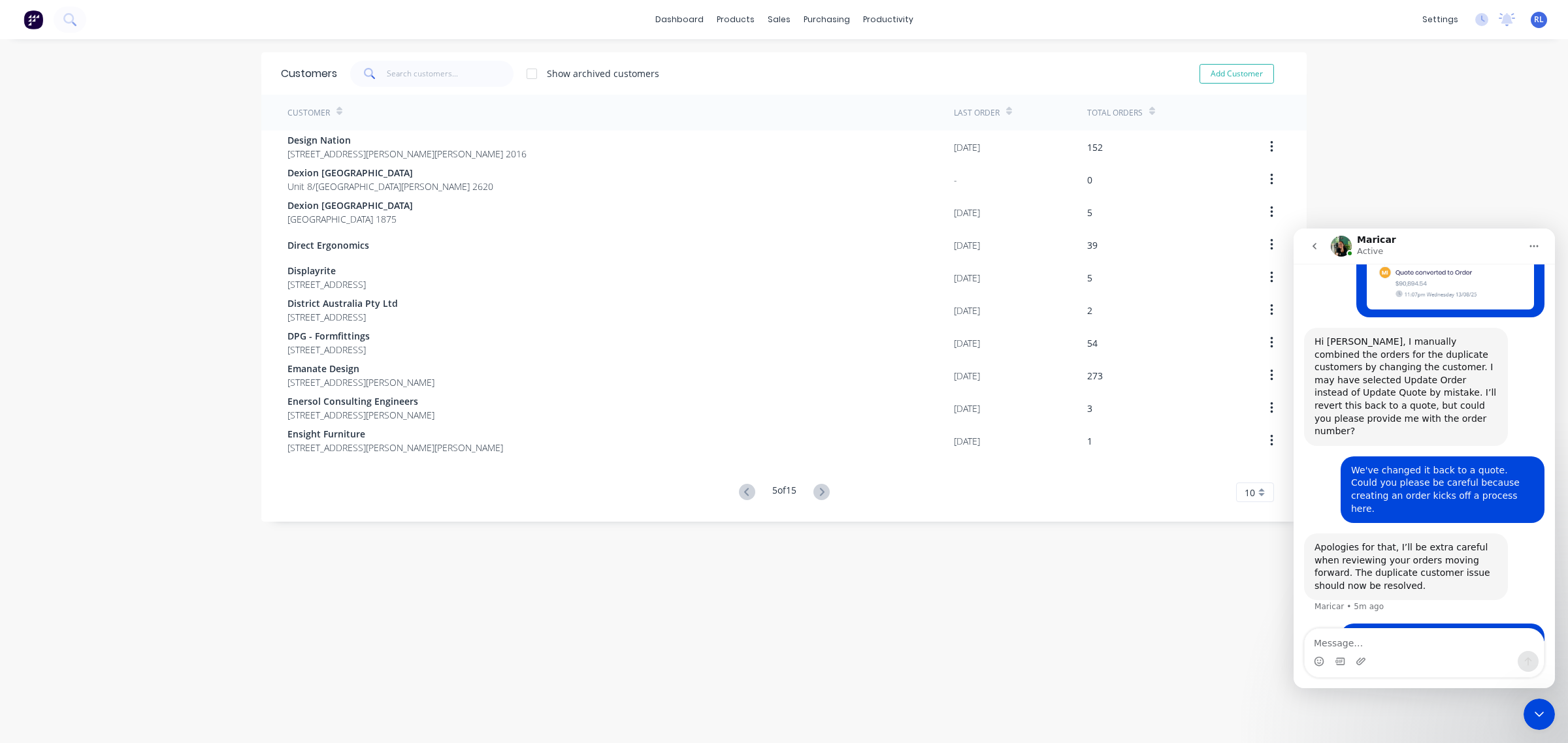
click at [819, 494] on icon at bounding box center [821, 492] width 4 height 8
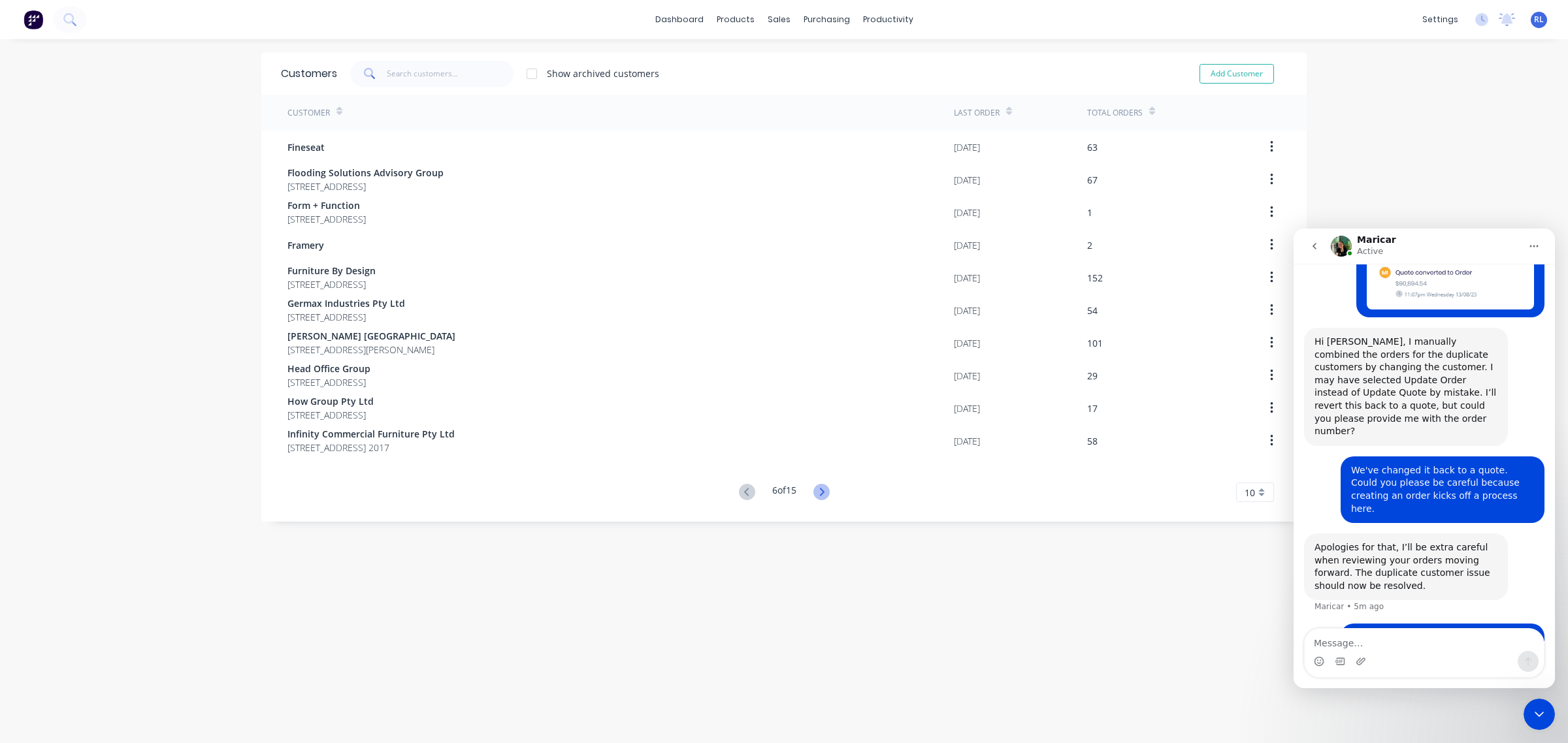
click at [819, 495] on icon at bounding box center [821, 492] width 17 height 17
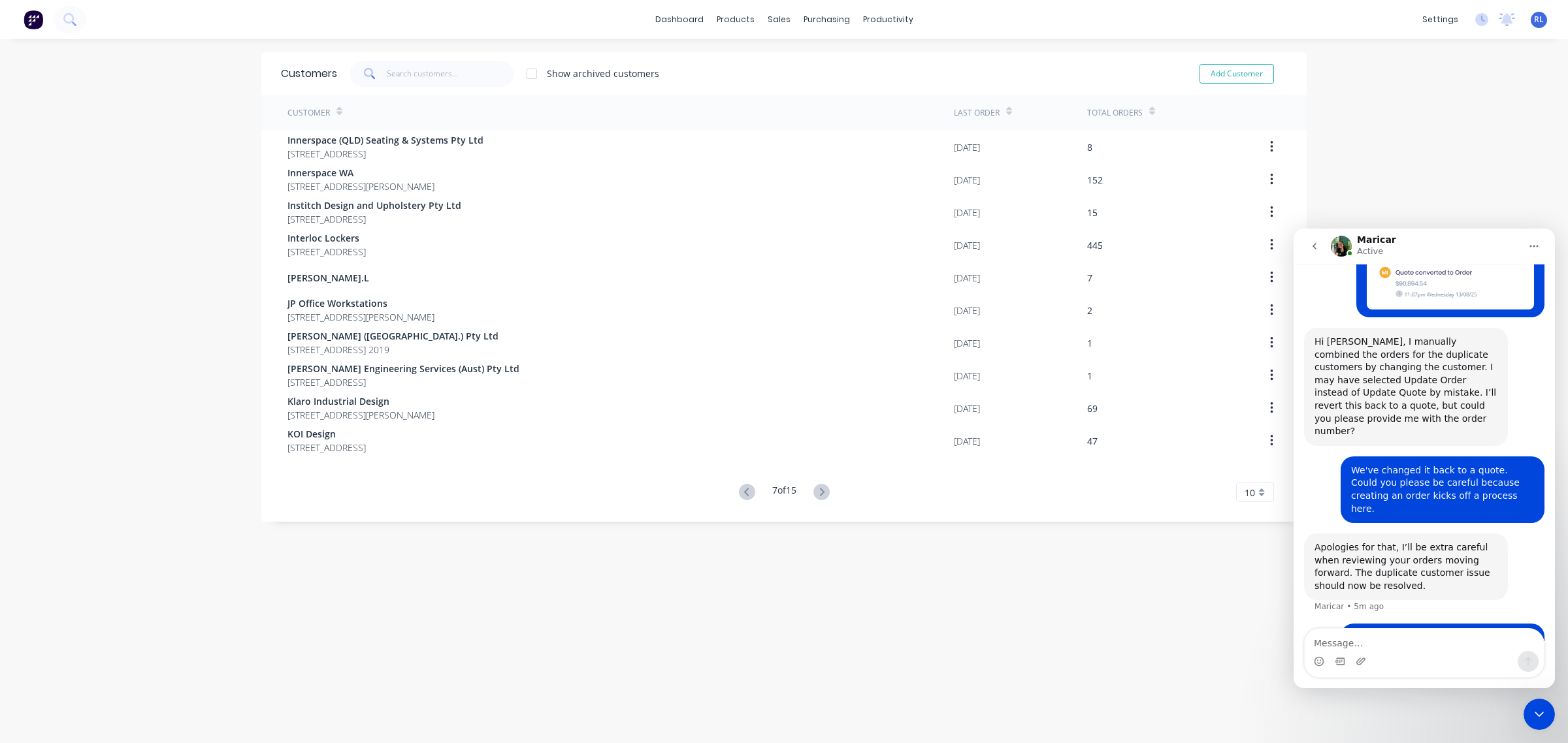
click at [819, 495] on icon at bounding box center [821, 492] width 17 height 17
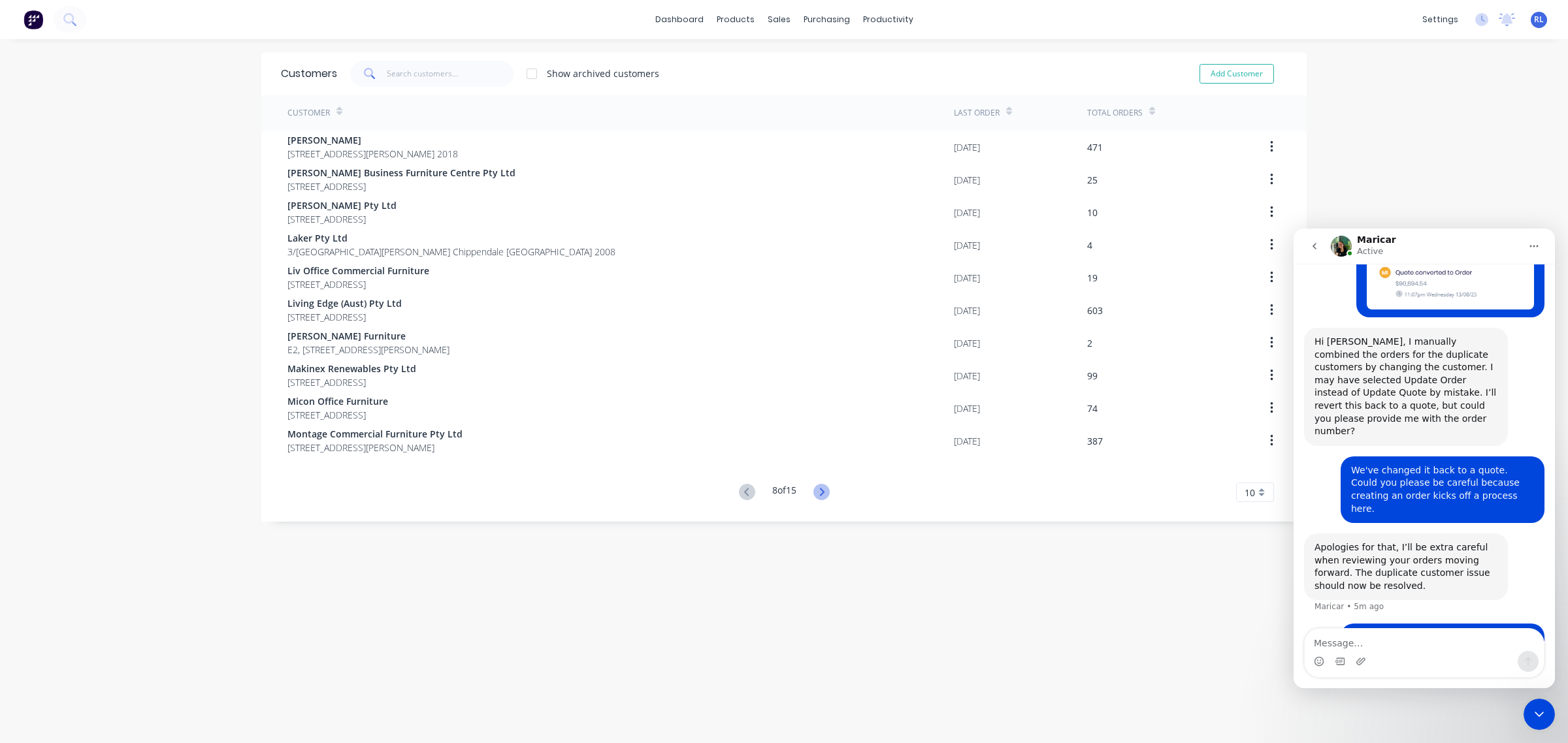
click at [817, 496] on icon at bounding box center [821, 492] width 17 height 17
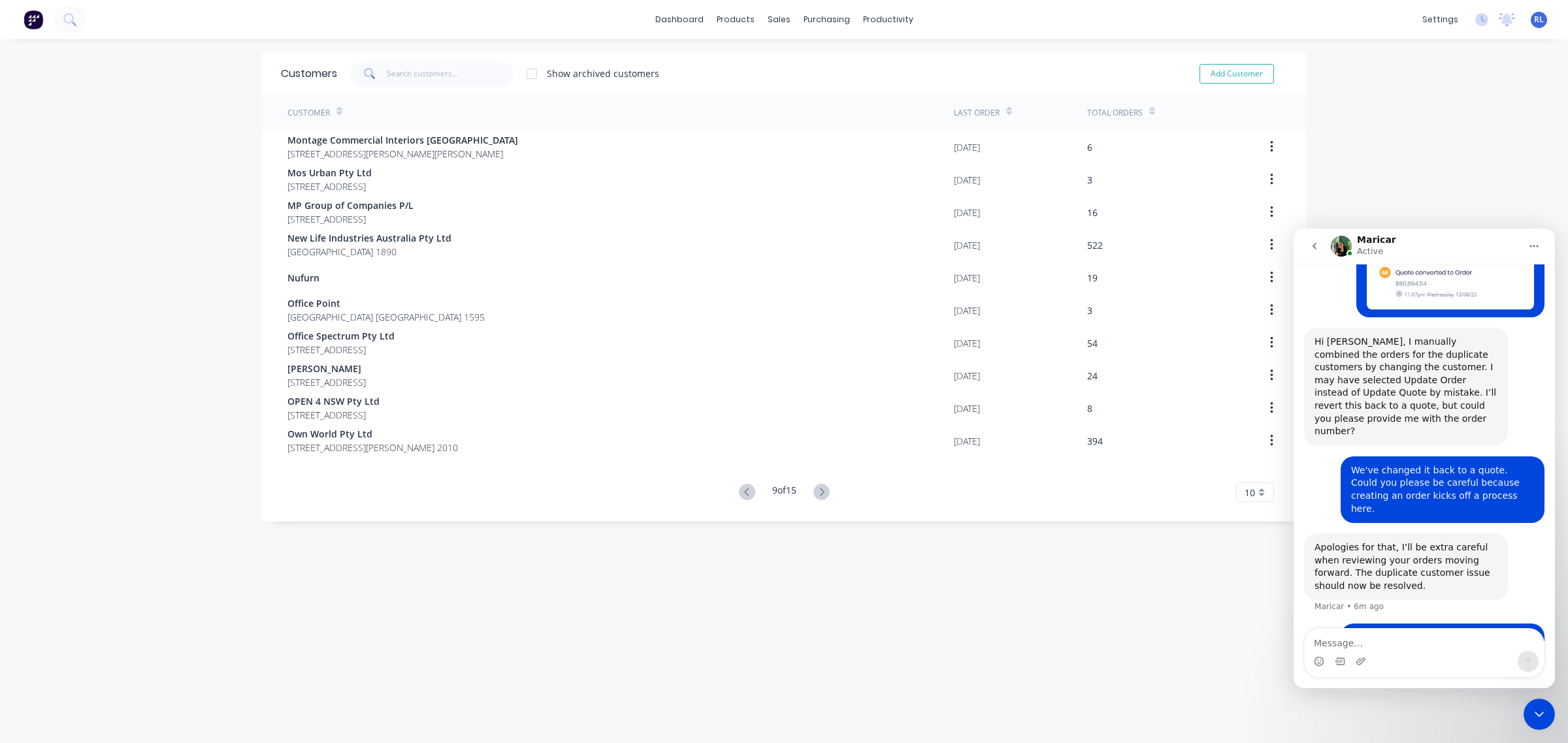
click at [817, 496] on icon at bounding box center [821, 492] width 17 height 17
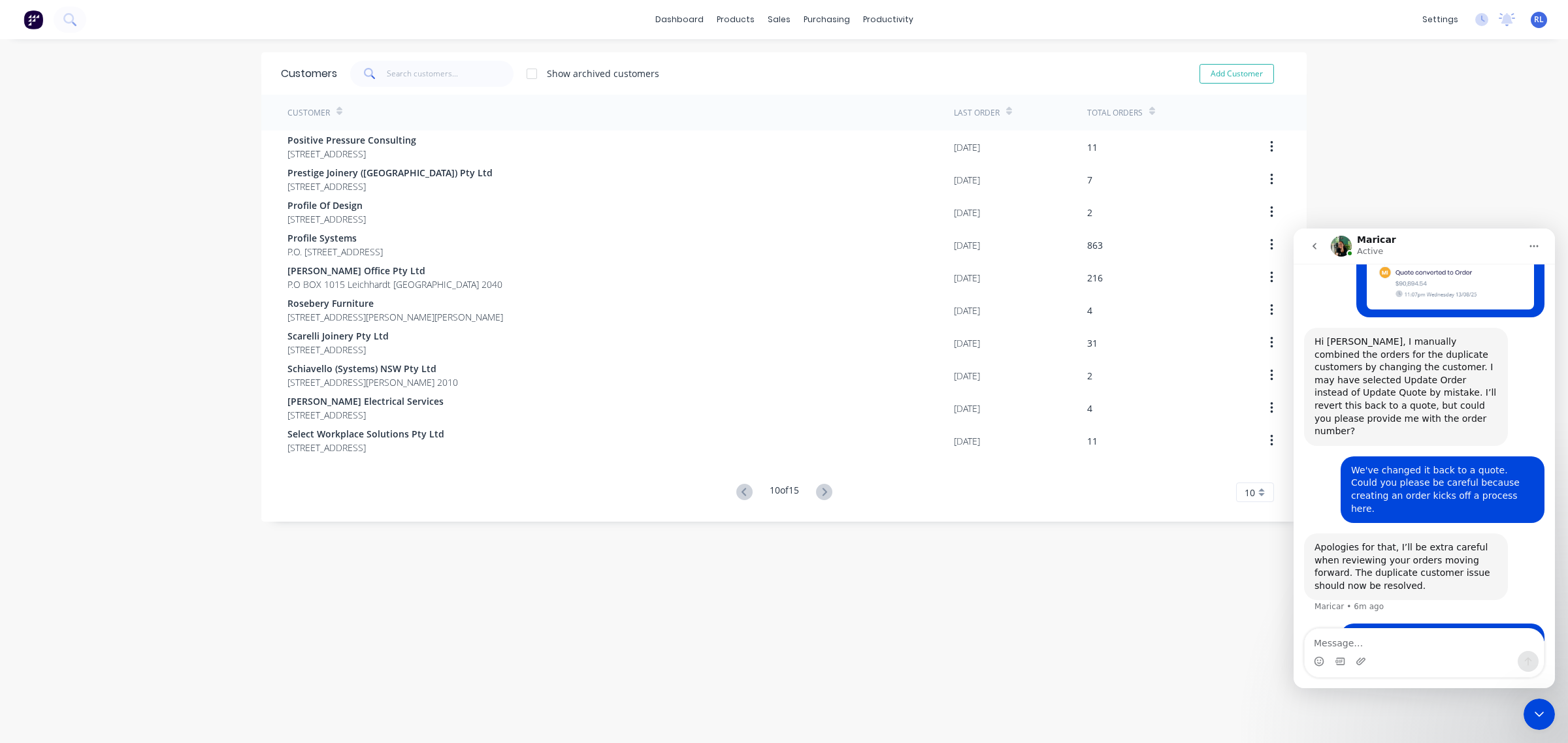
click at [817, 496] on icon at bounding box center [824, 492] width 17 height 17
click at [812, 496] on button at bounding box center [824, 492] width 24 height 19
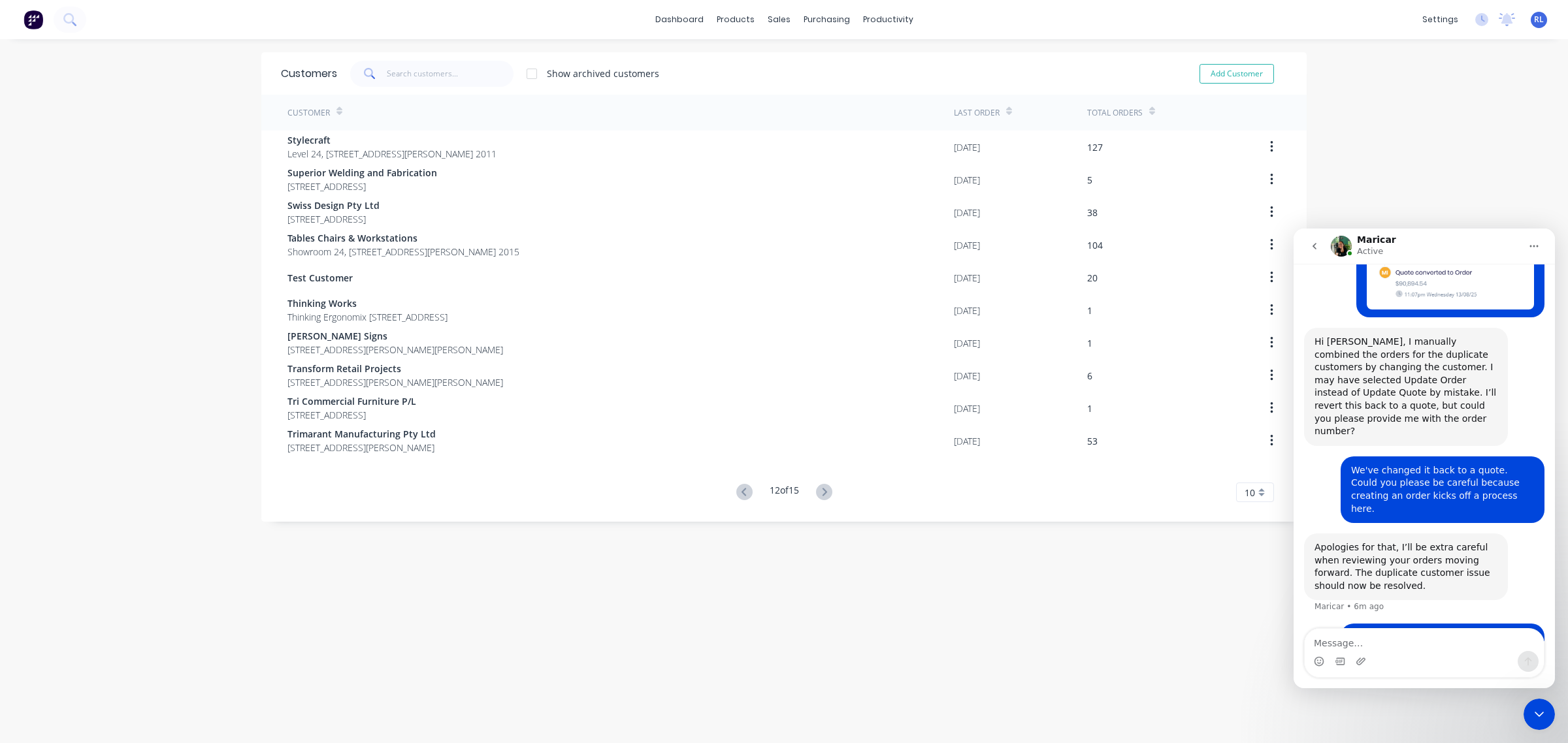
click at [812, 496] on button at bounding box center [824, 492] width 24 height 19
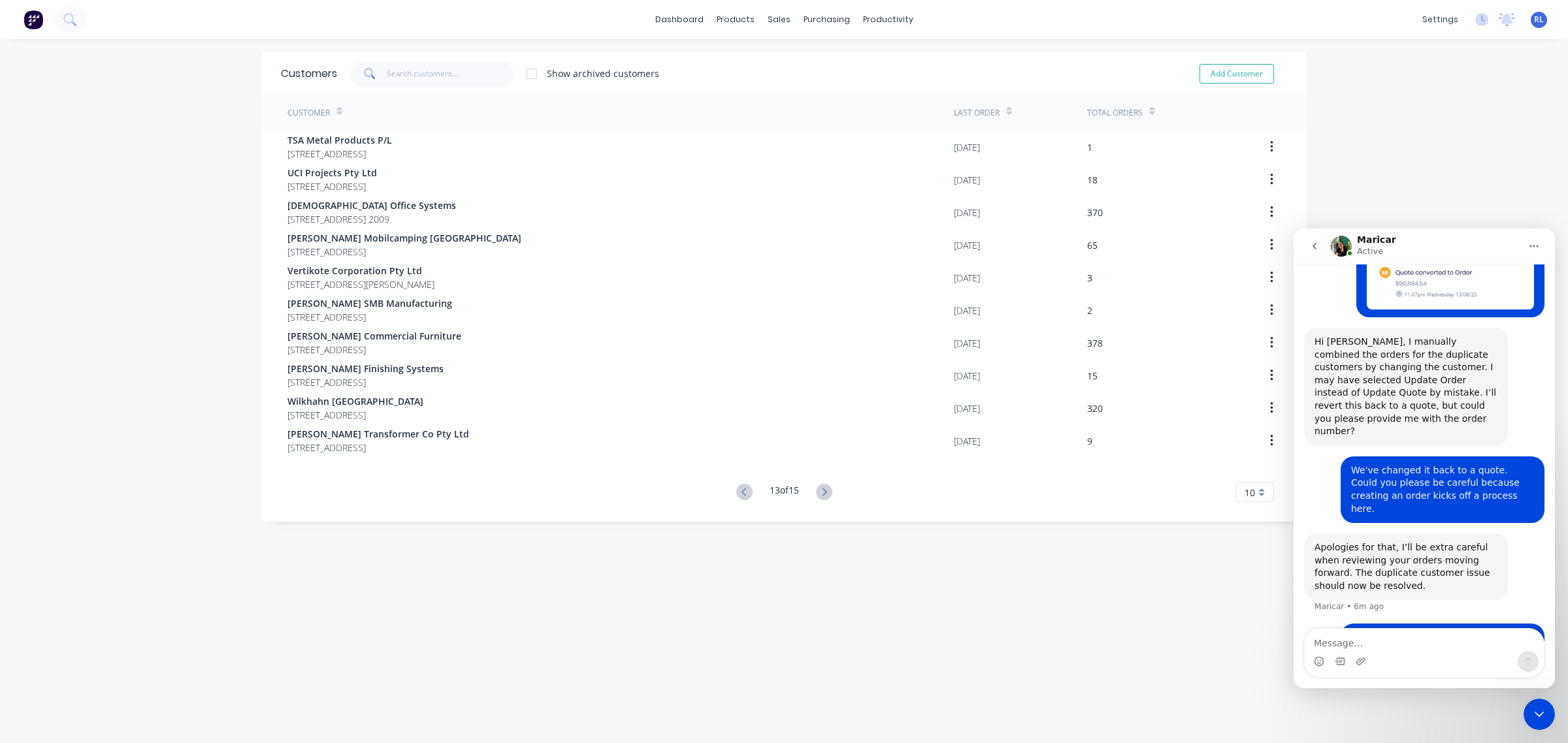
click at [812, 496] on button at bounding box center [824, 492] width 24 height 19
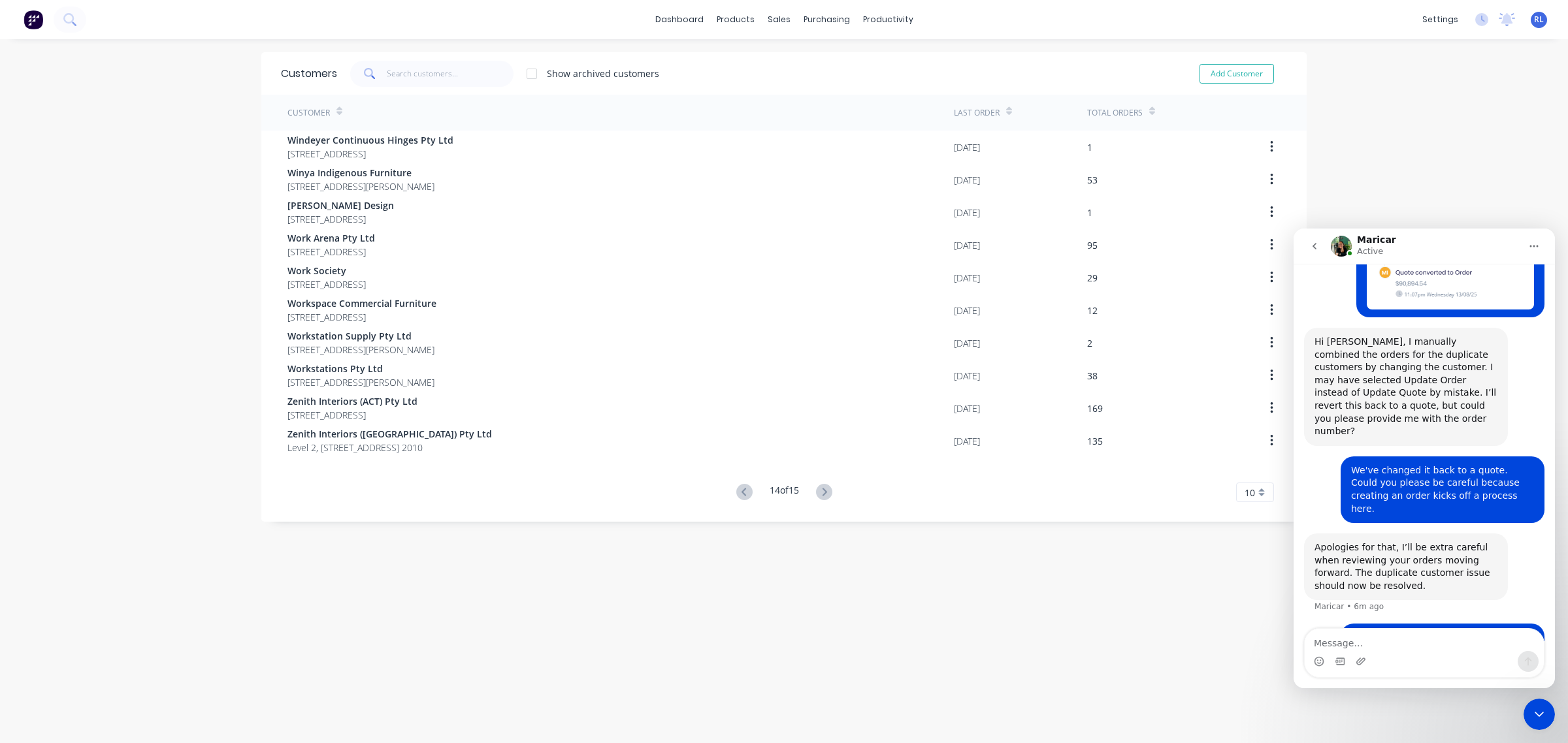
click at [812, 496] on button at bounding box center [824, 492] width 24 height 19
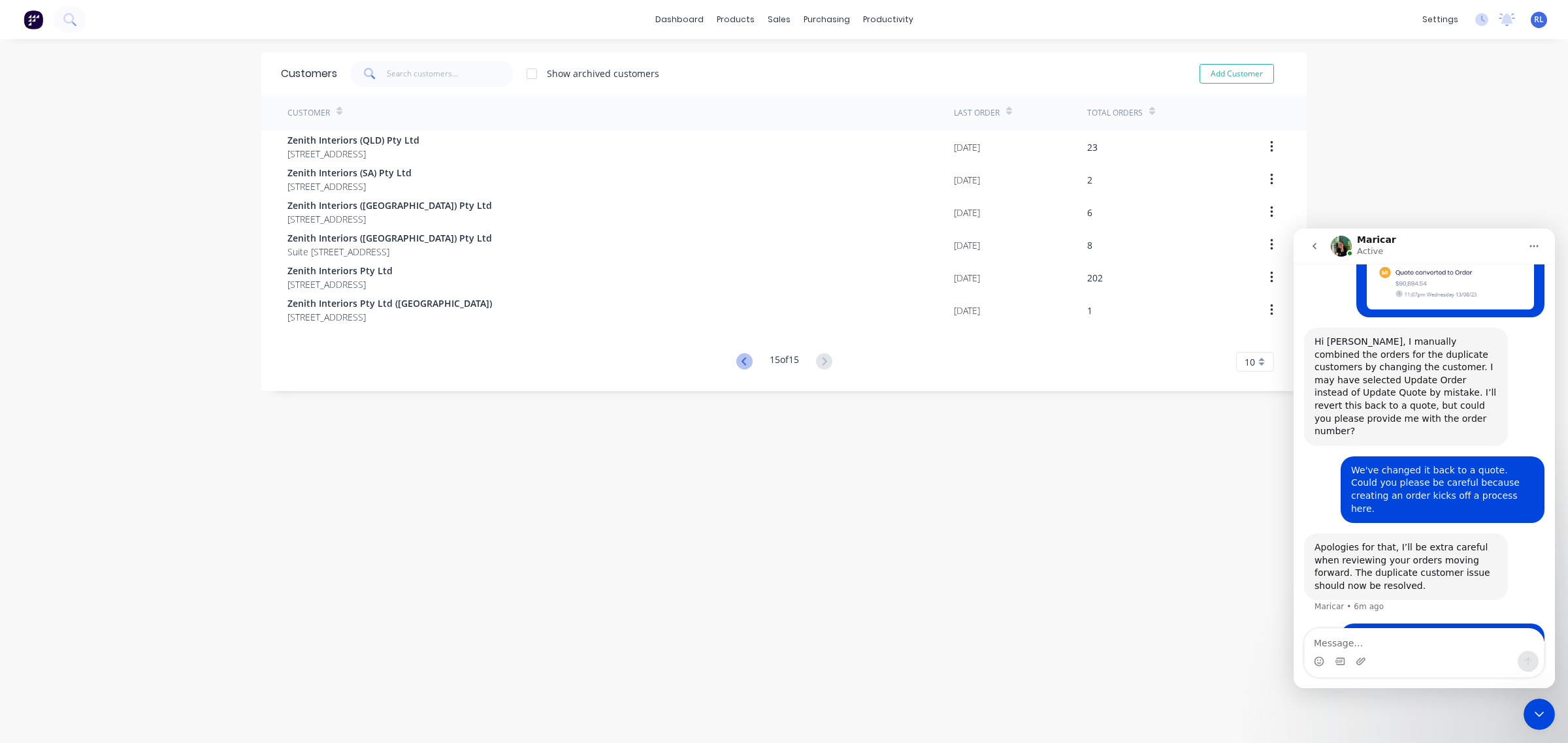
click at [738, 364] on icon at bounding box center [744, 361] width 17 height 17
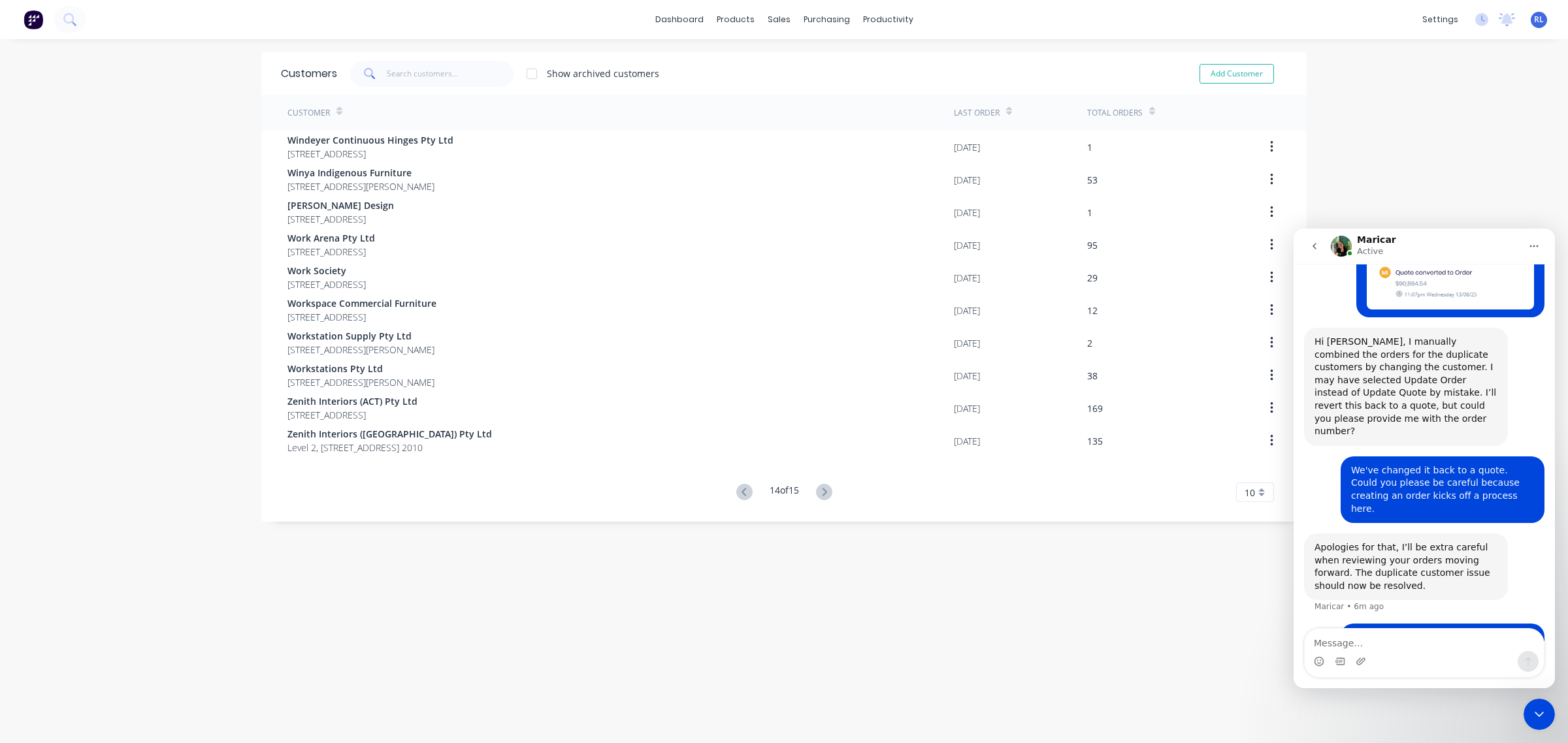
click at [738, 364] on div "Workstations Pty Ltd 10/387 George Street Sydney New South Wales 2000" at bounding box center [620, 375] width 666 height 32
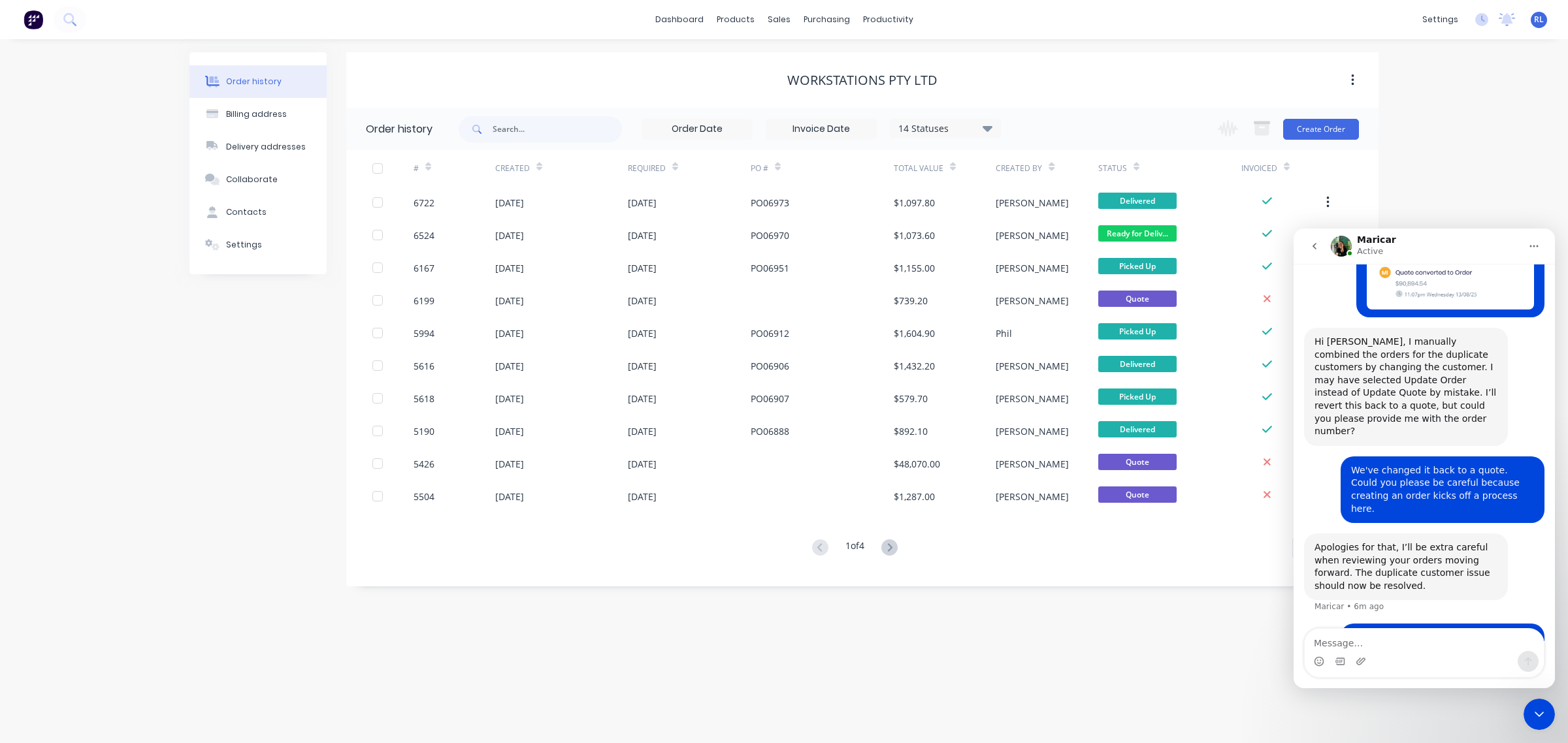
click at [272, 275] on div "Order history Billing address Delivery addresses Collaborate Contacts Settings" at bounding box center [258, 320] width 137 height 534
click at [828, 86] on div "Customers" at bounding box center [823, 89] width 47 height 12
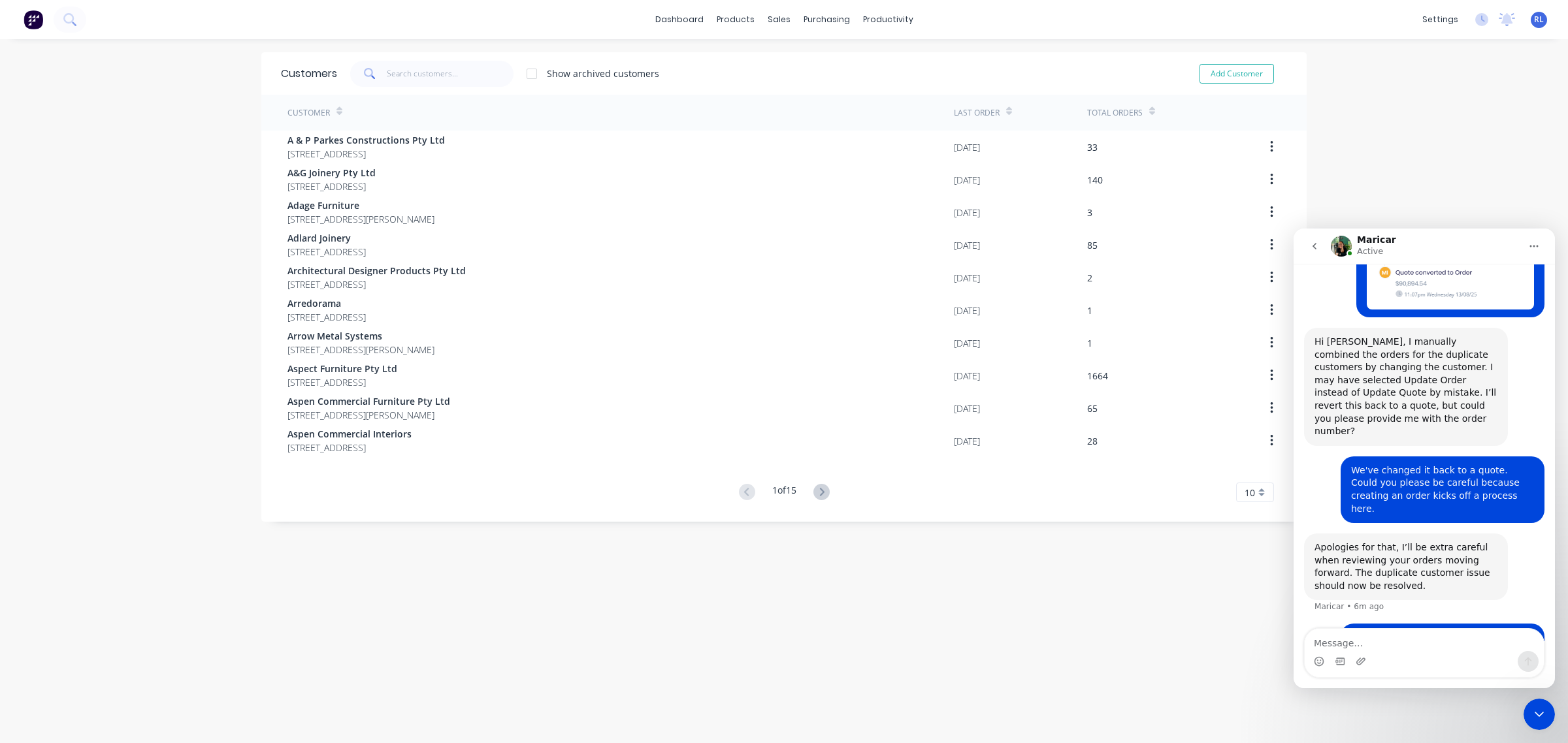
click at [439, 559] on div "Customers Show archived customers Add Customer Customer Last Order Total Orders…" at bounding box center [784, 405] width 1045 height 704
click at [1346, 638] on textarea "Message…" at bounding box center [1424, 639] width 239 height 22
click at [966, 628] on div "Customers Show archived customers Add Customer Customer Last Order Total Orders…" at bounding box center [784, 405] width 1045 height 704
click at [1343, 636] on textarea "Fu" at bounding box center [1424, 639] width 239 height 22
type textarea "Found one:"
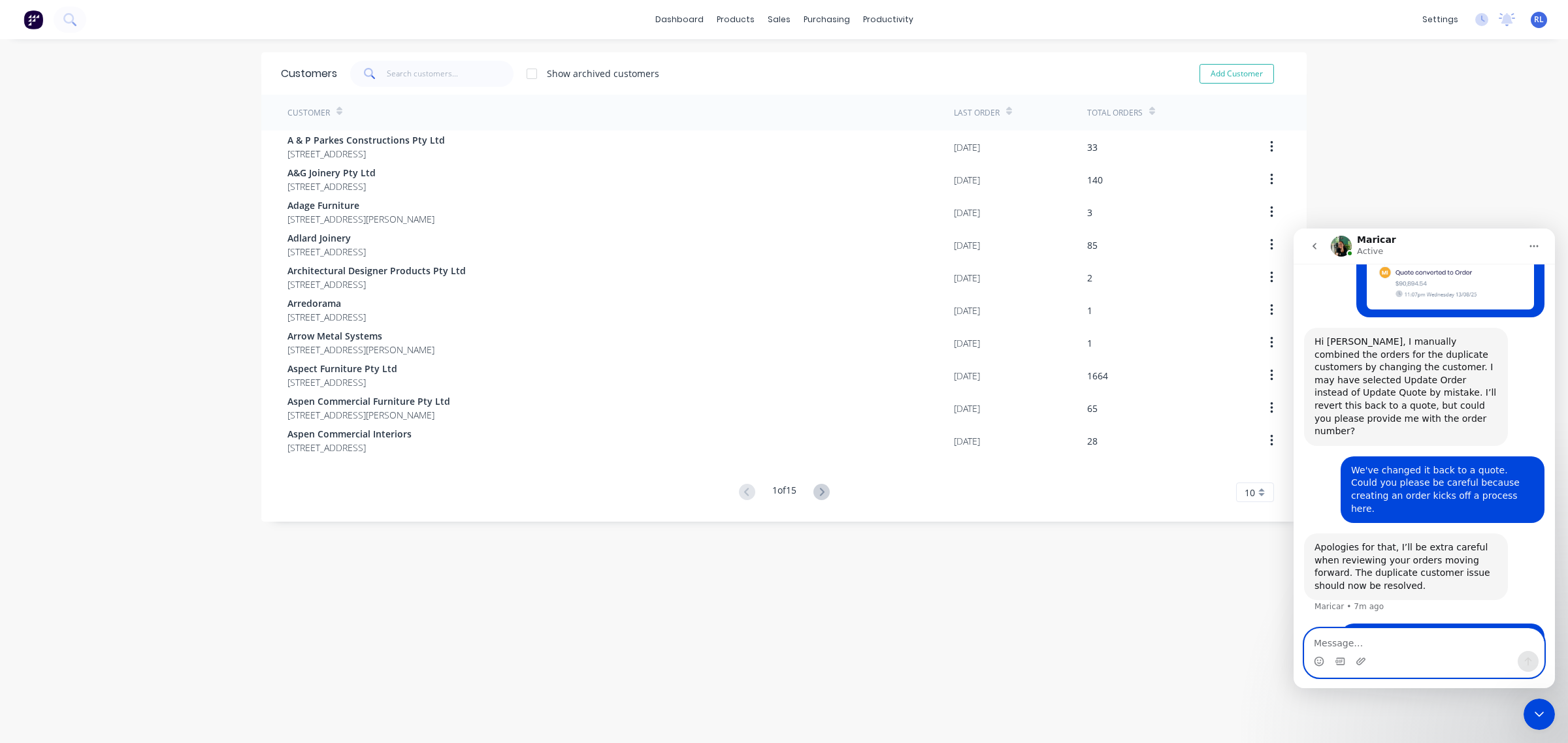
scroll to position [313, 0]
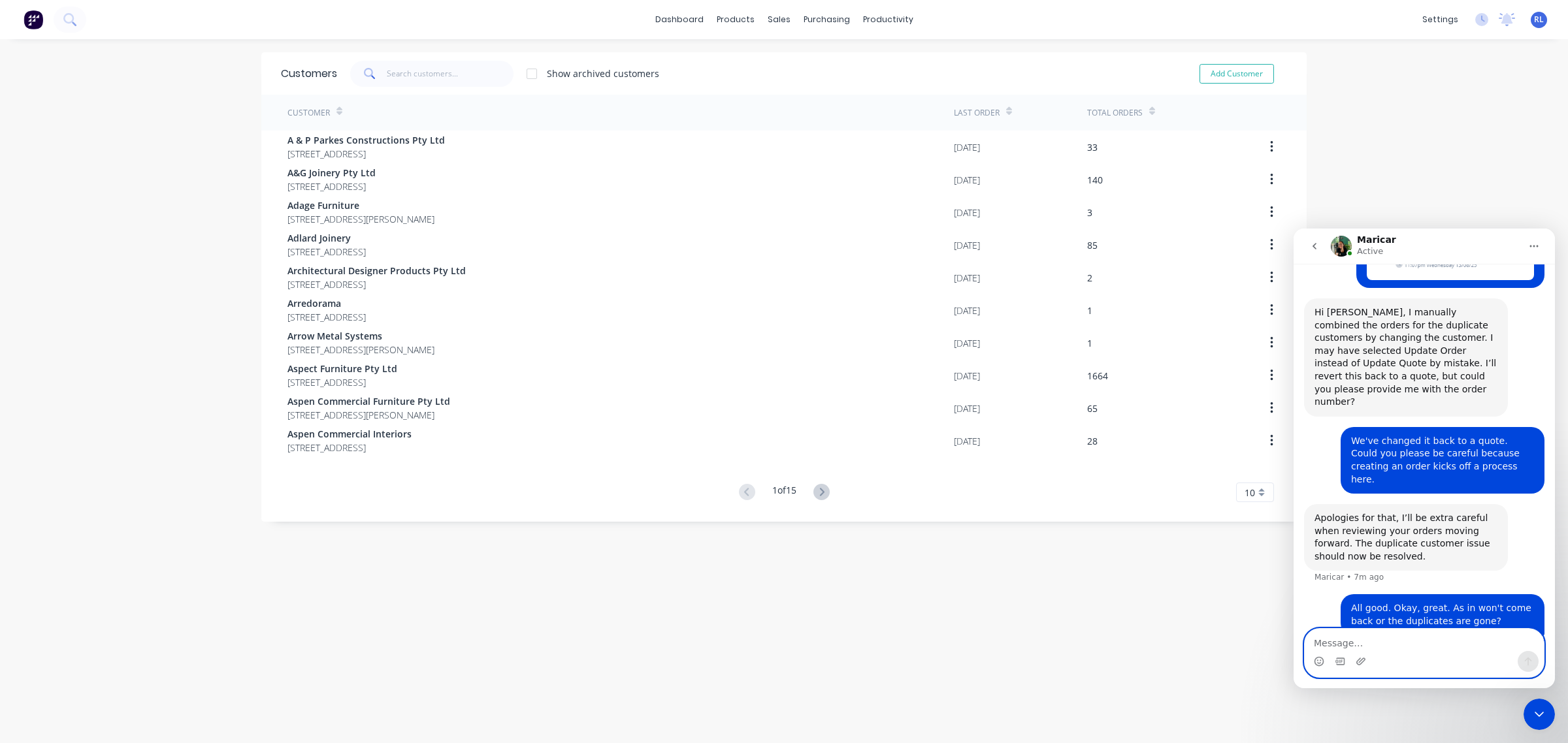
paste textarea "Message…"
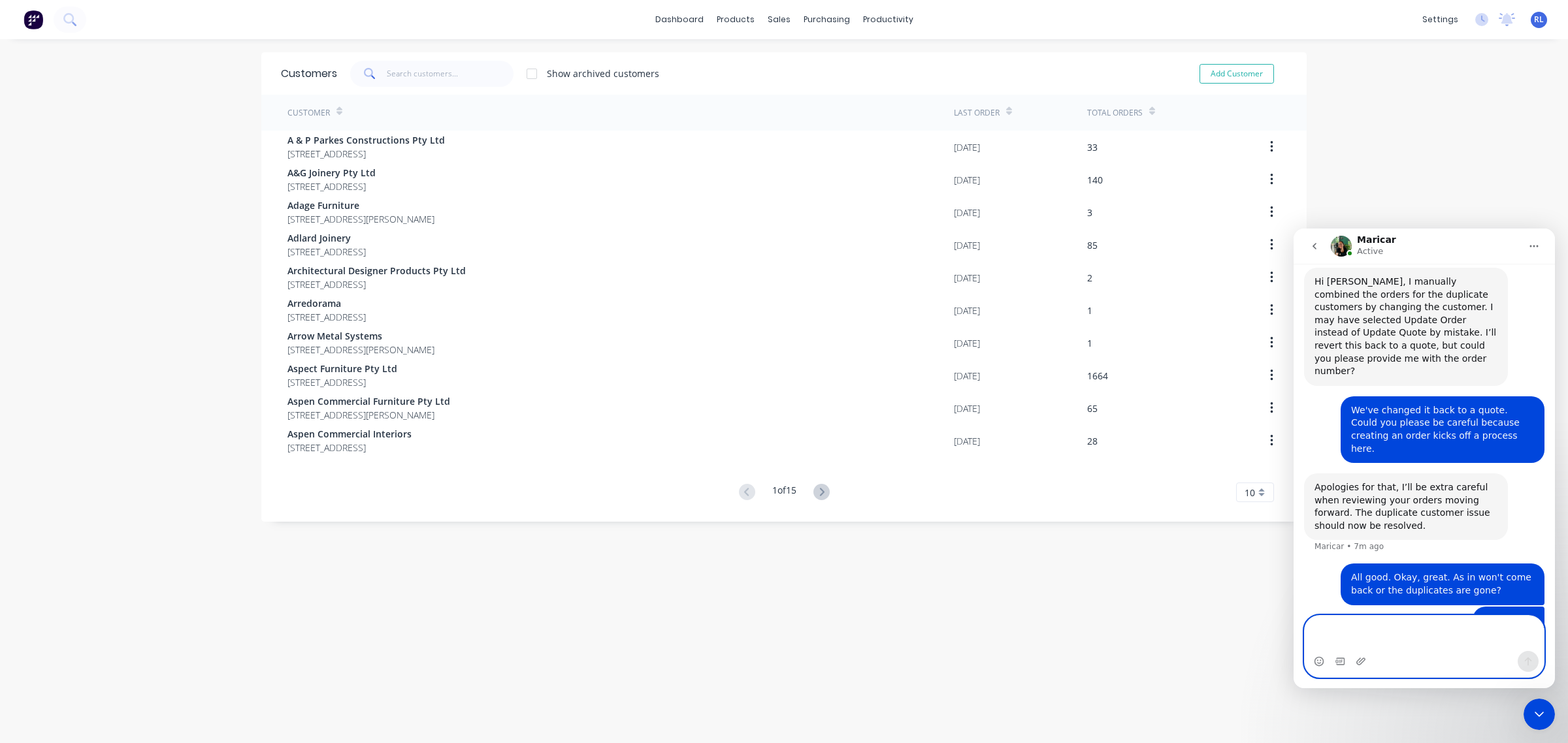
scroll to position [357, 0]
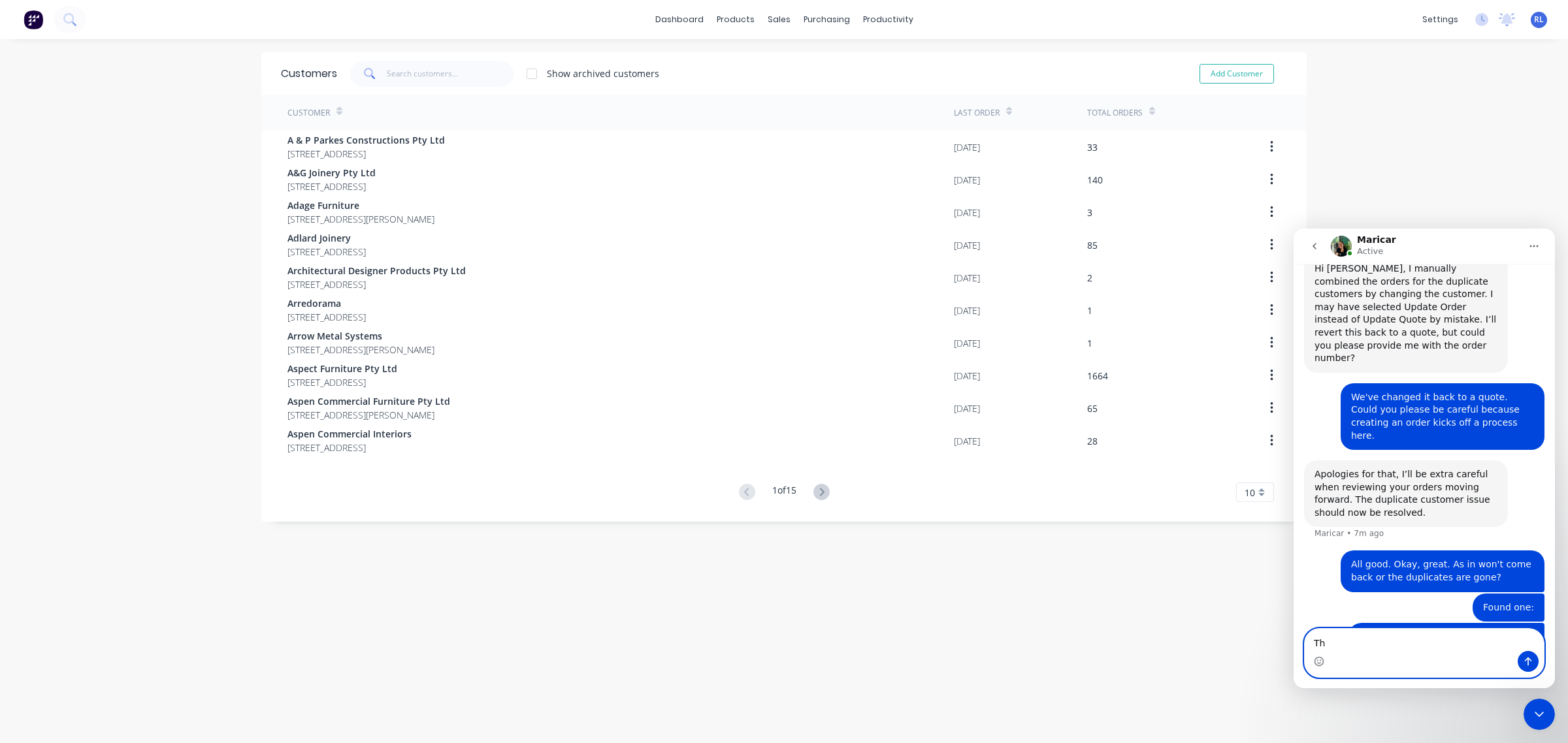
type textarea "T"
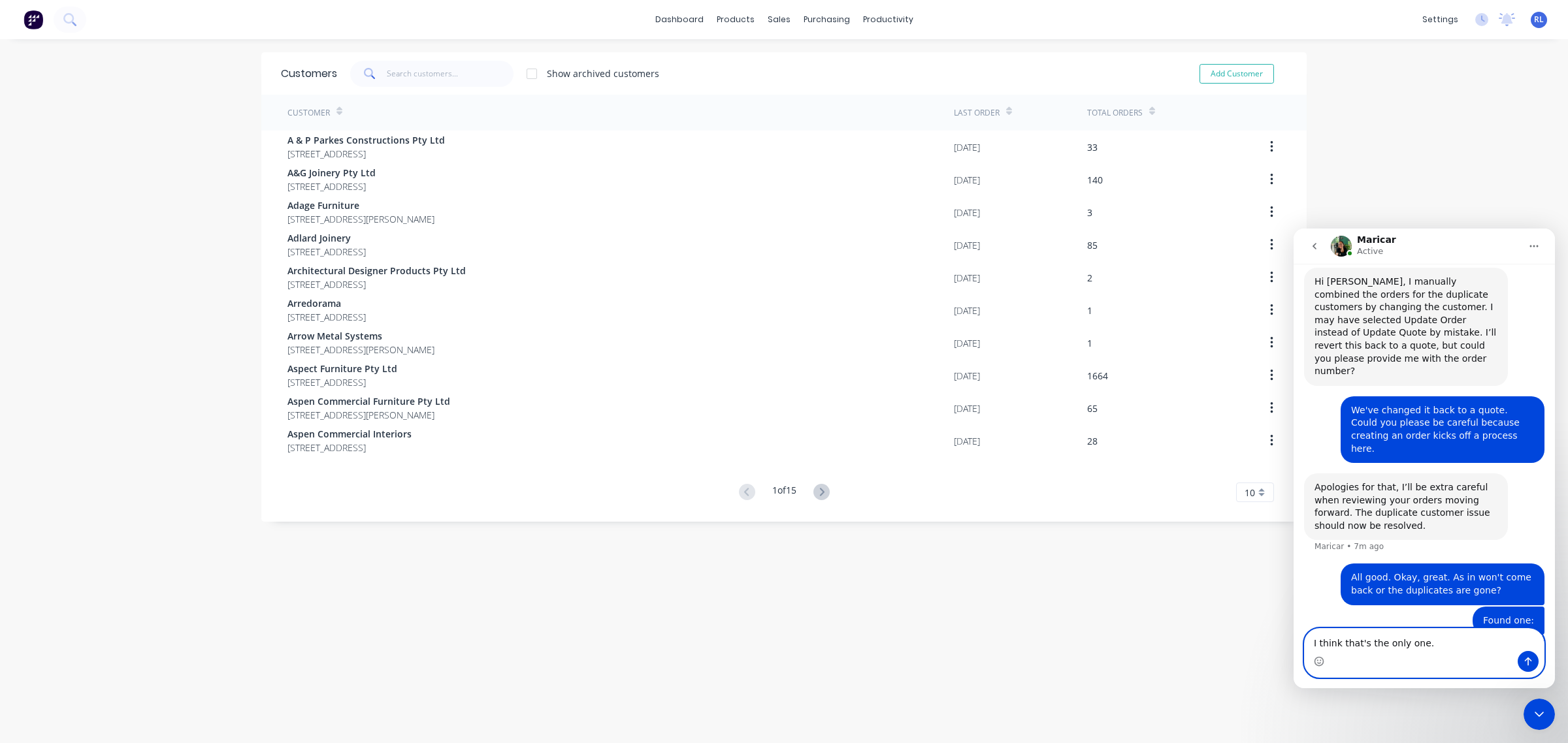
type textarea "I think that's the only one.."
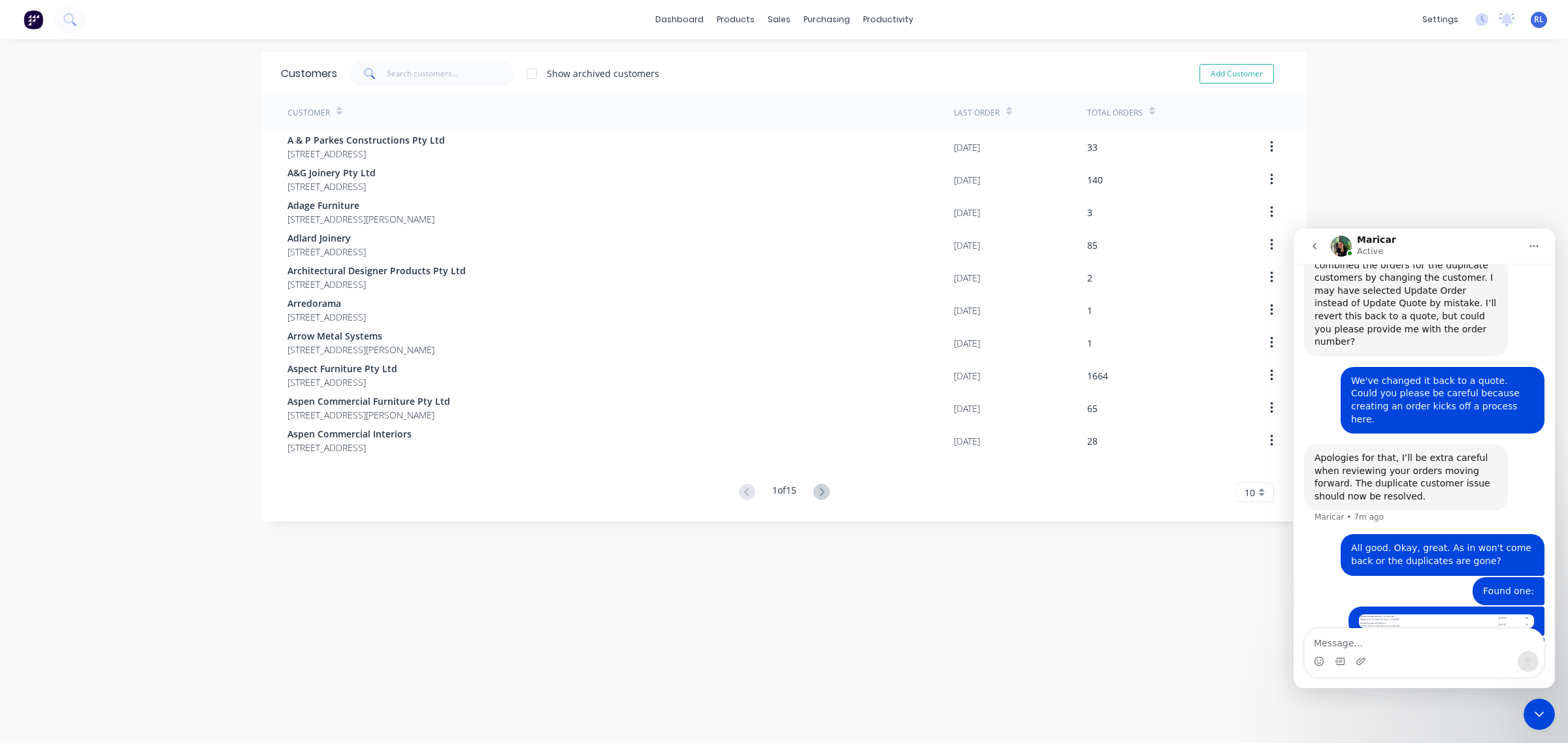
click at [847, 636] on div "Customers Show archived customers Add Customer Customer Last Order Total Orders…" at bounding box center [784, 405] width 1045 height 704
click at [1105, 573] on div "Customers Show archived customers Add Customer Customer Last Order Total Orders…" at bounding box center [784, 405] width 1045 height 704
click at [1538, 715] on icon "Close Intercom Messenger" at bounding box center [1539, 714] width 9 height 5
